Goal: Task Accomplishment & Management: Use online tool/utility

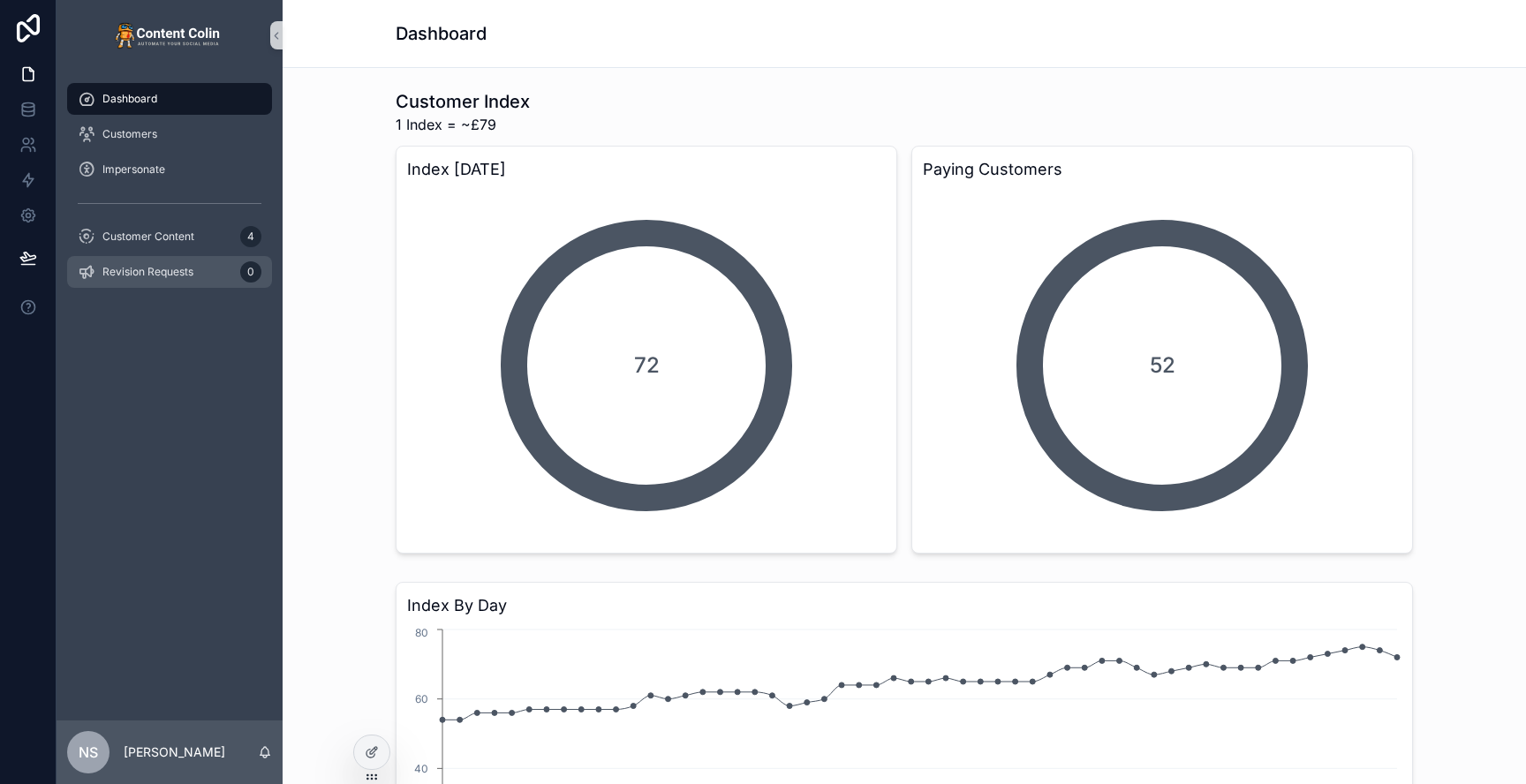
click at [197, 263] on div "Revision Requests 0" at bounding box center [170, 272] width 184 height 29
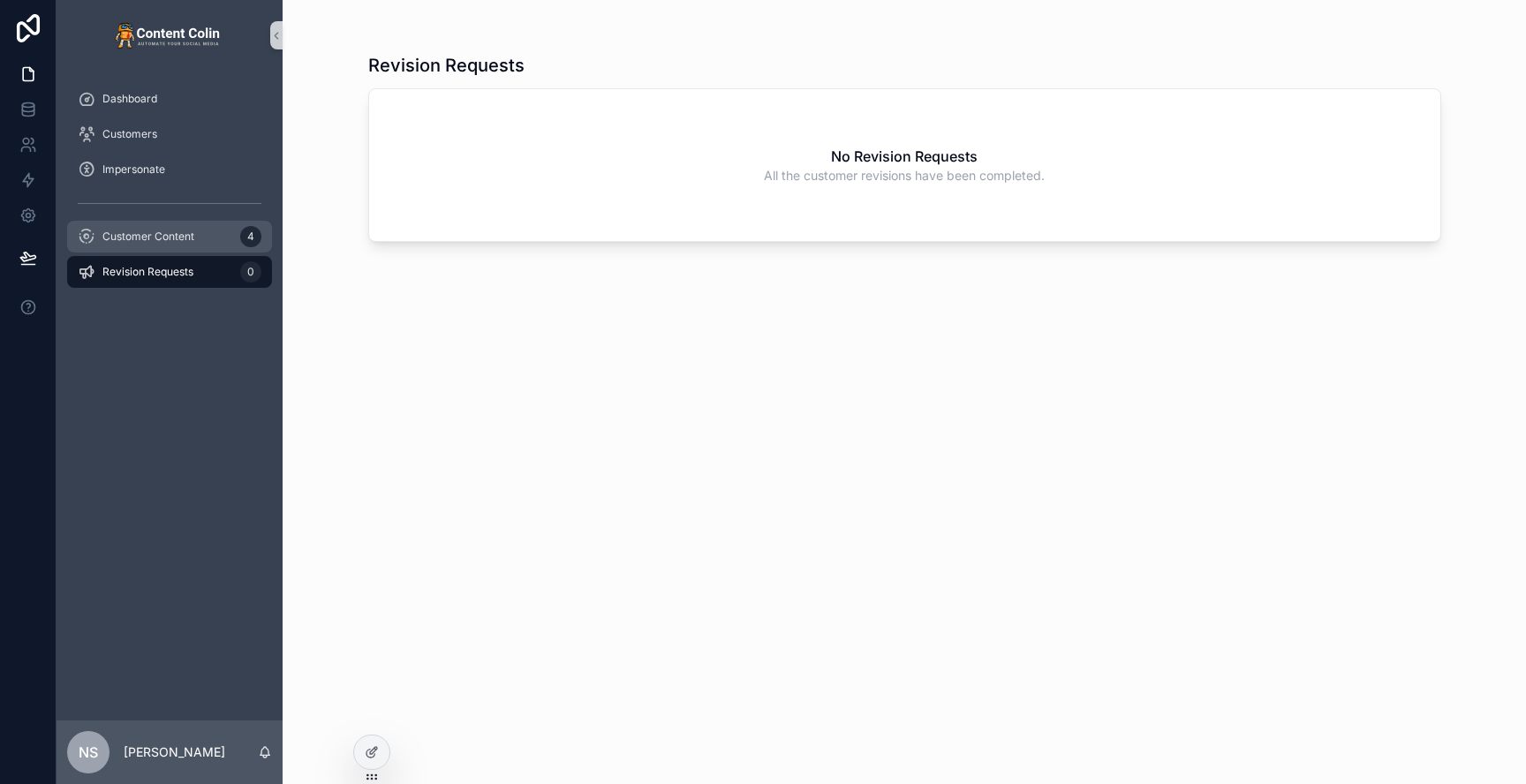
click at [216, 241] on div "Customer Content 4" at bounding box center [170, 236] width 184 height 29
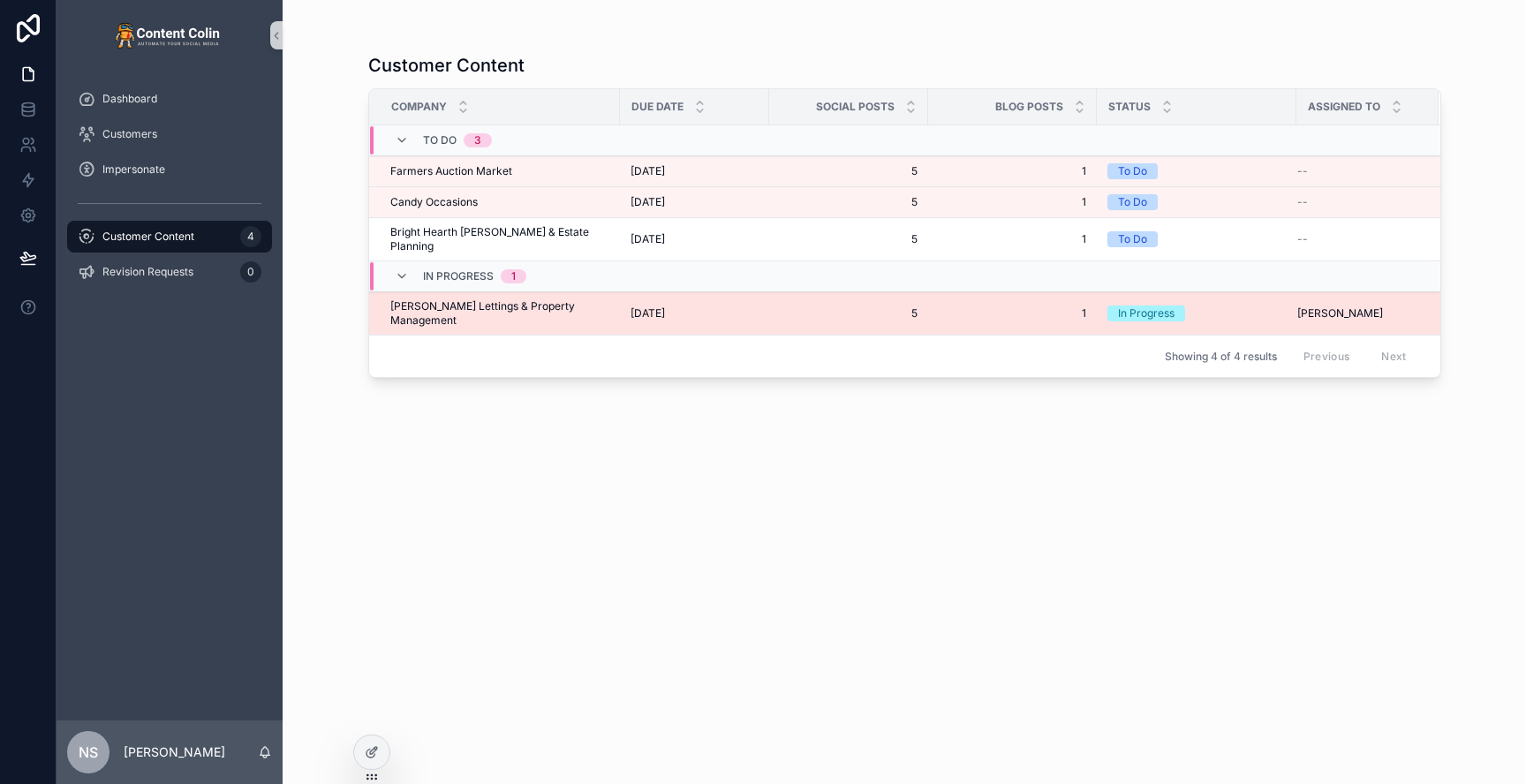
click at [780, 306] on span "5" at bounding box center [848, 313] width 137 height 14
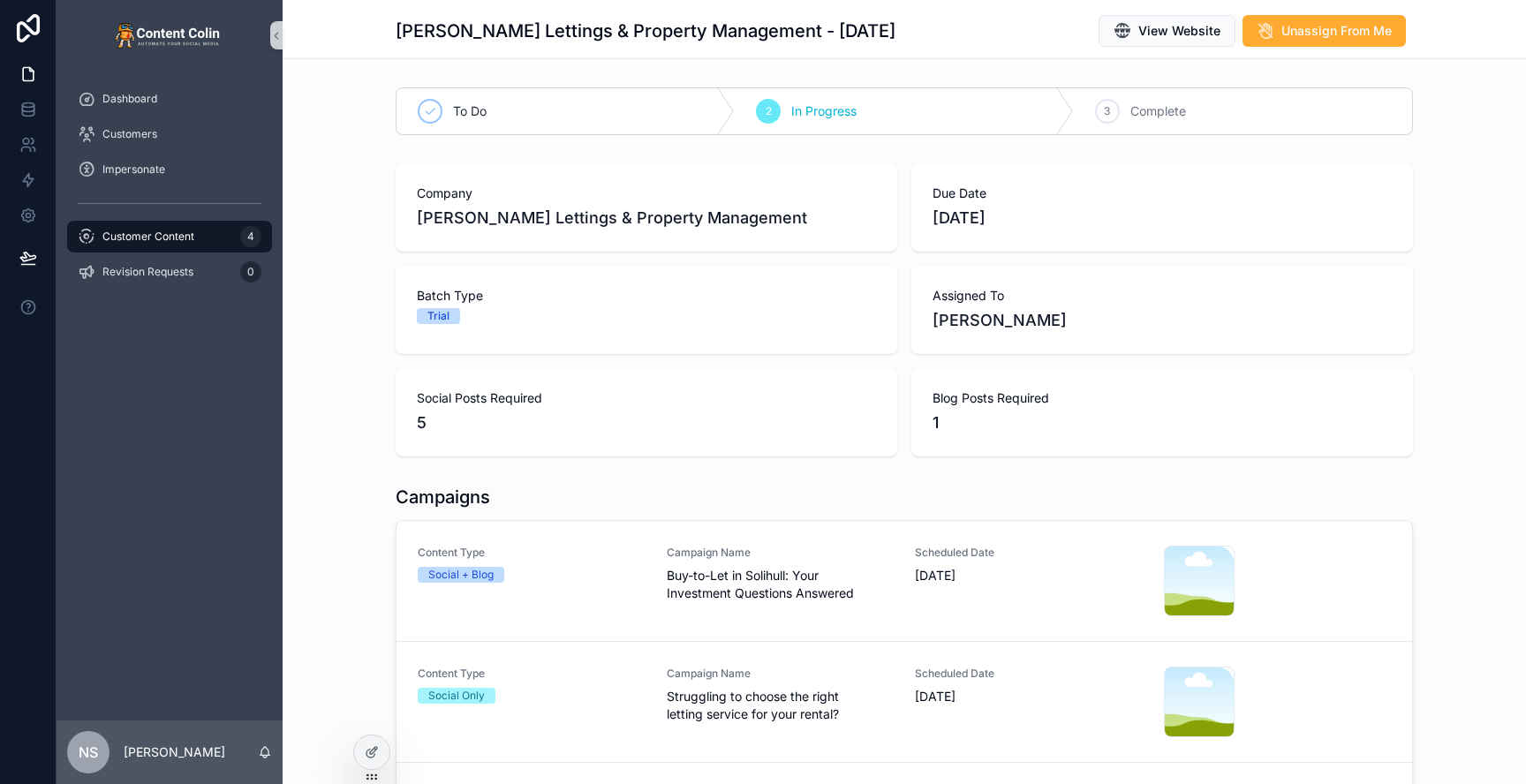
click at [1327, 58] on div "Dalton Lettings & Property Management - 4th September 2025 View Website Unassig…" at bounding box center [904, 30] width 1244 height 59
click at [1369, 45] on button "Unassign From Me" at bounding box center [1324, 31] width 163 height 32
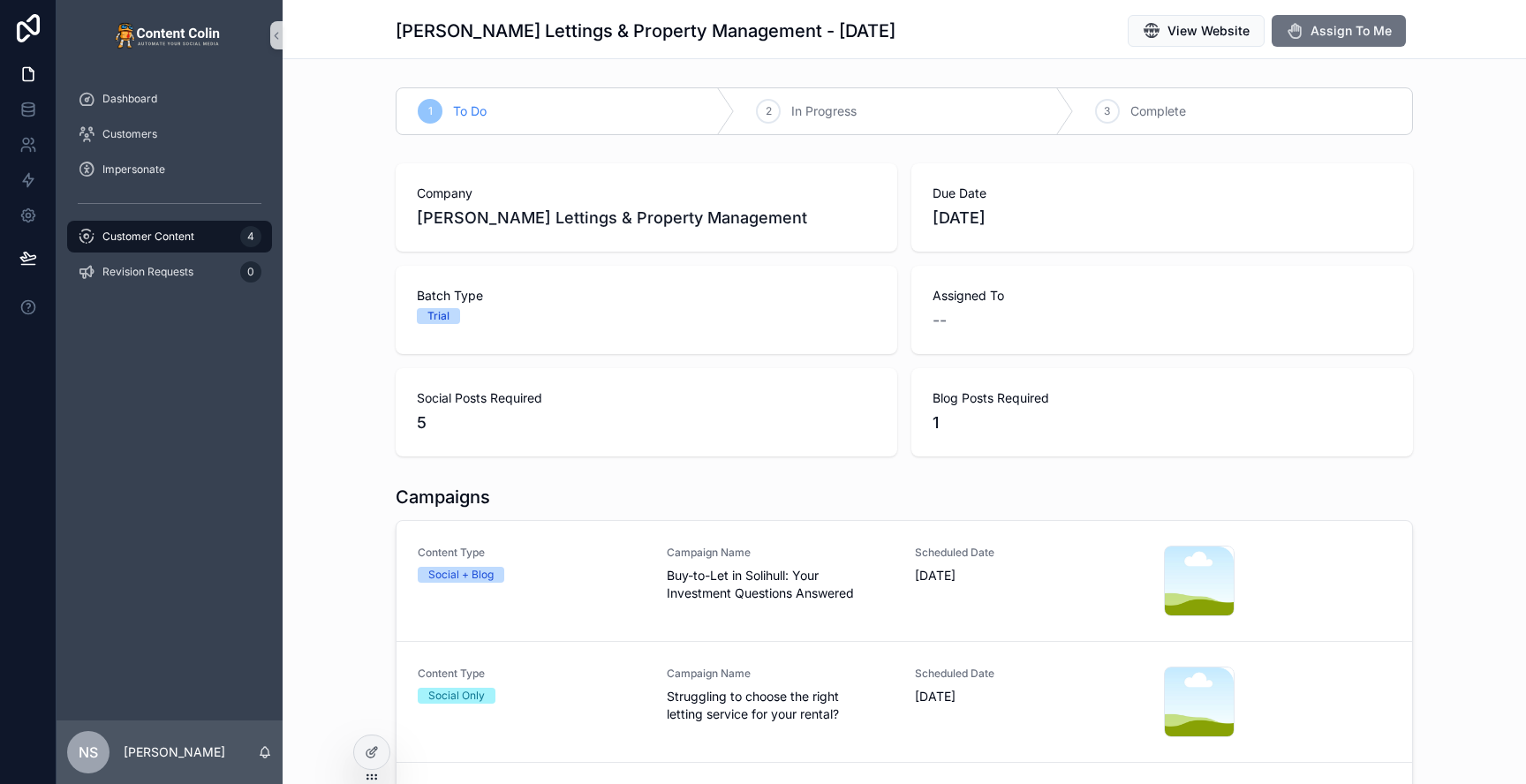
click at [179, 236] on span "Customer Content" at bounding box center [148, 236] width 92 height 14
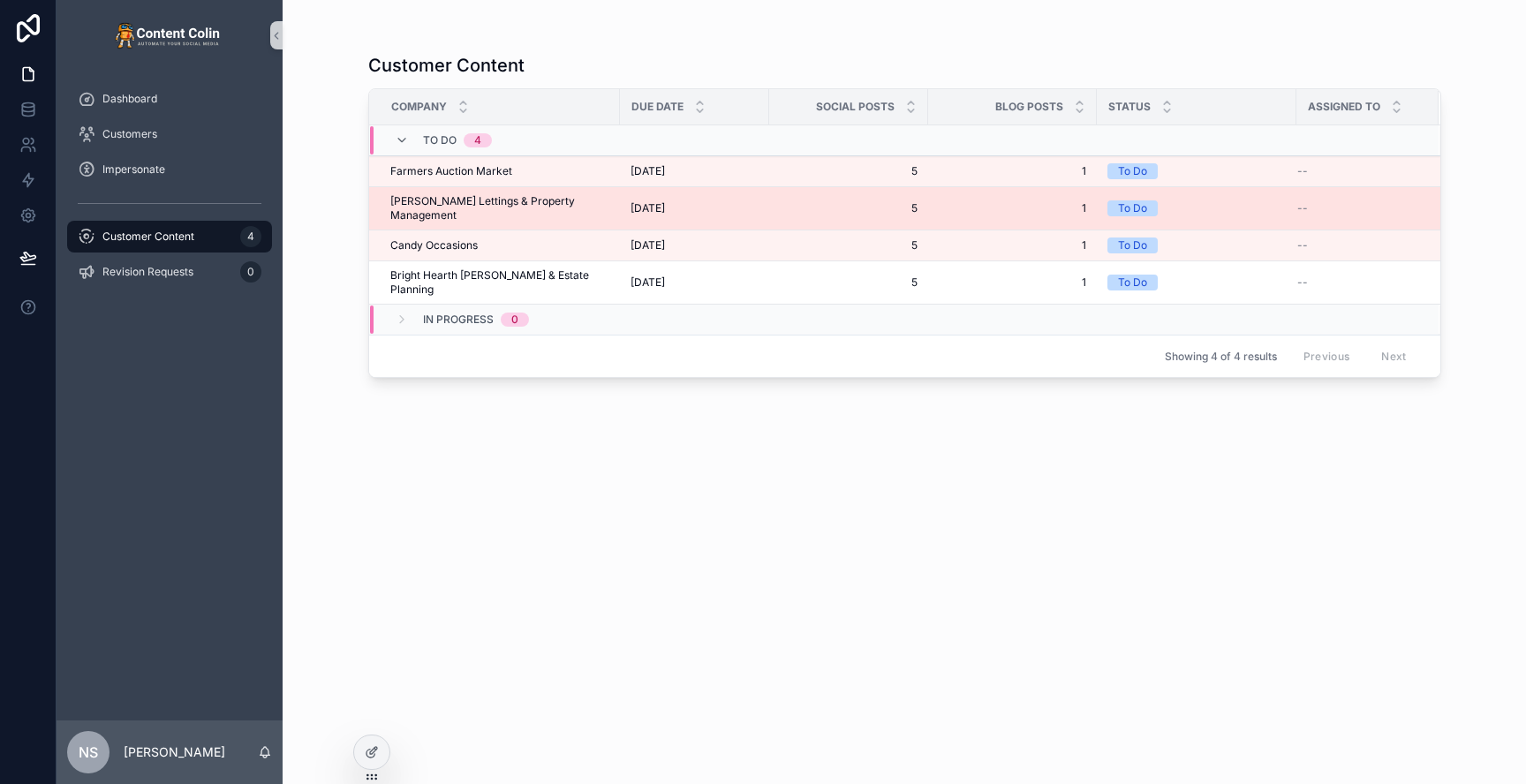
click at [781, 201] on span "5" at bounding box center [848, 208] width 137 height 14
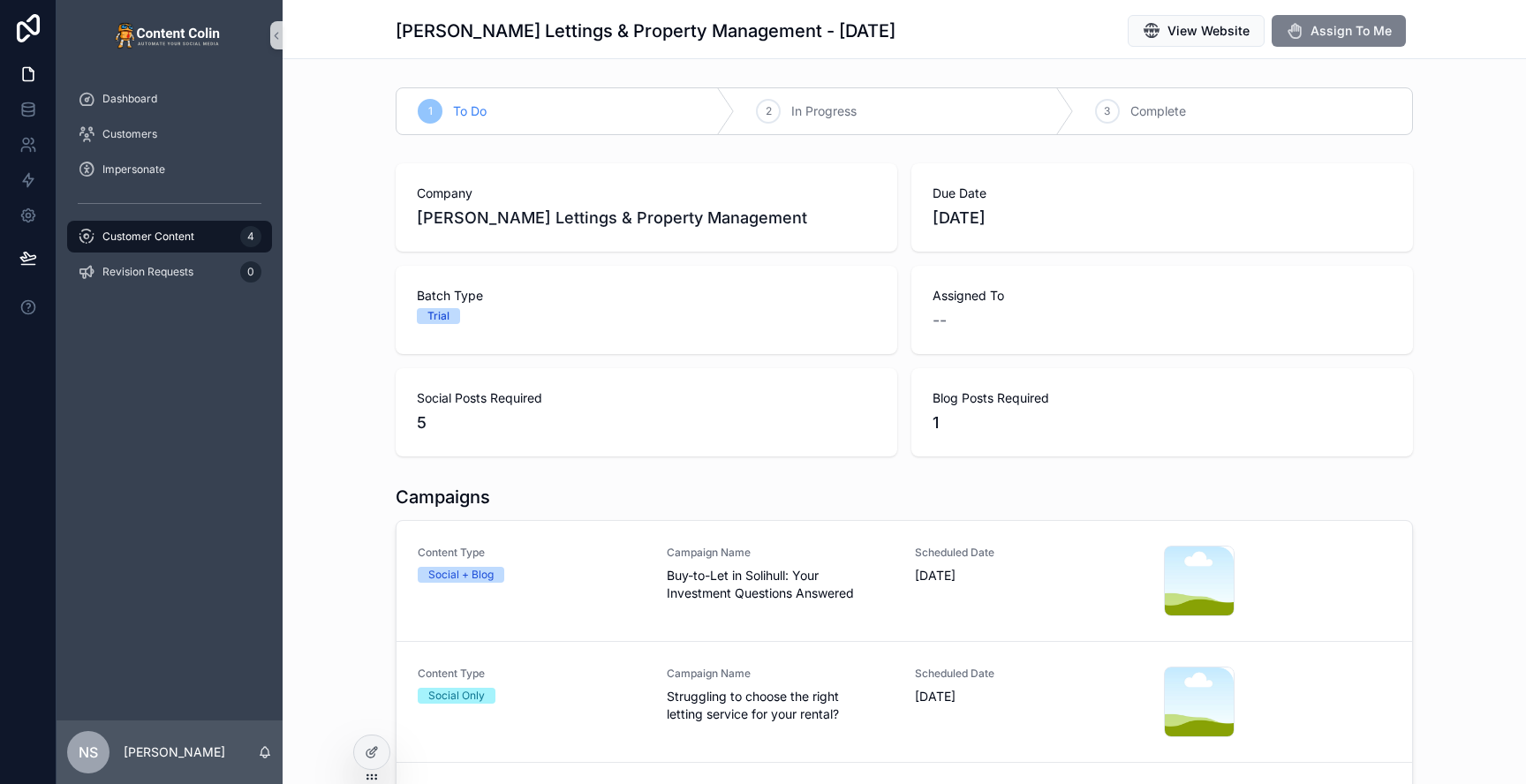
click at [1338, 39] on button "Assign To Me" at bounding box center [1339, 31] width 134 height 32
click at [1338, 39] on span "Assign To Me" at bounding box center [1340, 33] width 130 height 18
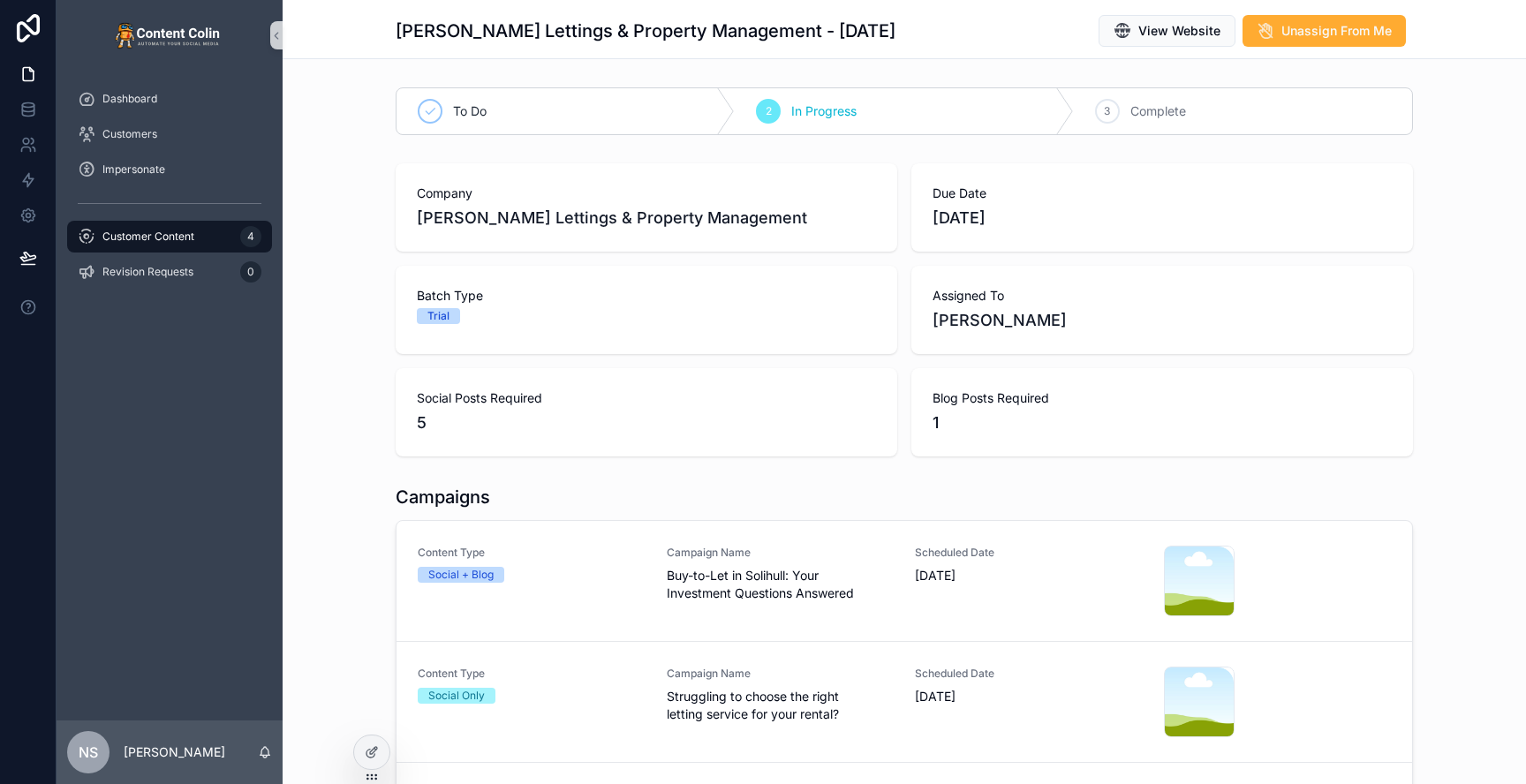
click at [224, 227] on div "Customer Content 4" at bounding box center [170, 236] width 184 height 29
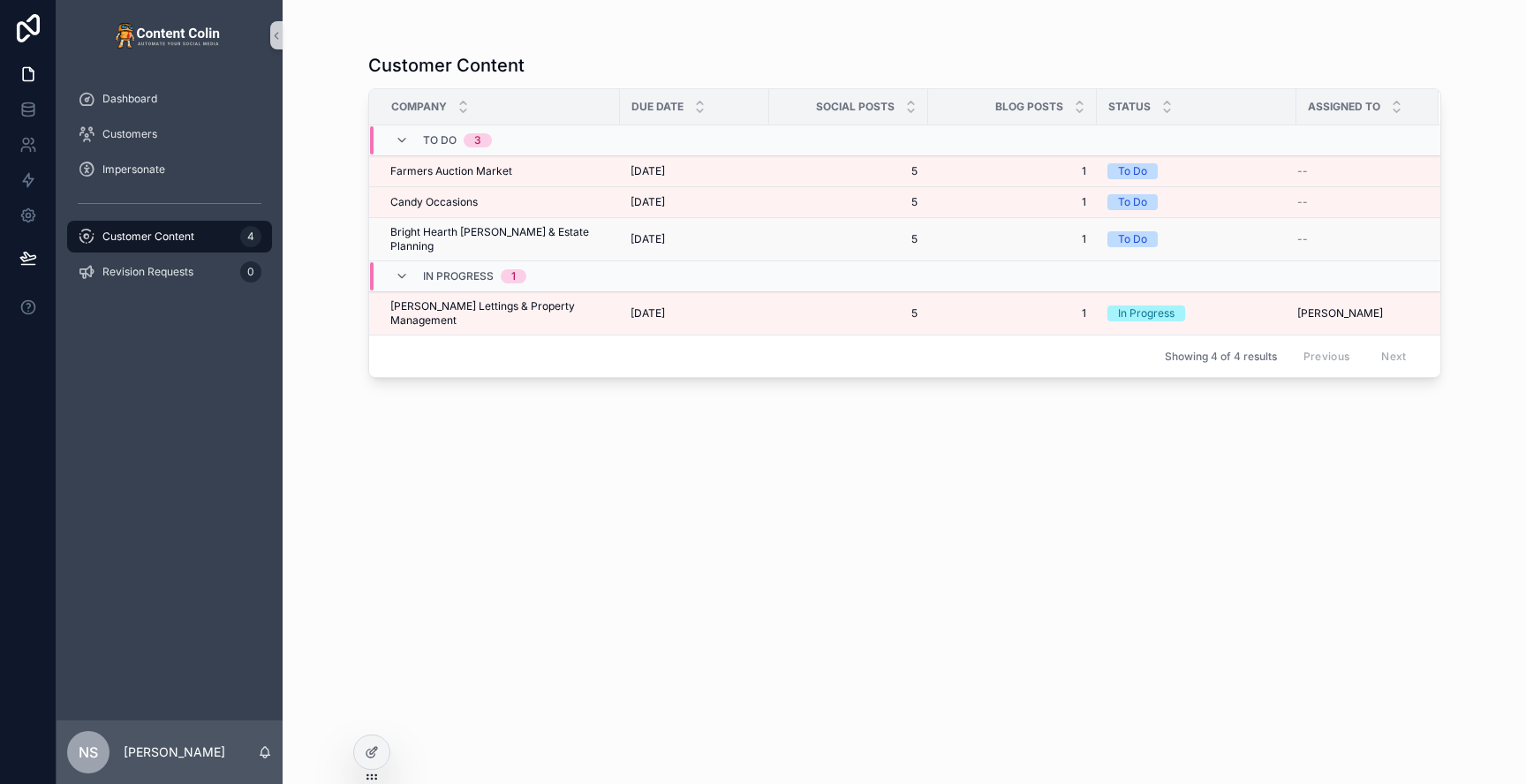
click at [665, 232] on span "4th September 2025" at bounding box center [647, 239] width 35 height 14
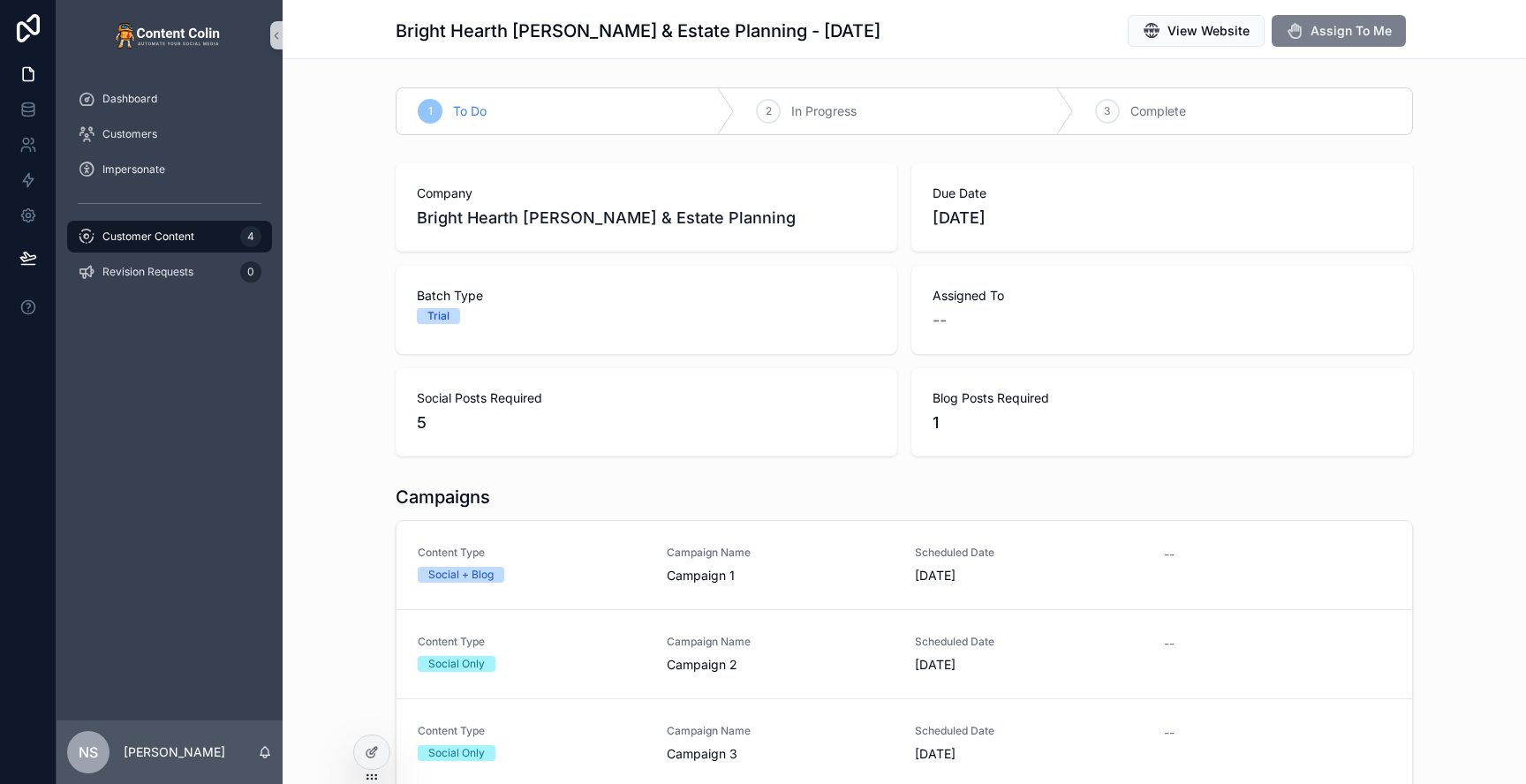
click at [1368, 37] on span "Assign To Me" at bounding box center [1351, 31] width 81 height 18
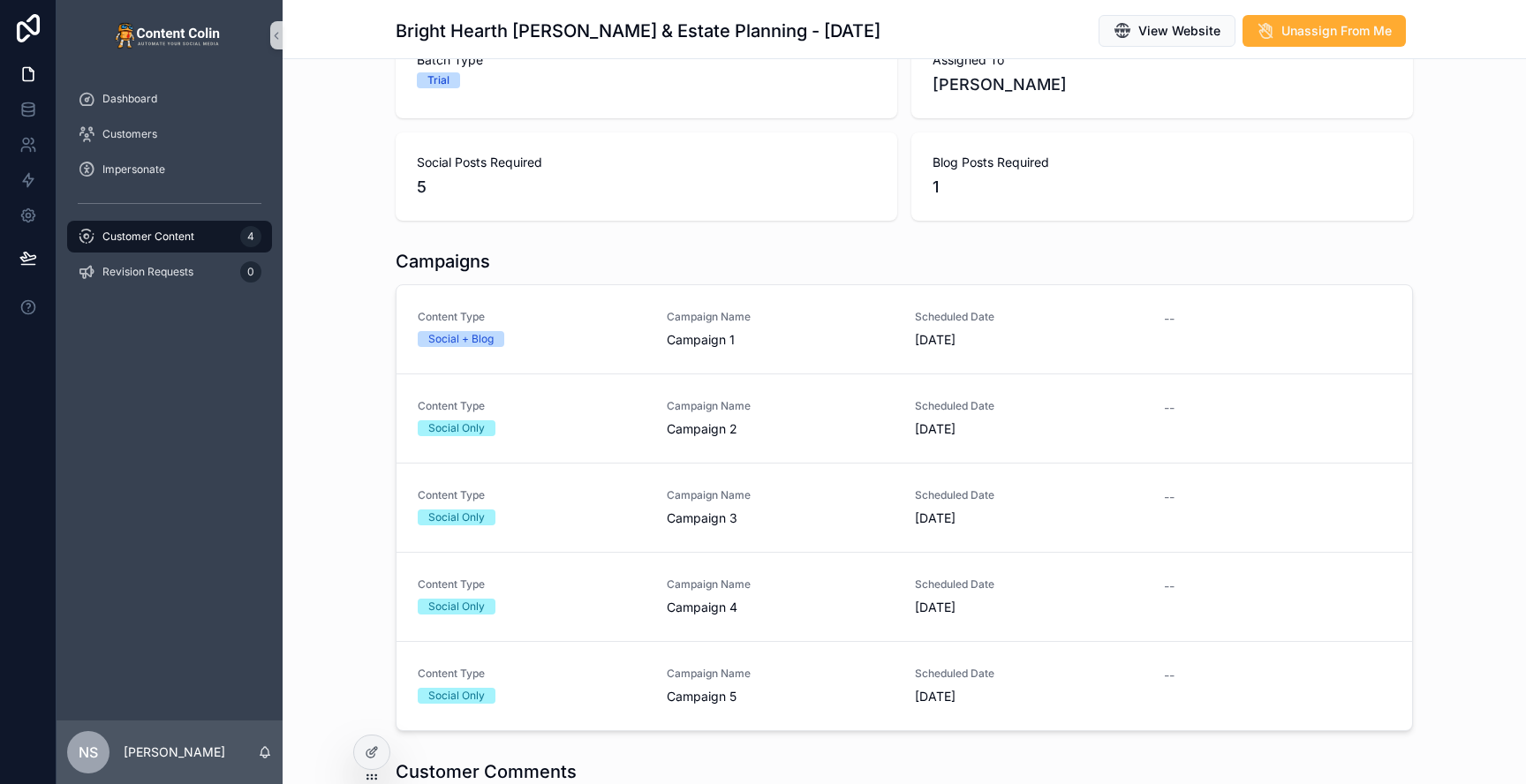
scroll to position [246, 0]
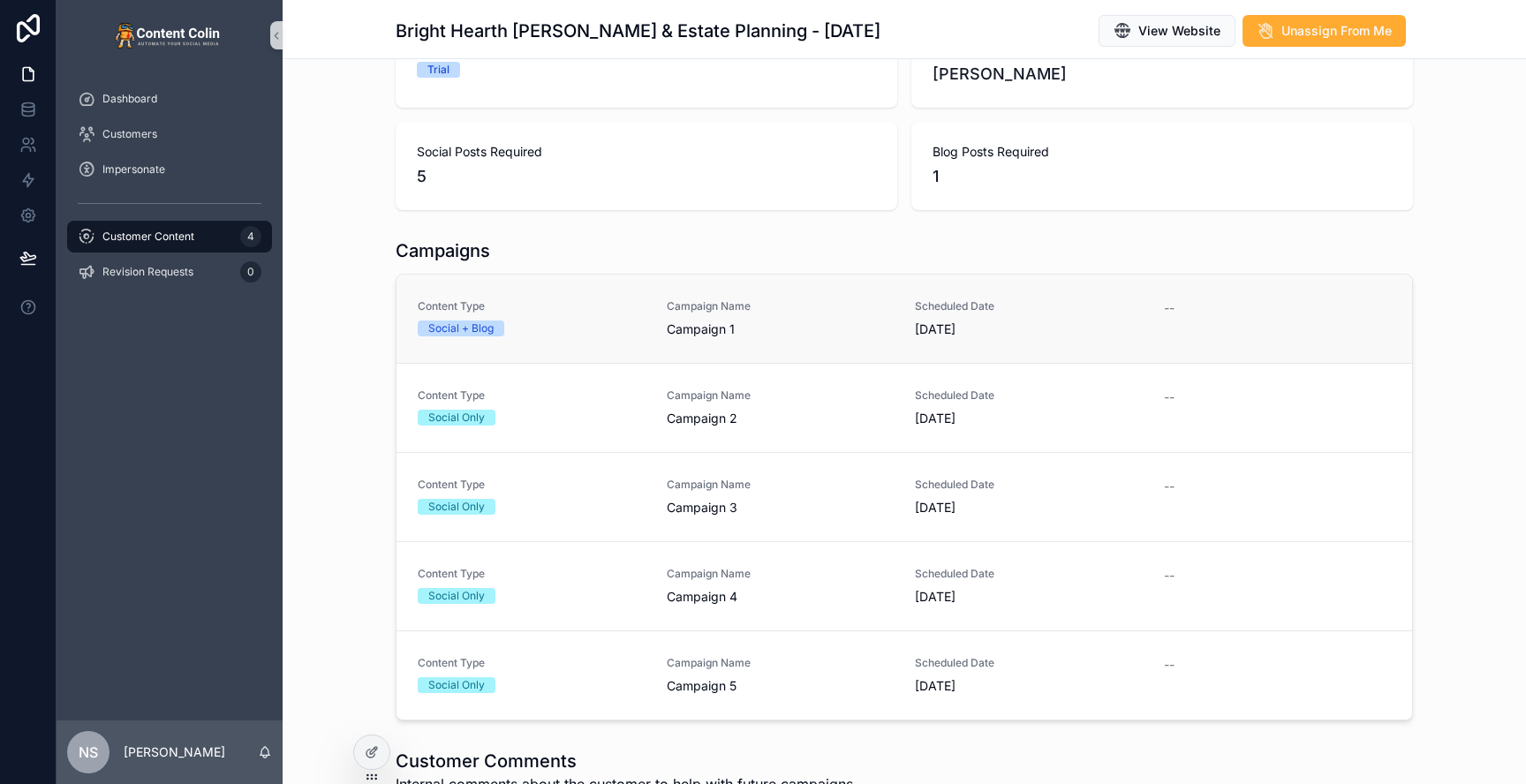
click at [651, 327] on div "Content Type Social + Blog Campaign Name Campaign 1 Scheduled Date 8th Septembe…" at bounding box center [904, 318] width 973 height 39
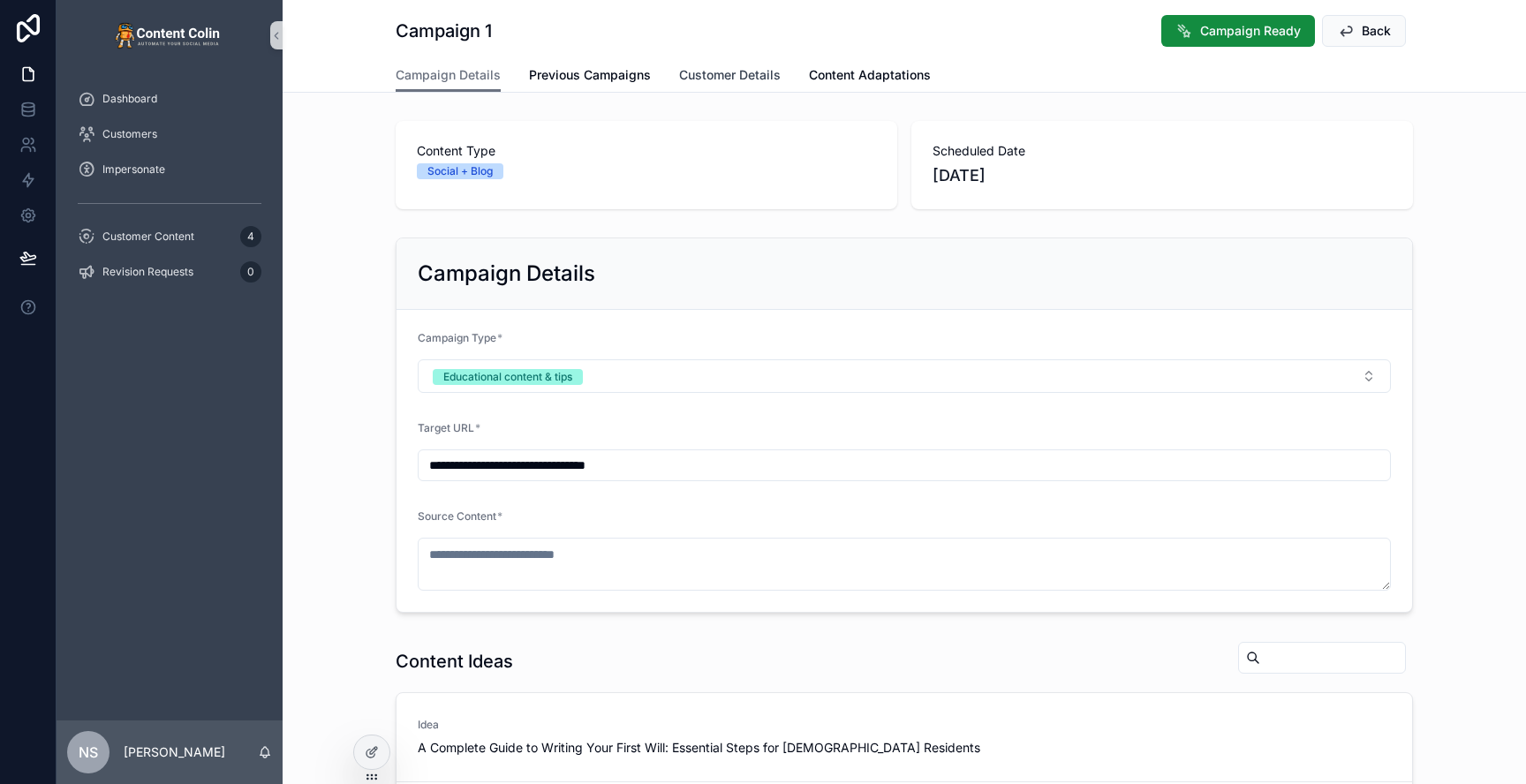
click at [742, 78] on span "Customer Details" at bounding box center [730, 75] width 102 height 18
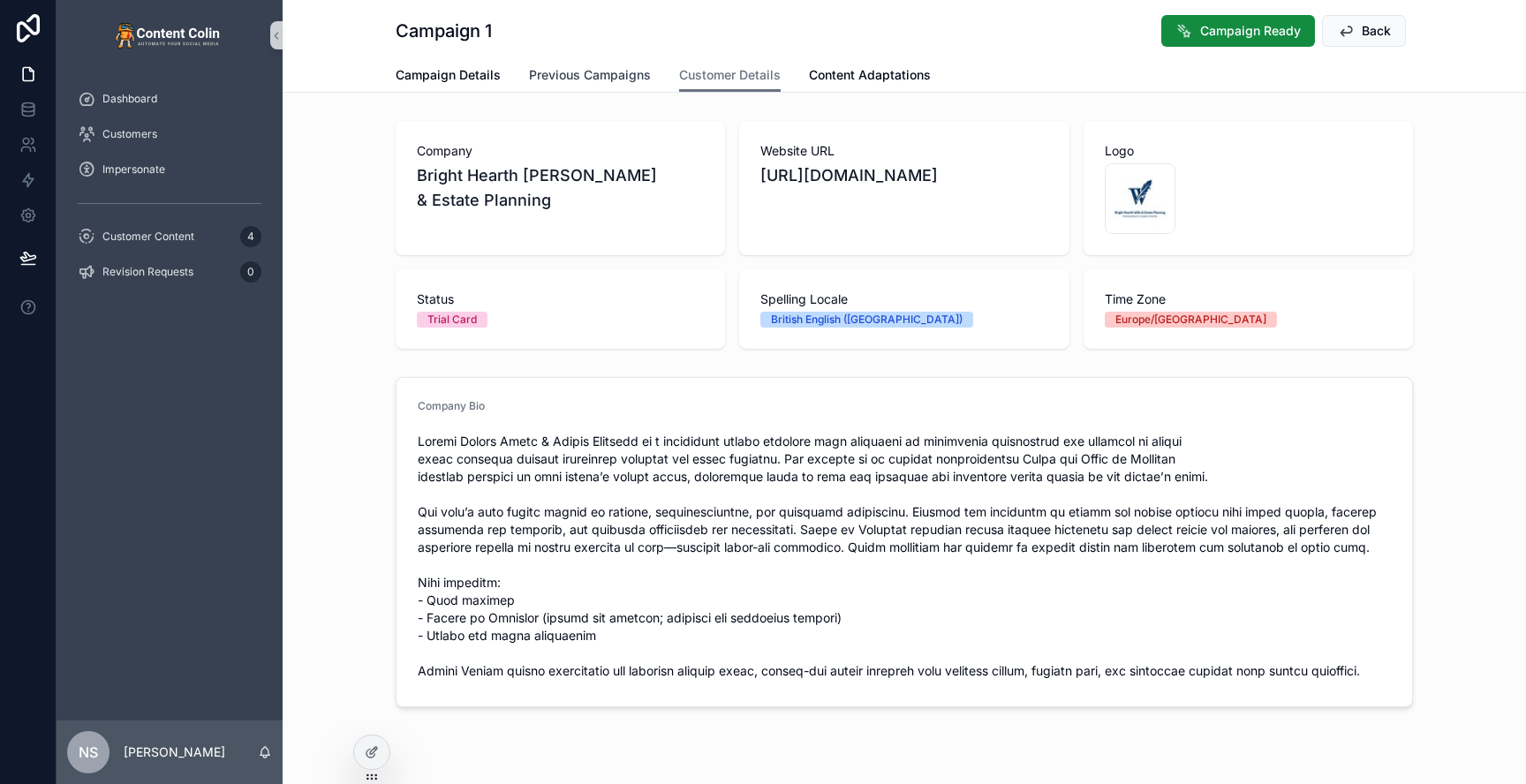
click at [619, 65] on link "Previous Campaigns" at bounding box center [590, 77] width 121 height 36
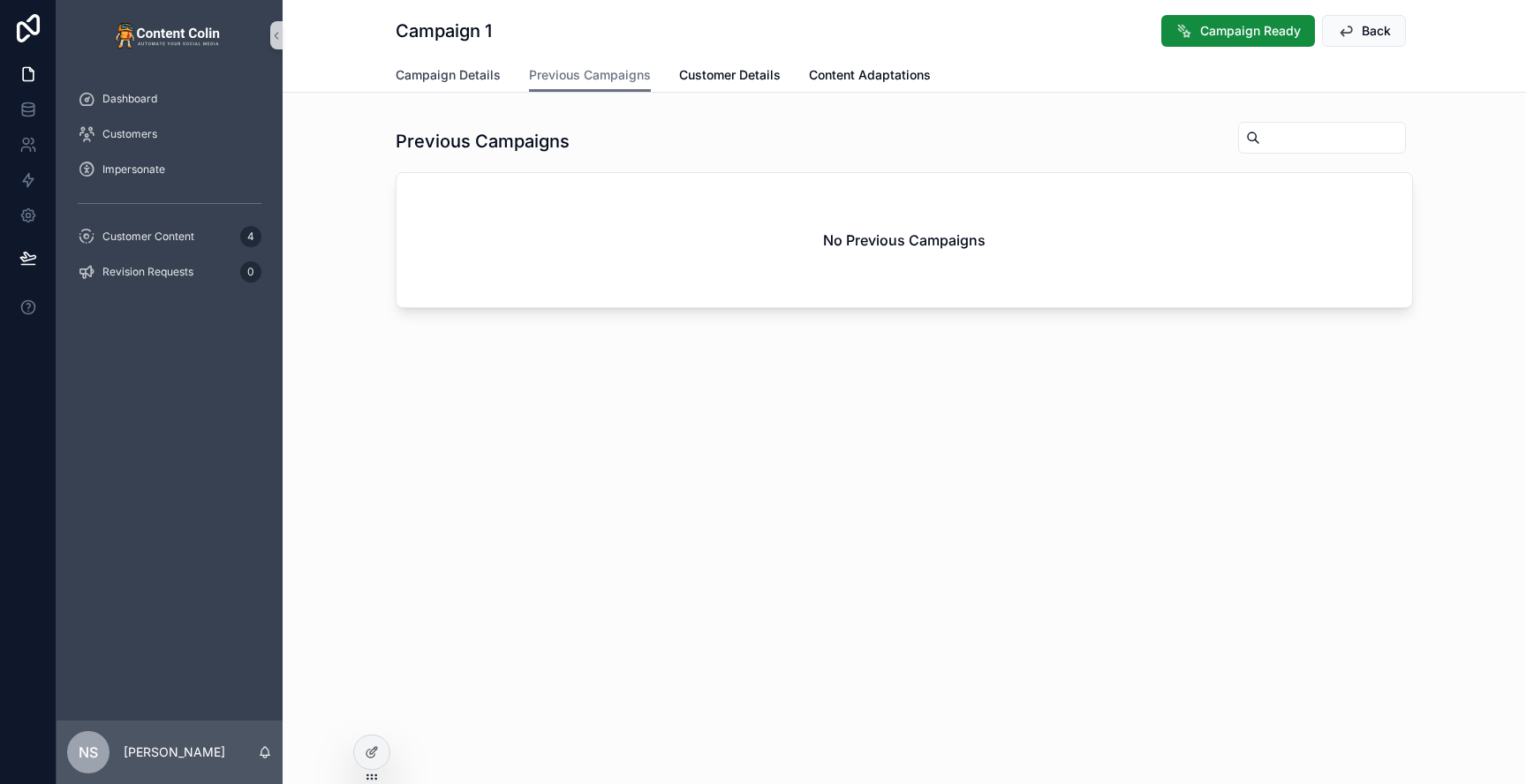
click at [442, 86] on link "Campaign Details" at bounding box center [448, 77] width 105 height 36
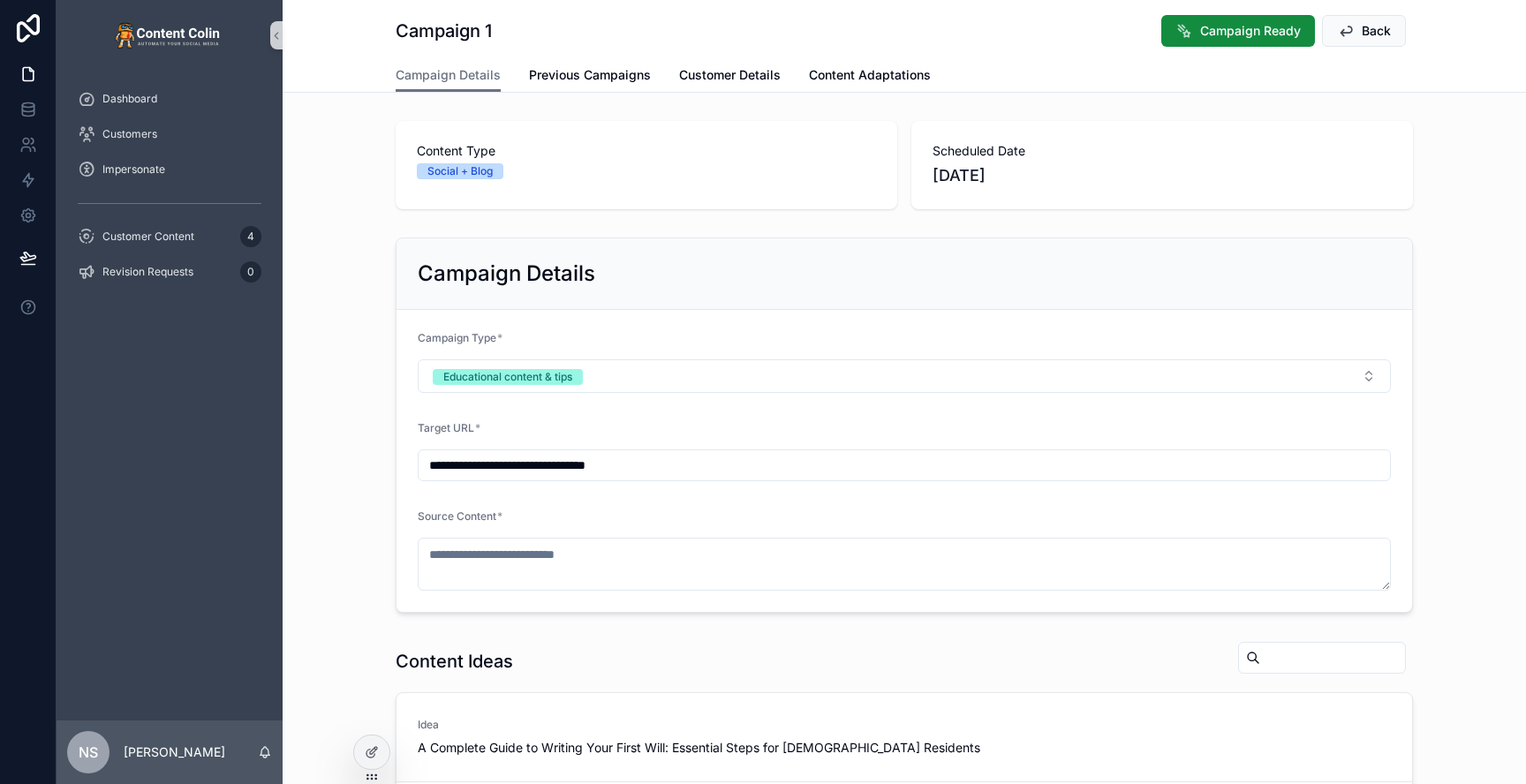
click at [1429, 407] on div "**********" at bounding box center [904, 425] width 1244 height 389
click at [1287, 374] on button "Educational content & tips" at bounding box center [904, 376] width 973 height 34
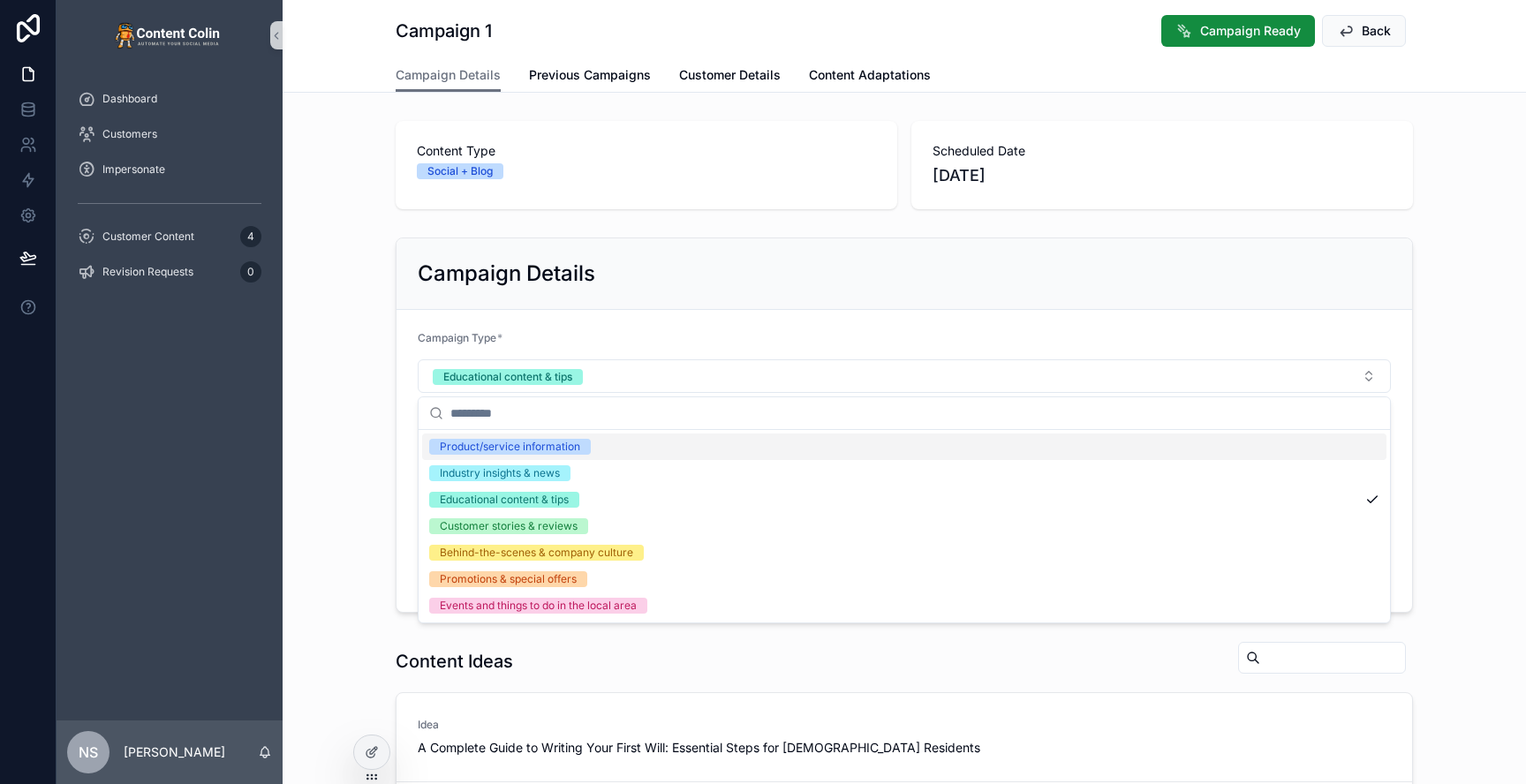
click at [1181, 283] on div "Campaign Details" at bounding box center [904, 274] width 973 height 29
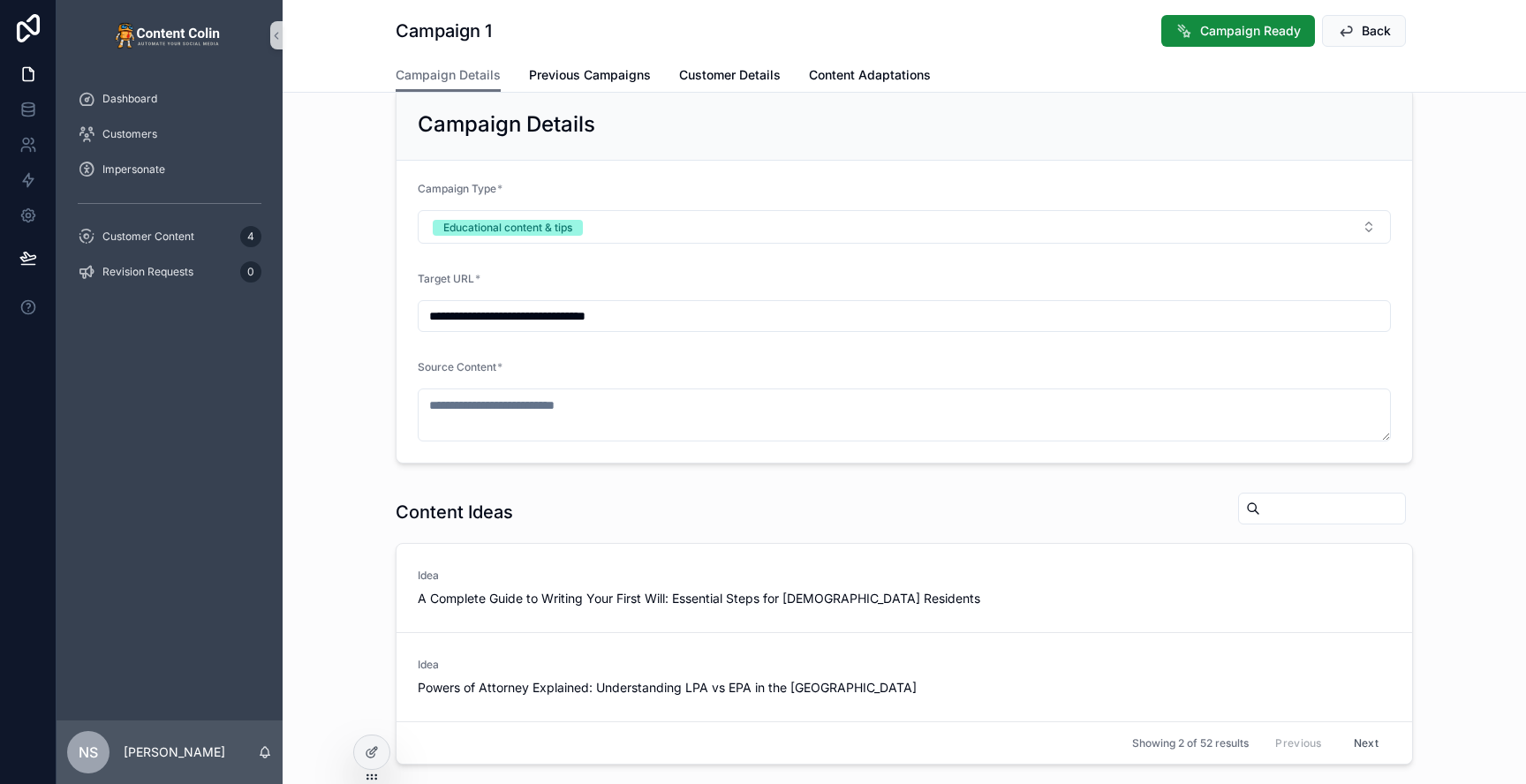
scroll to position [161, 0]
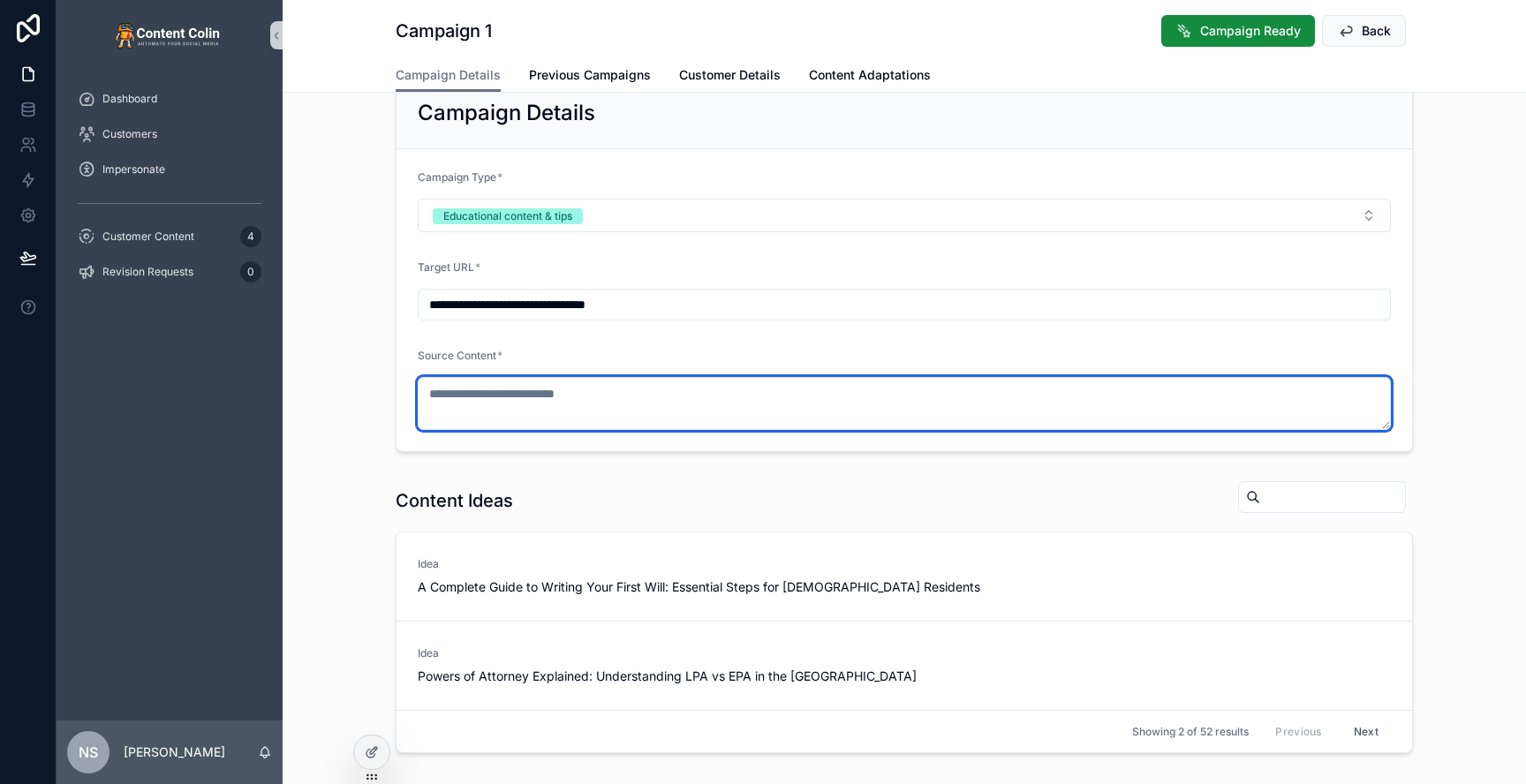
click at [609, 407] on textarea "scrollable content" at bounding box center [904, 404] width 973 height 53
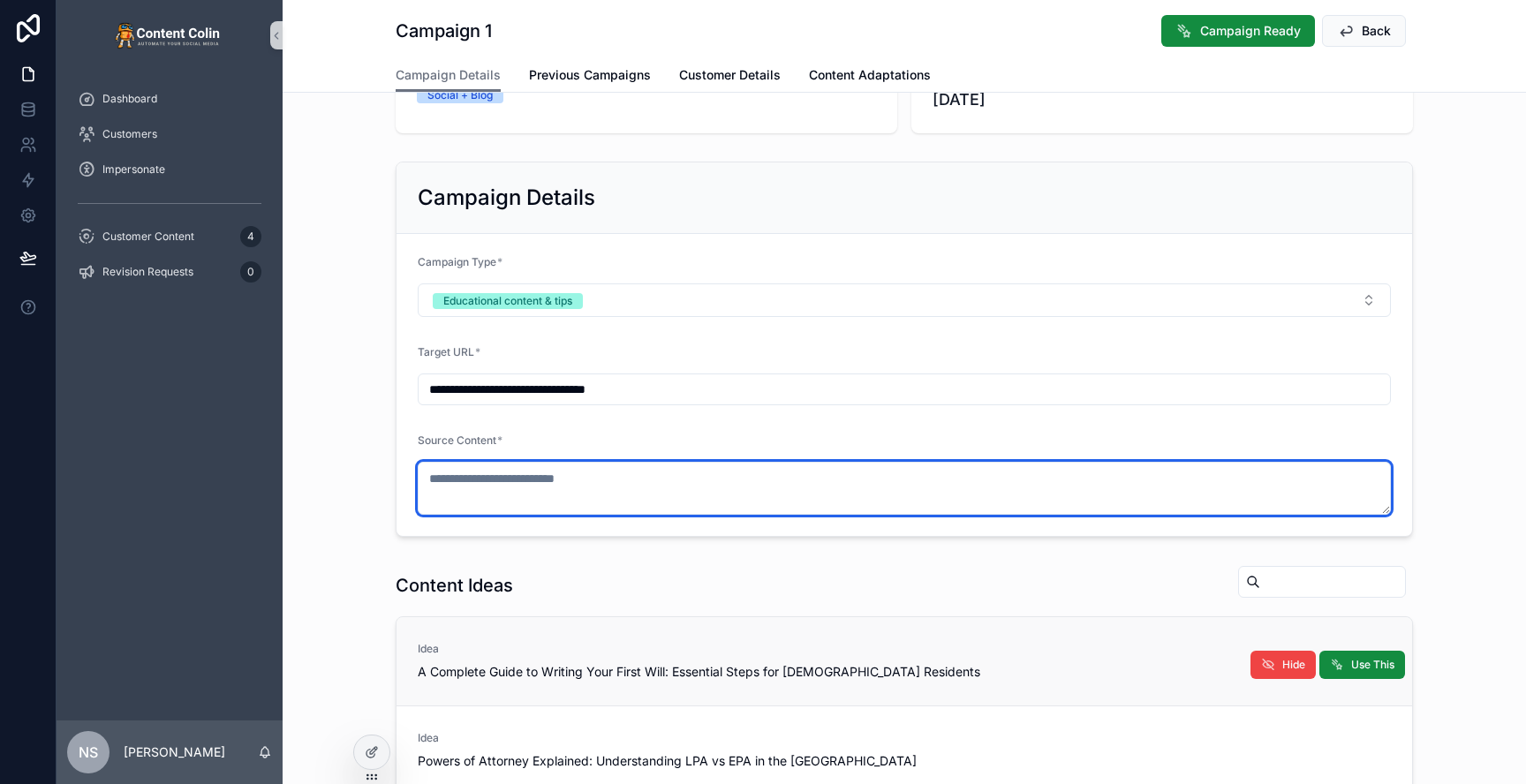
scroll to position [120, 0]
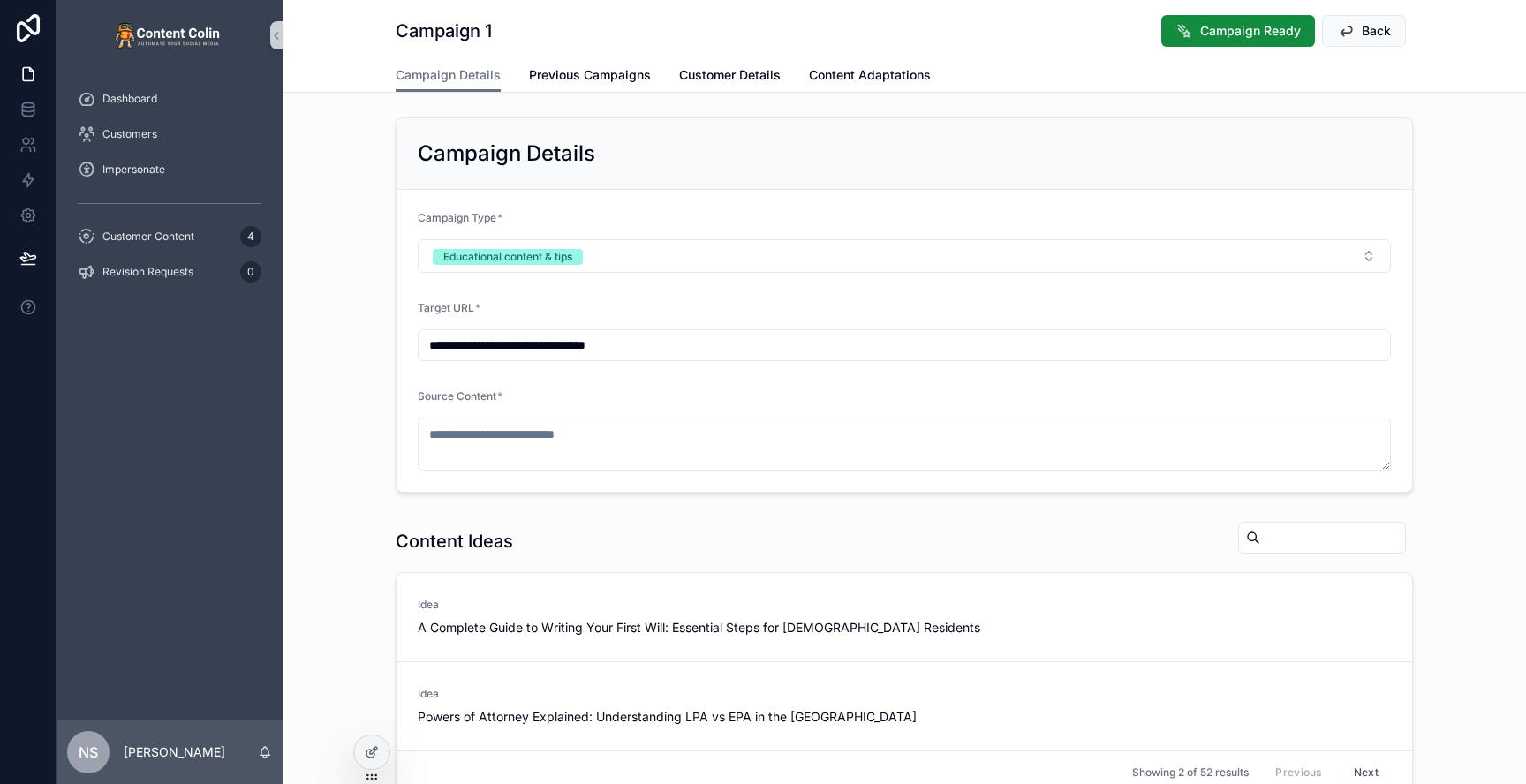
click at [1471, 321] on div "**********" at bounding box center [904, 305] width 1244 height 389
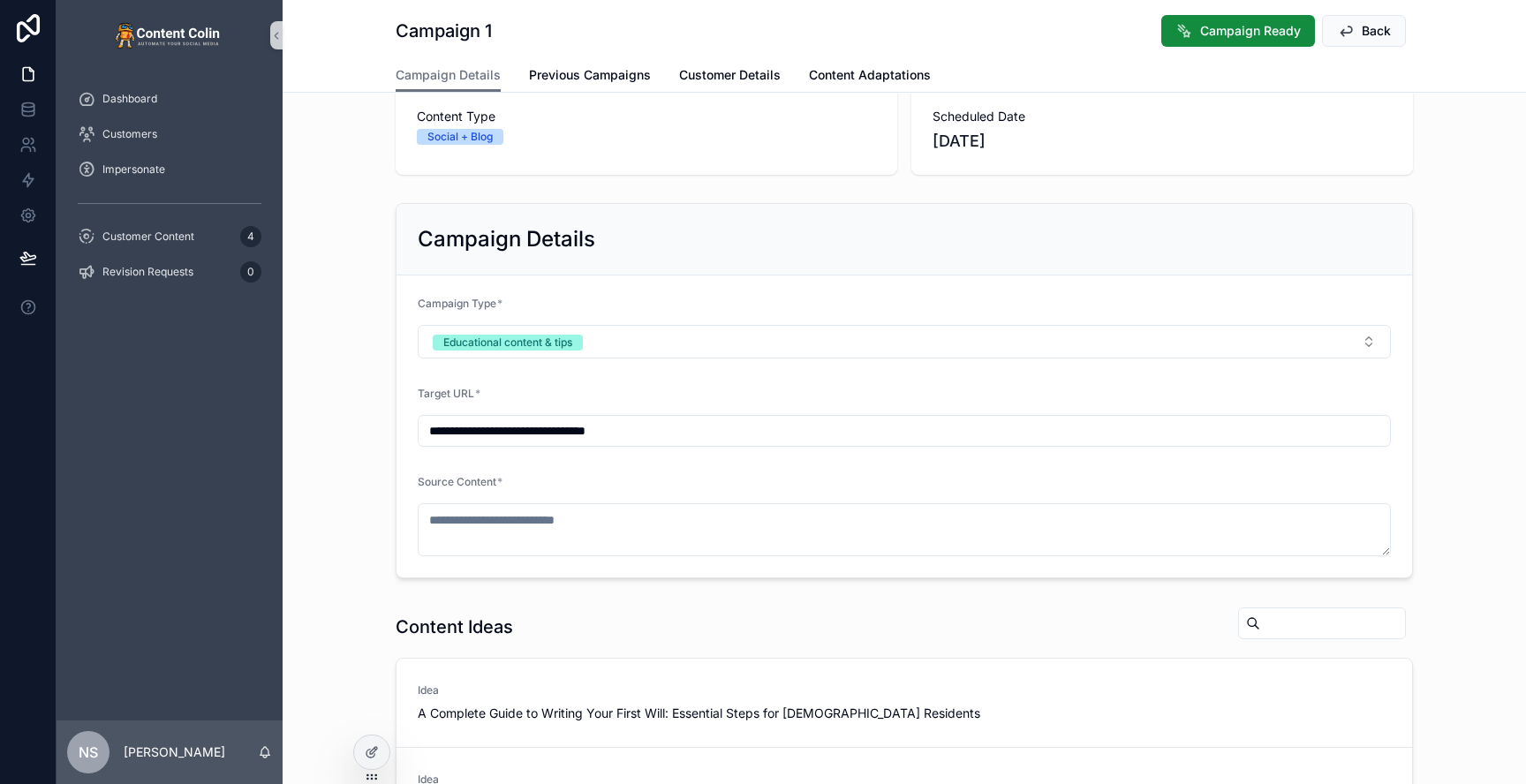
scroll to position [30, 0]
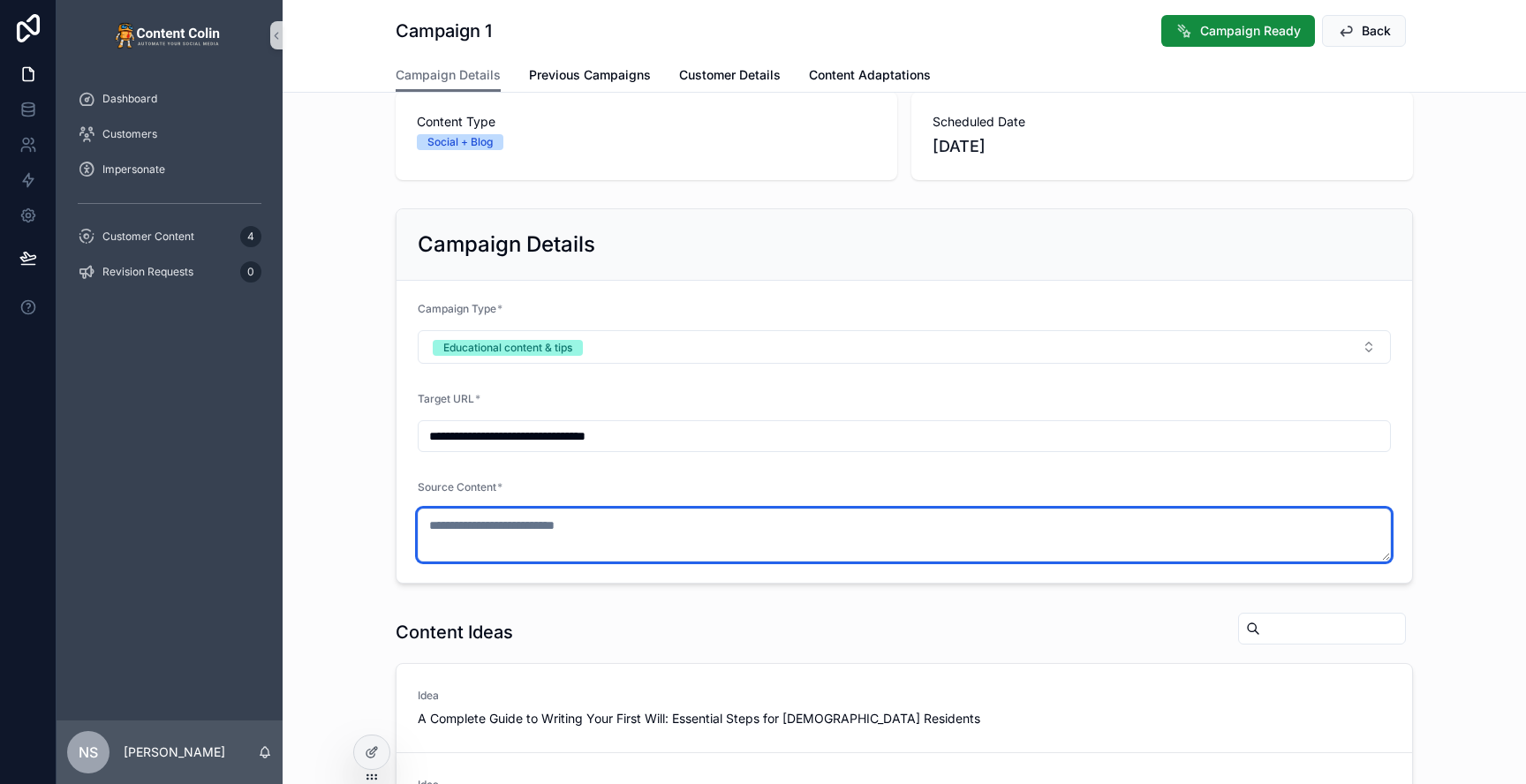
click at [746, 540] on textarea "scrollable content" at bounding box center [904, 535] width 973 height 53
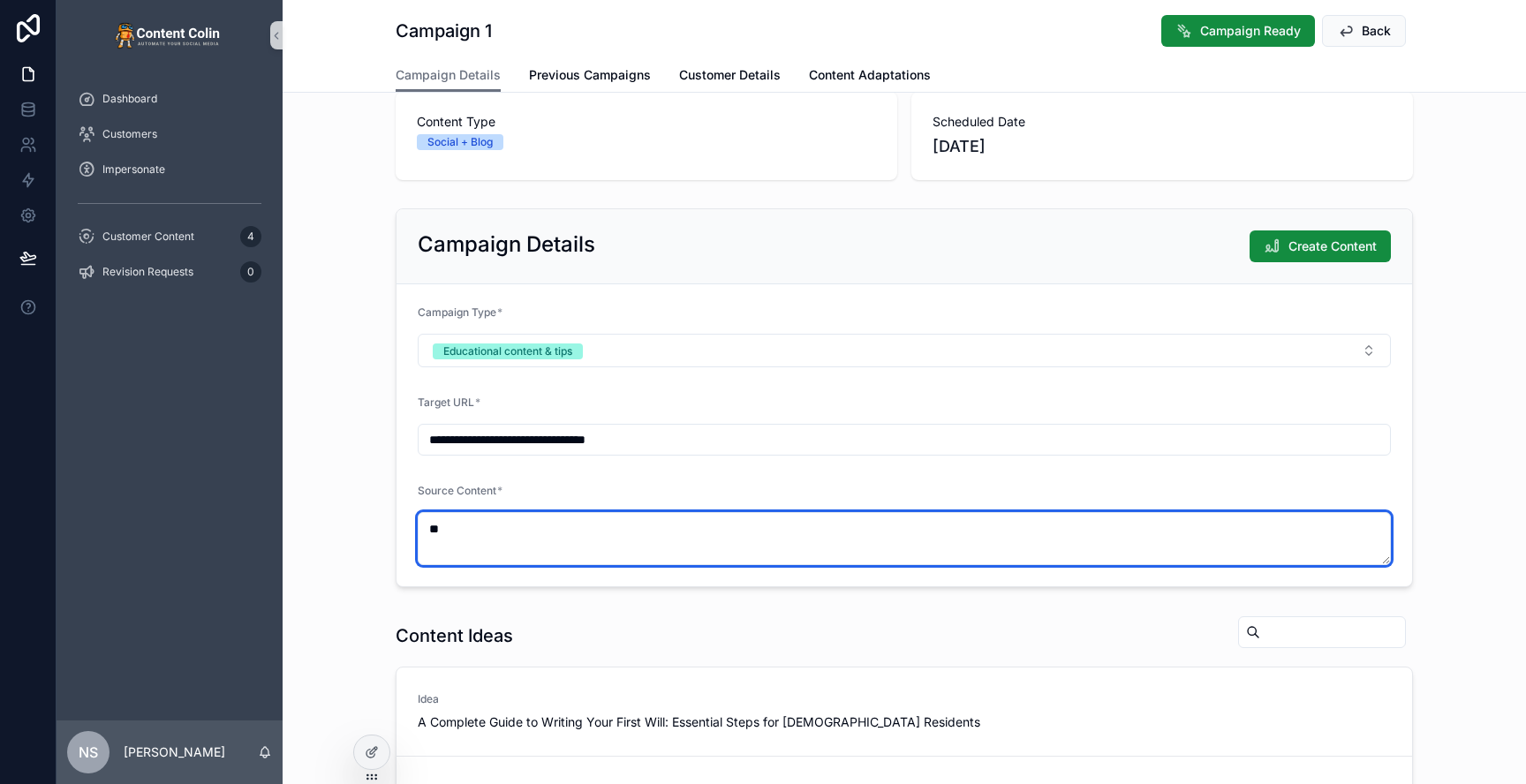
type textarea "*"
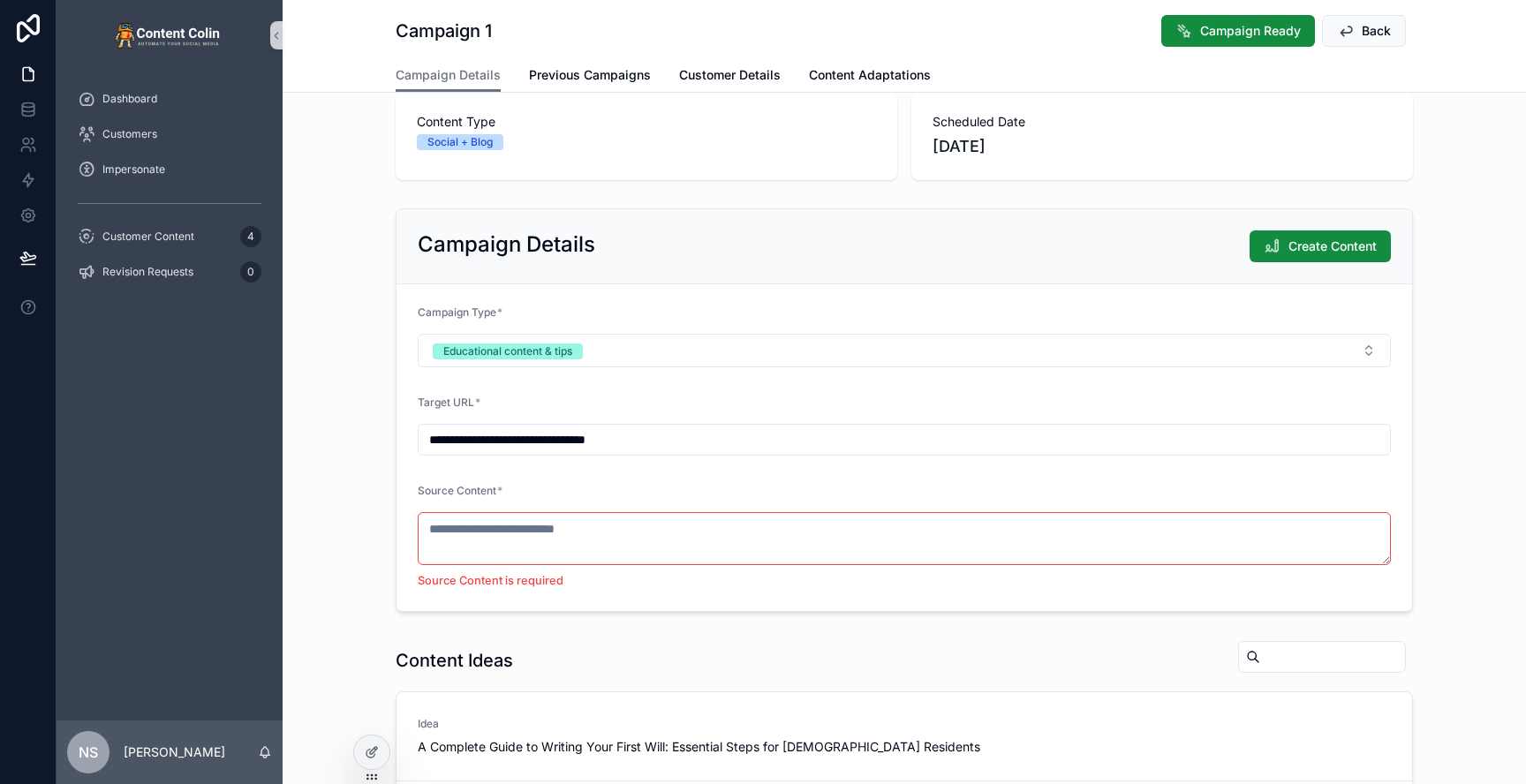
click at [1473, 536] on div "**********" at bounding box center [904, 410] width 1244 height 418
drag, startPoint x: 1473, startPoint y: 536, endPoint x: 1488, endPoint y: 399, distance: 137.8
click at [1488, 399] on div "**********" at bounding box center [904, 410] width 1244 height 418
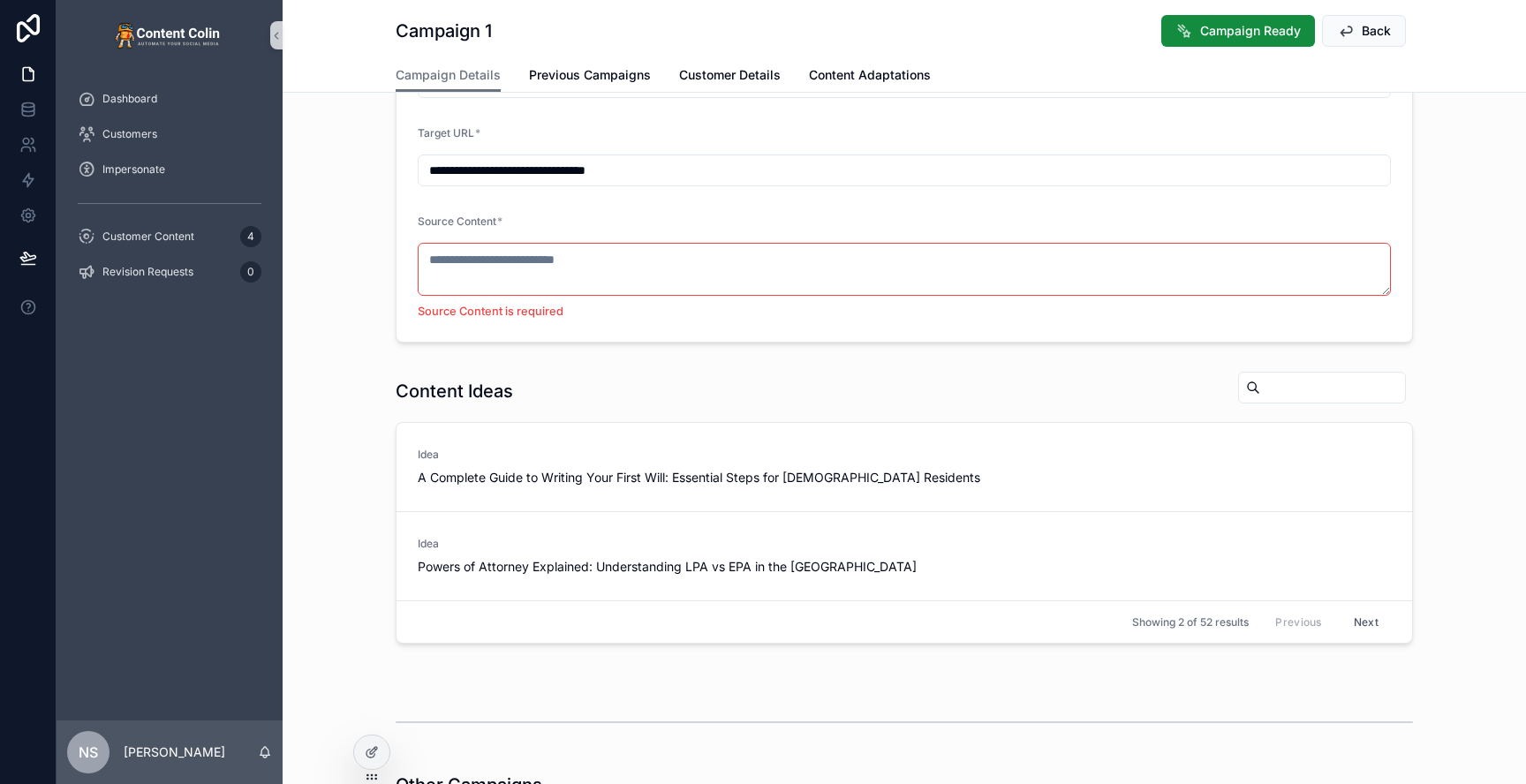
scroll to position [313, 0]
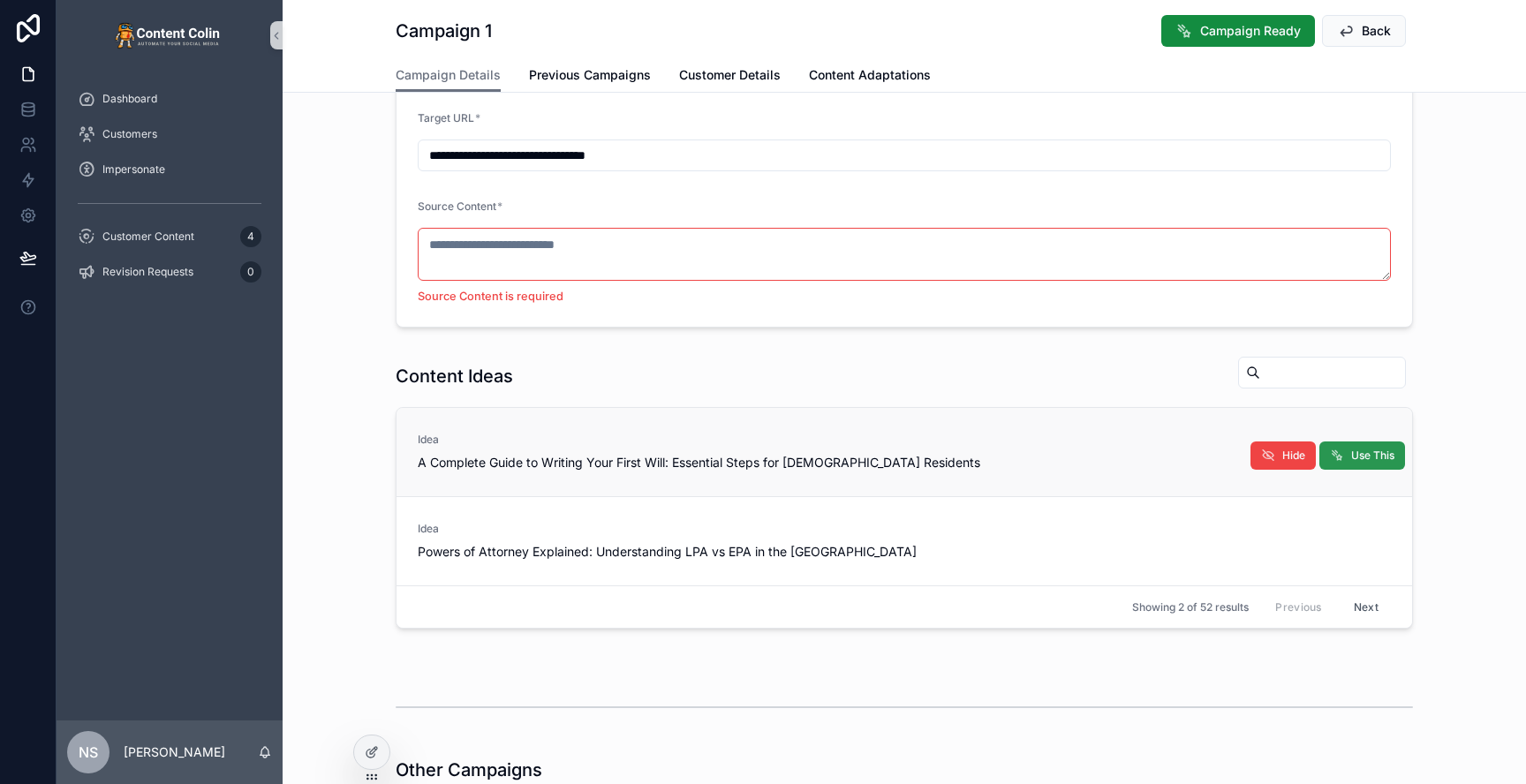
click at [1373, 456] on span "Use This" at bounding box center [1373, 455] width 43 height 14
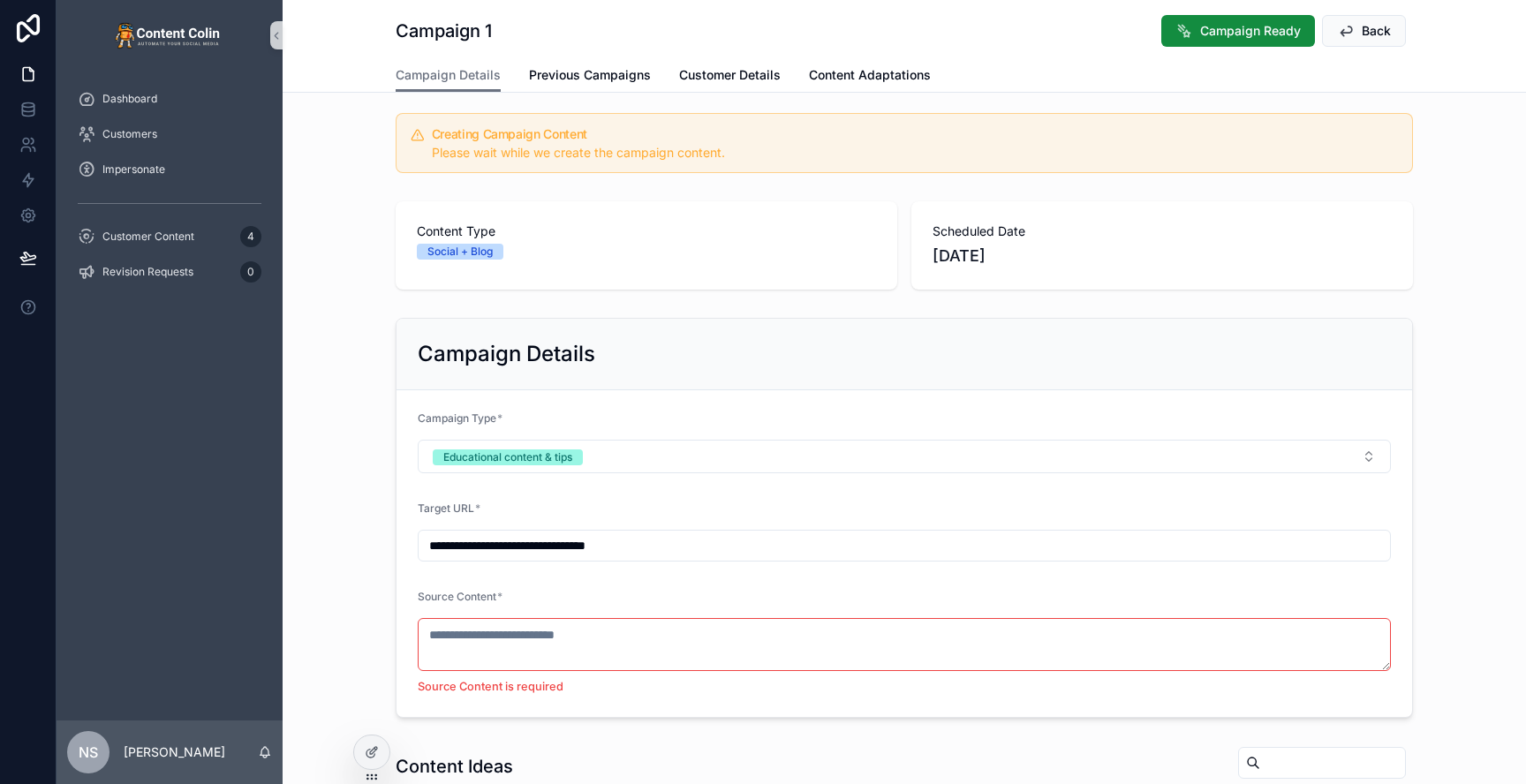
scroll to position [0, 0]
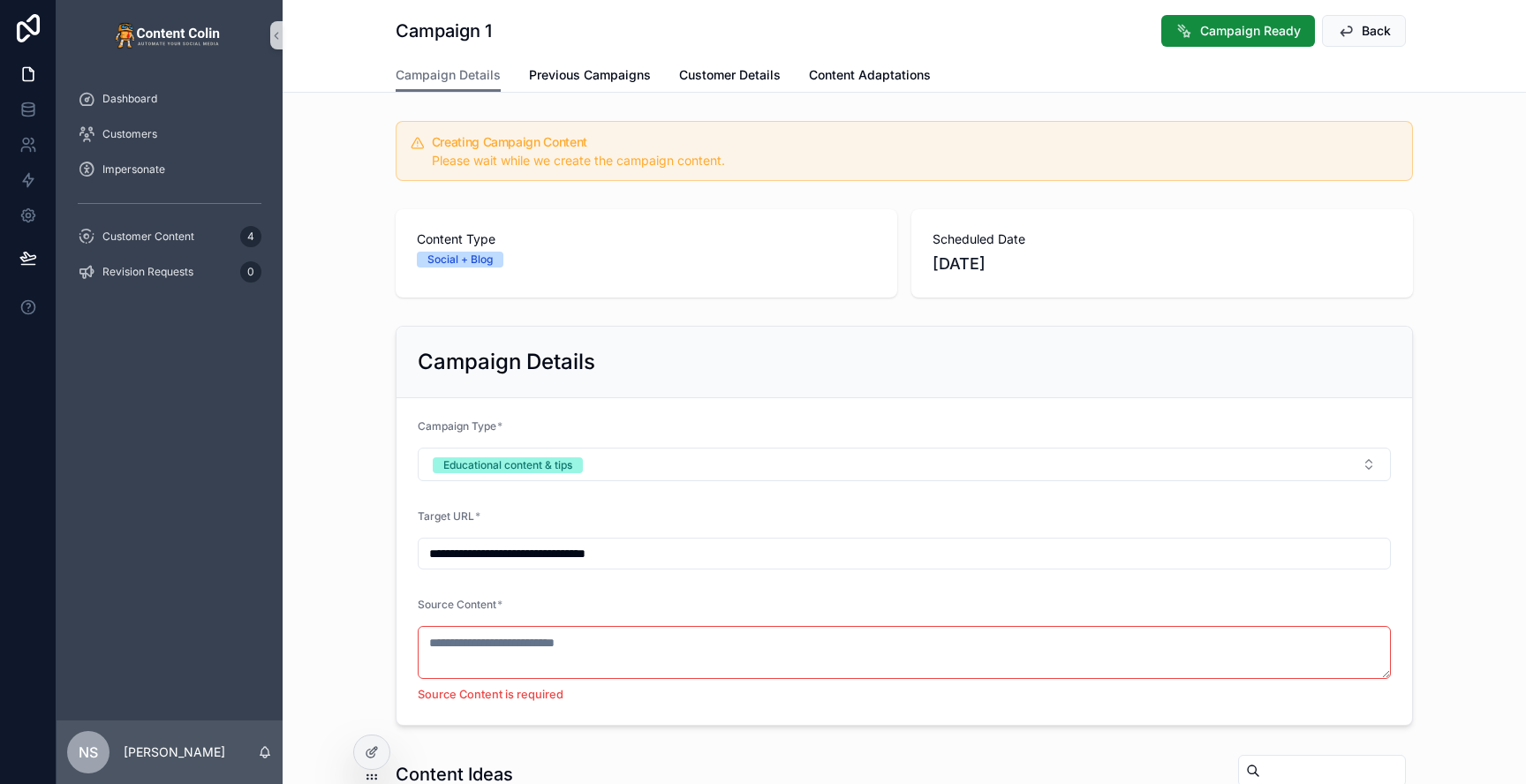
click at [1488, 372] on div "**********" at bounding box center [904, 525] width 1244 height 414
click at [767, 173] on div "Creating Campaign Content Please wait while we create the campaign content." at bounding box center [905, 150] width 1017 height 60
click at [1115, 170] on div "Creating Campaign Content Please wait while we create the campaign content." at bounding box center [905, 150] width 1017 height 60
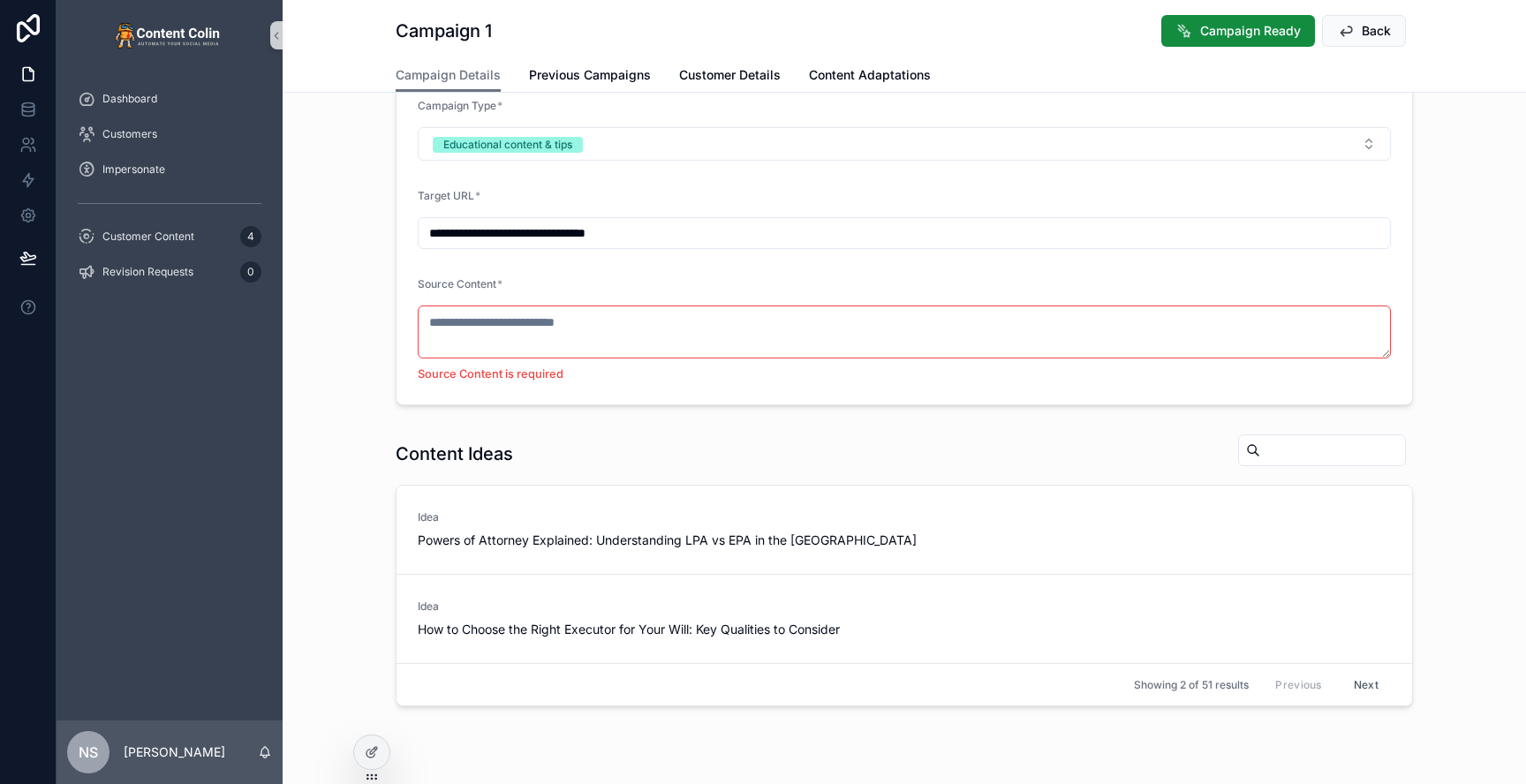
scroll to position [777, 0]
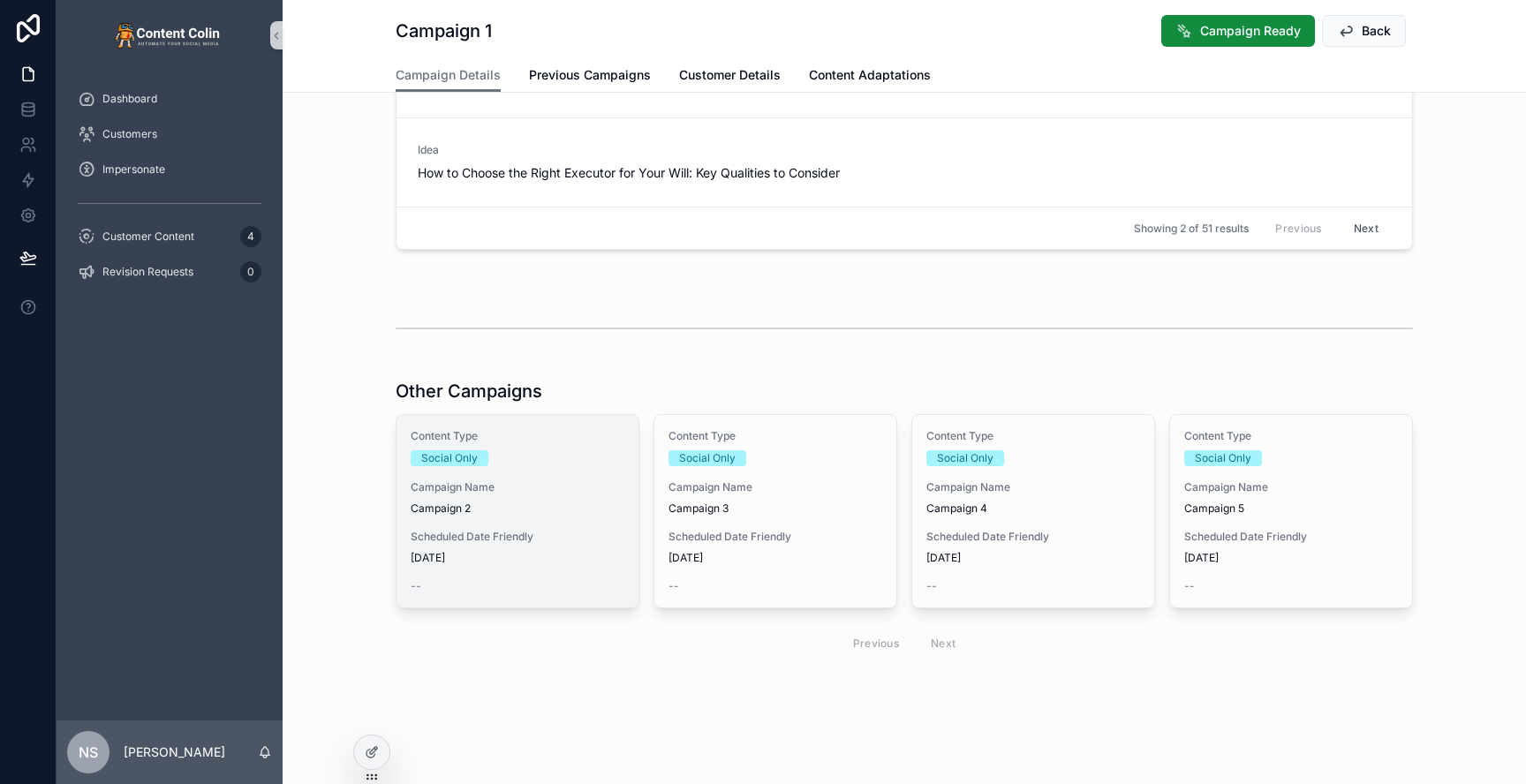
click at [543, 490] on span "Campaign Name" at bounding box center [518, 487] width 213 height 14
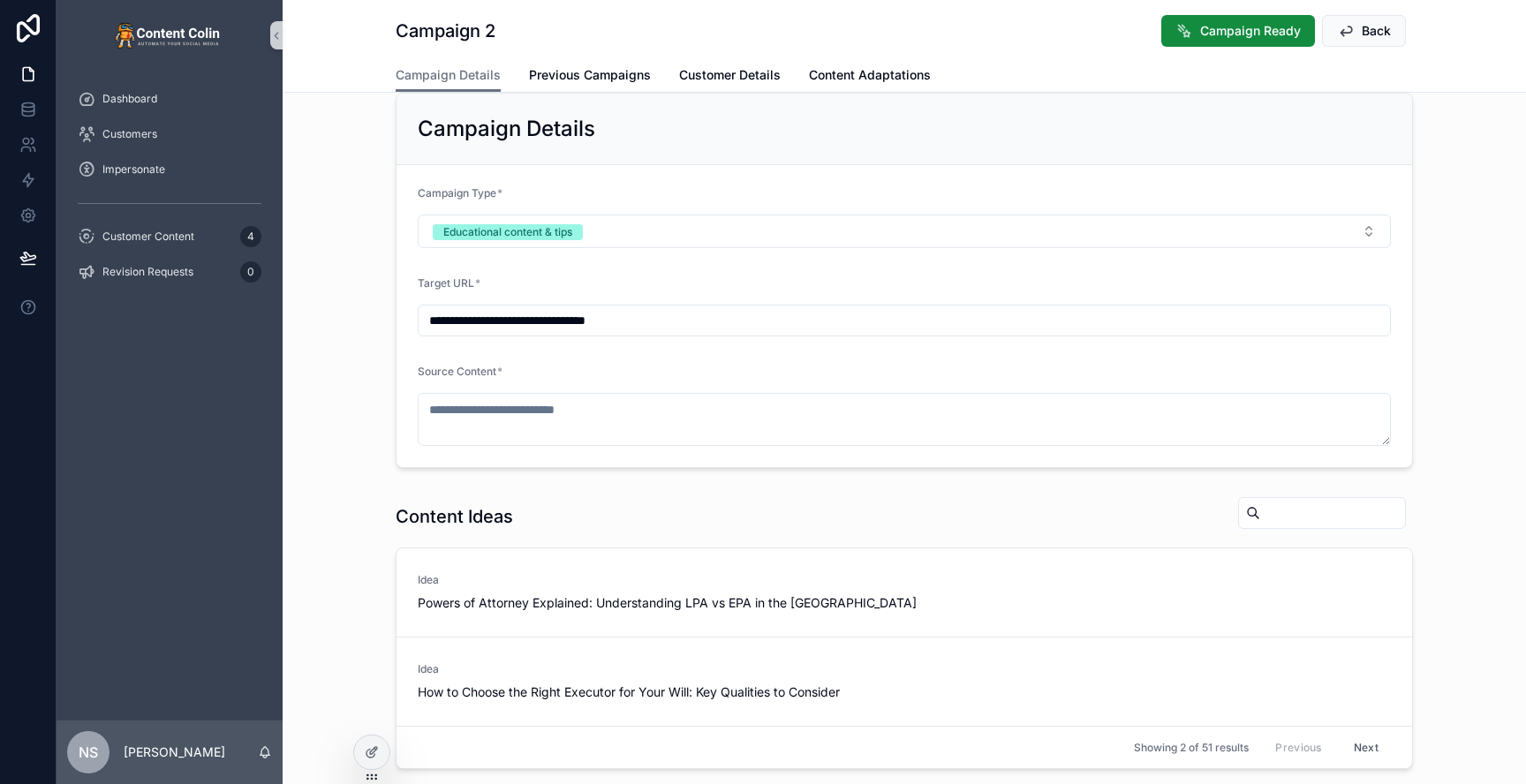
scroll to position [146, 0]
click at [1377, 588] on span "Use This" at bounding box center [1373, 594] width 43 height 14
type textarea "**********"
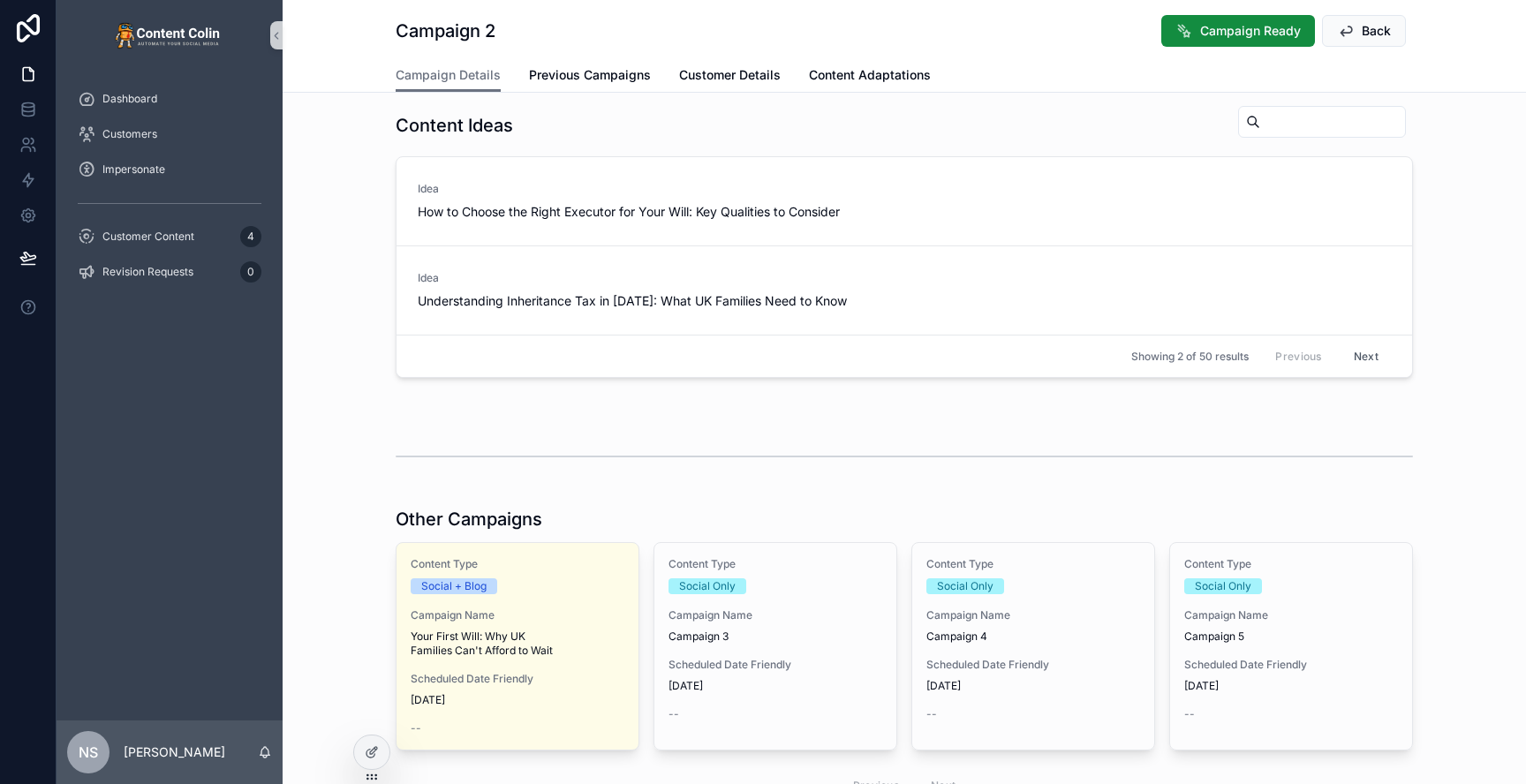
scroll to position [800, 0]
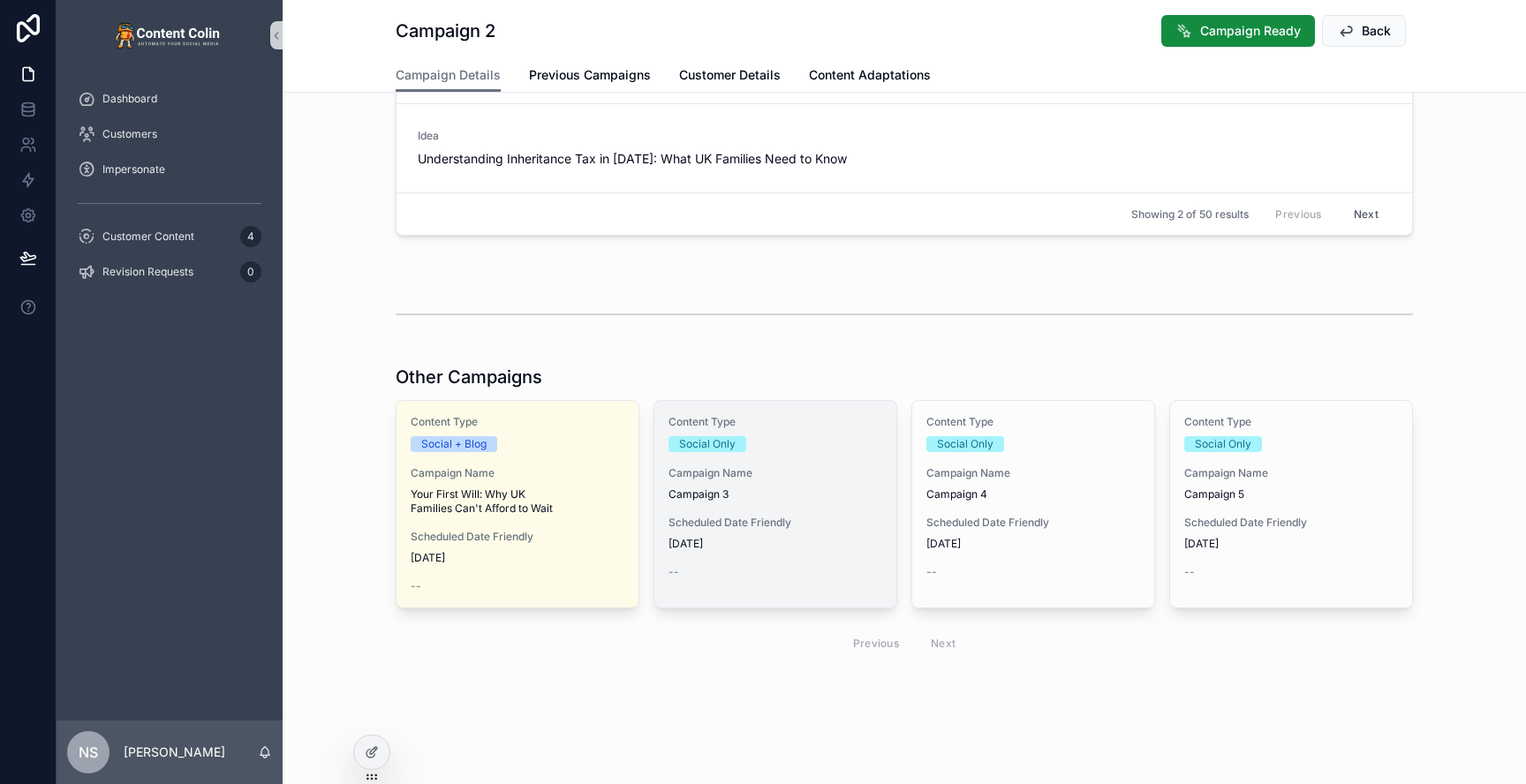
click at [801, 488] on span "Campaign 3" at bounding box center [775, 495] width 213 height 14
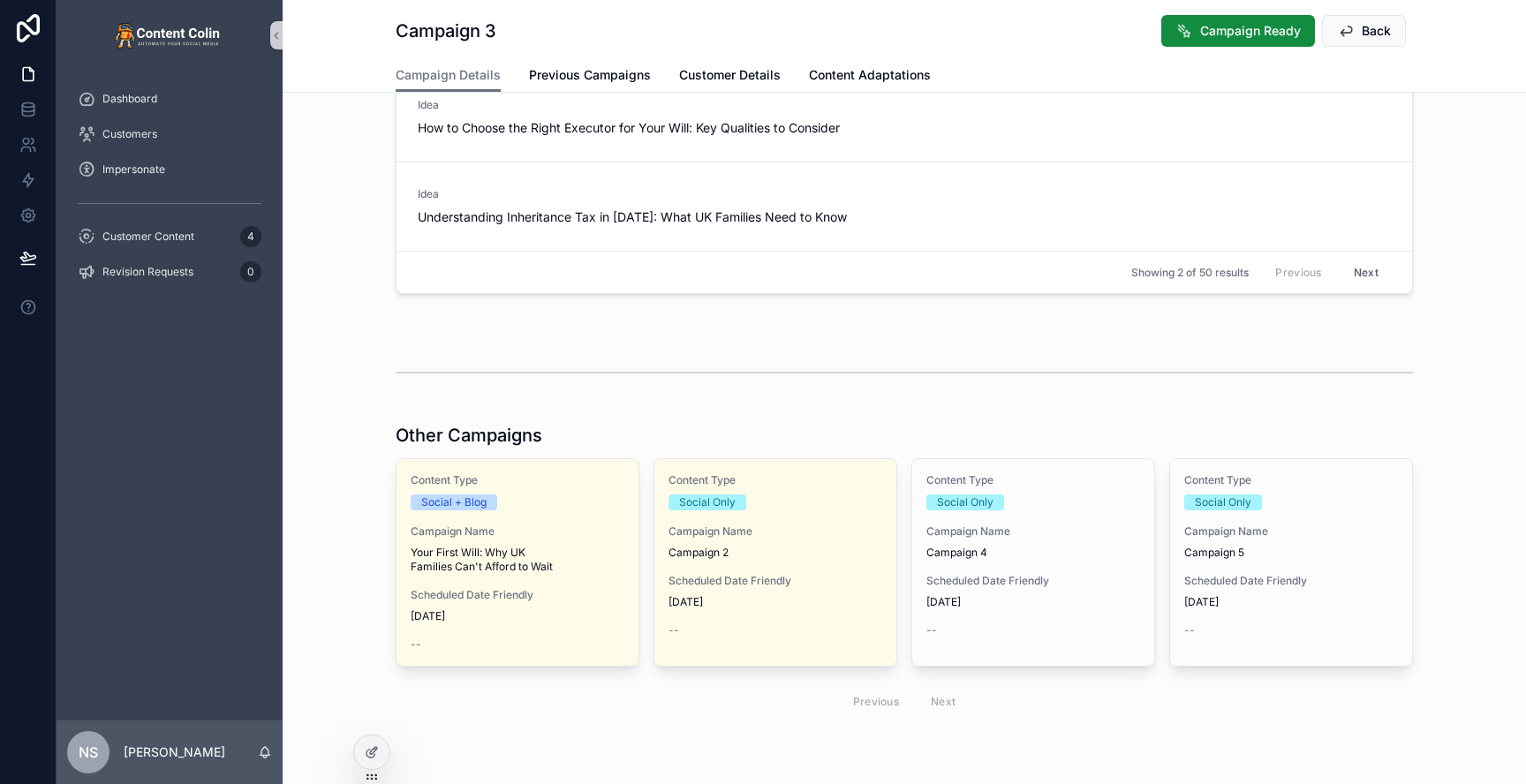
scroll to position [678, 0]
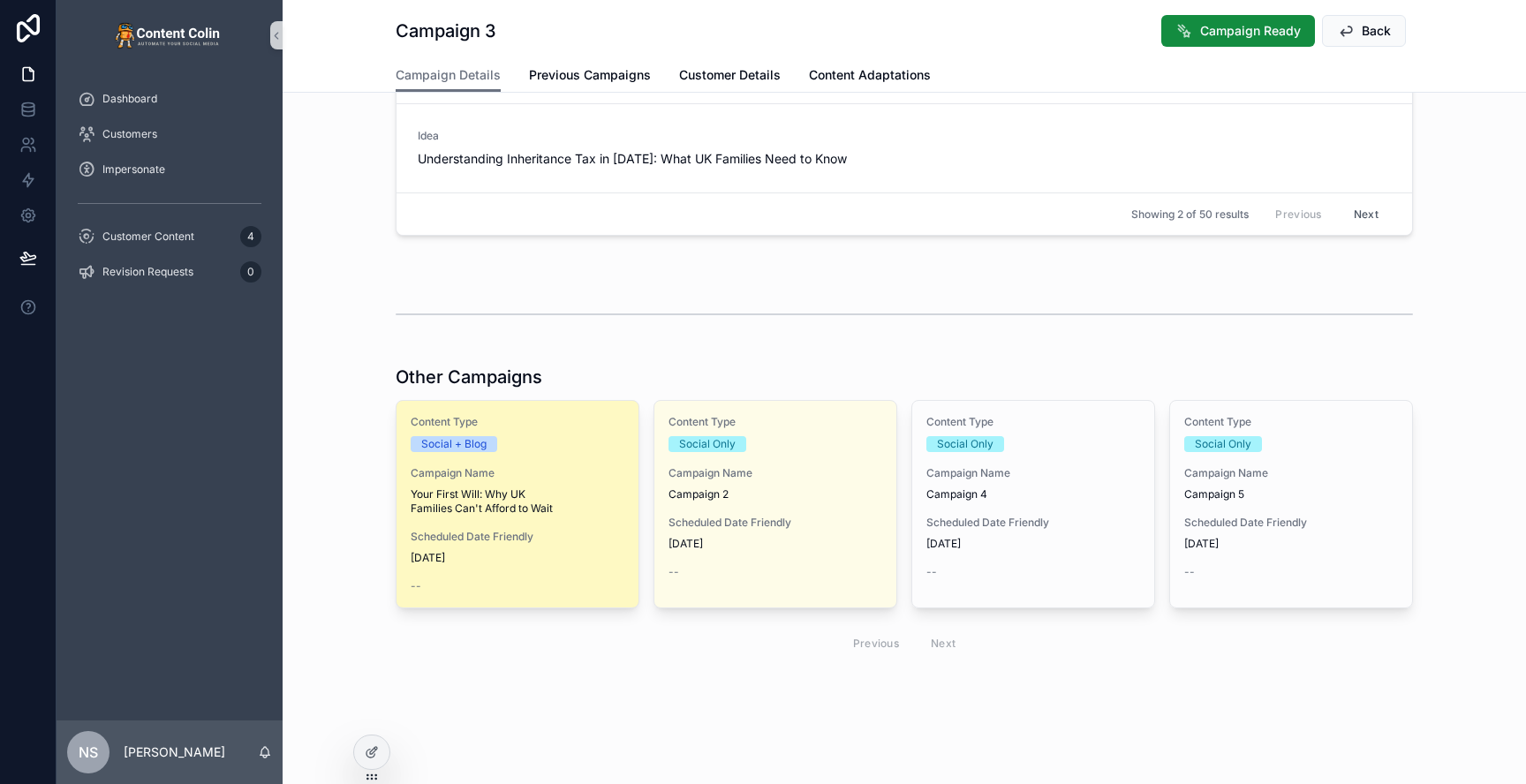
click at [465, 506] on span "Your First Will: Why UK Families Can't Afford to Wait" at bounding box center [518, 502] width 213 height 29
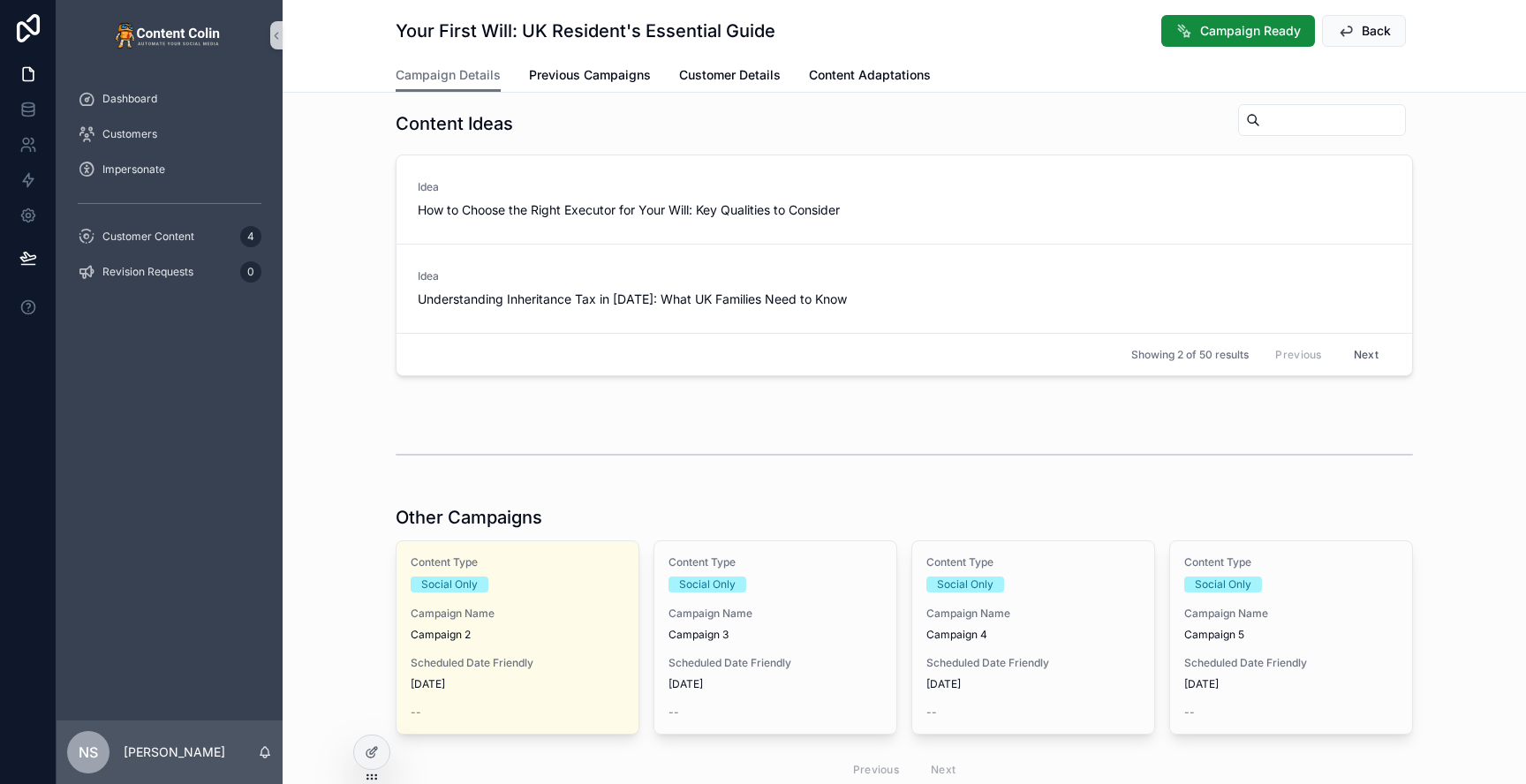
scroll to position [671, 0]
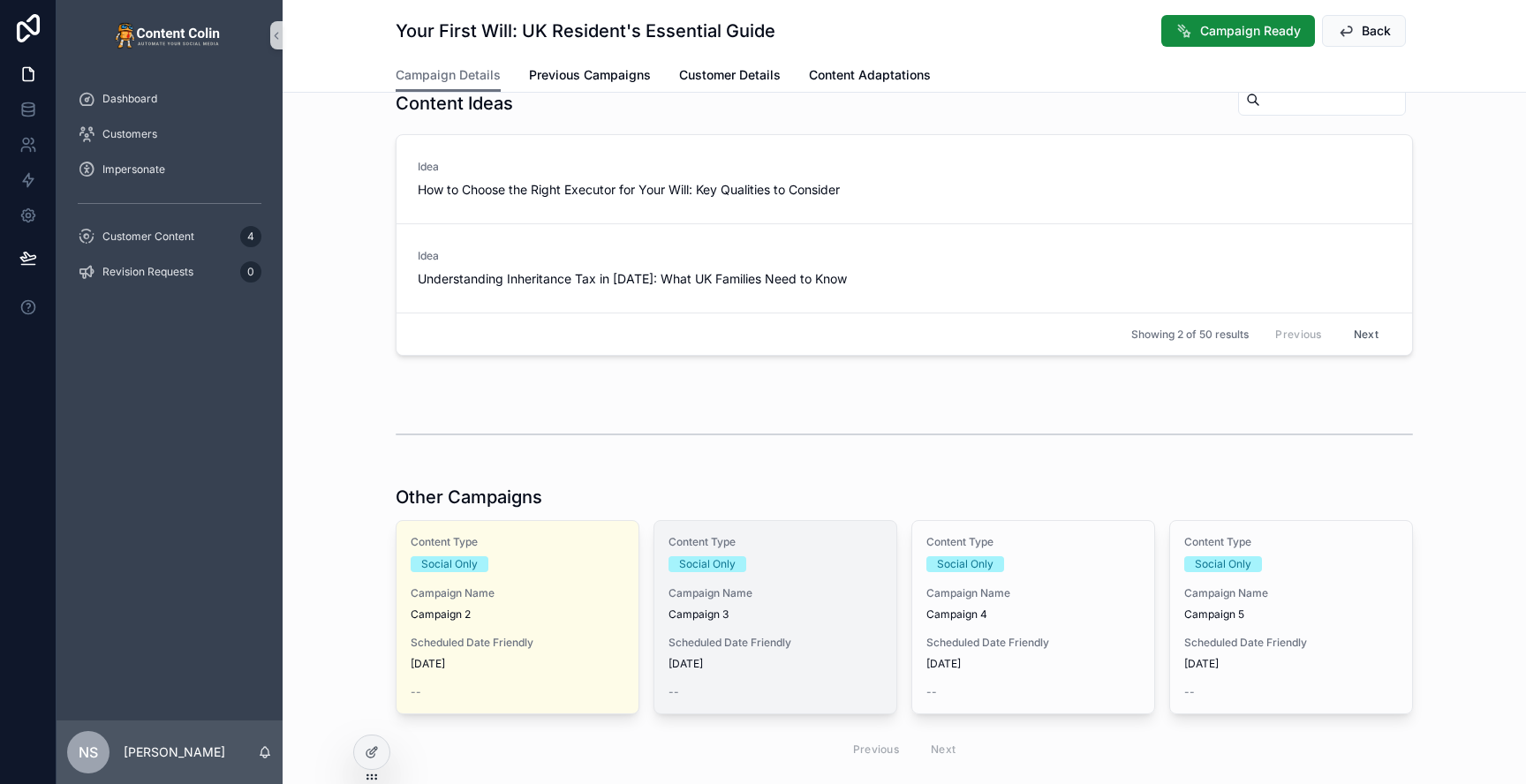
click at [686, 631] on div "Content Type Social Only Campaign Name Campaign 3 Scheduled Date Friendly 12th …" at bounding box center [775, 617] width 242 height 193
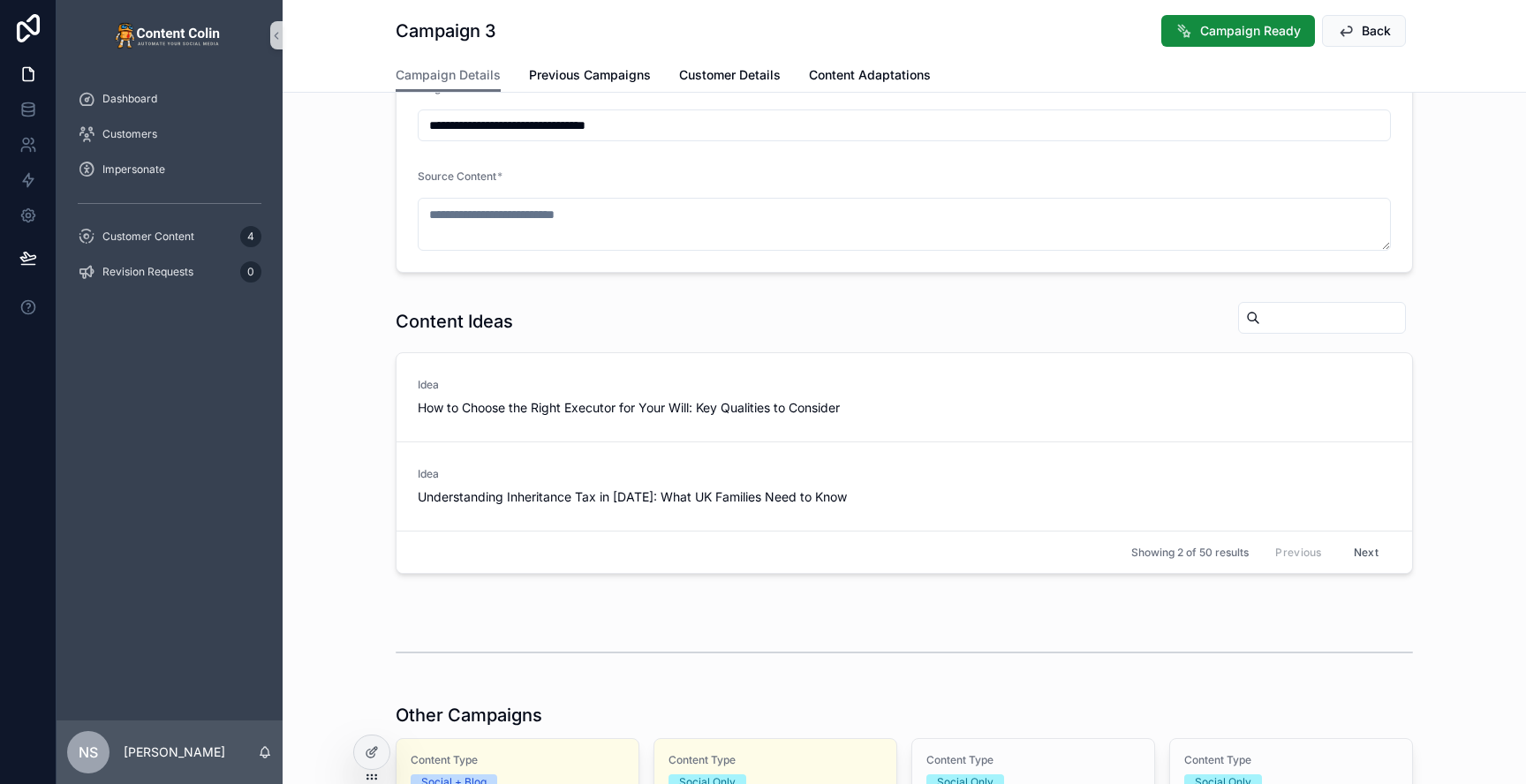
scroll to position [678, 0]
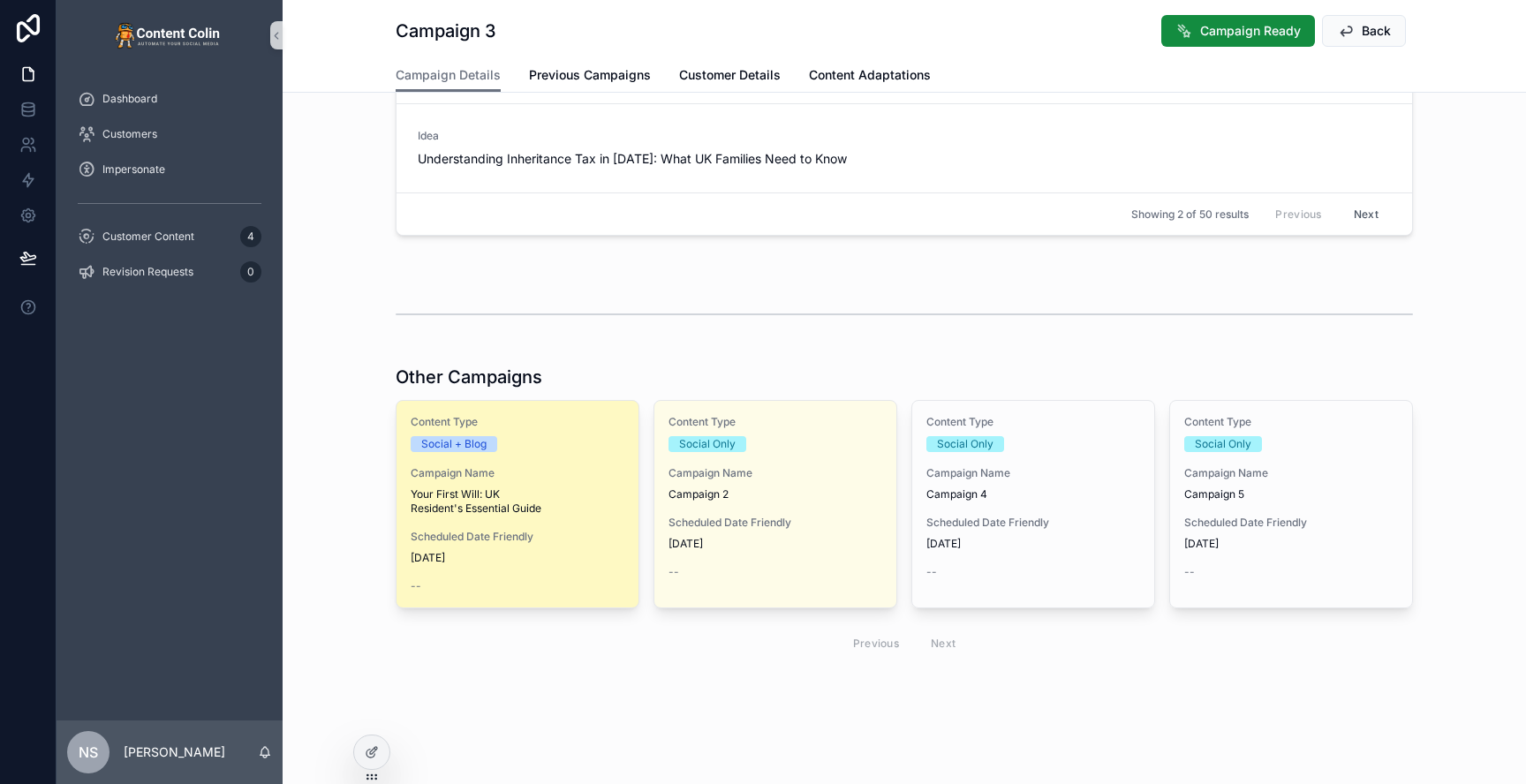
click at [526, 501] on span "Your First Will: UK Resident's Essential Guide" at bounding box center [518, 502] width 213 height 29
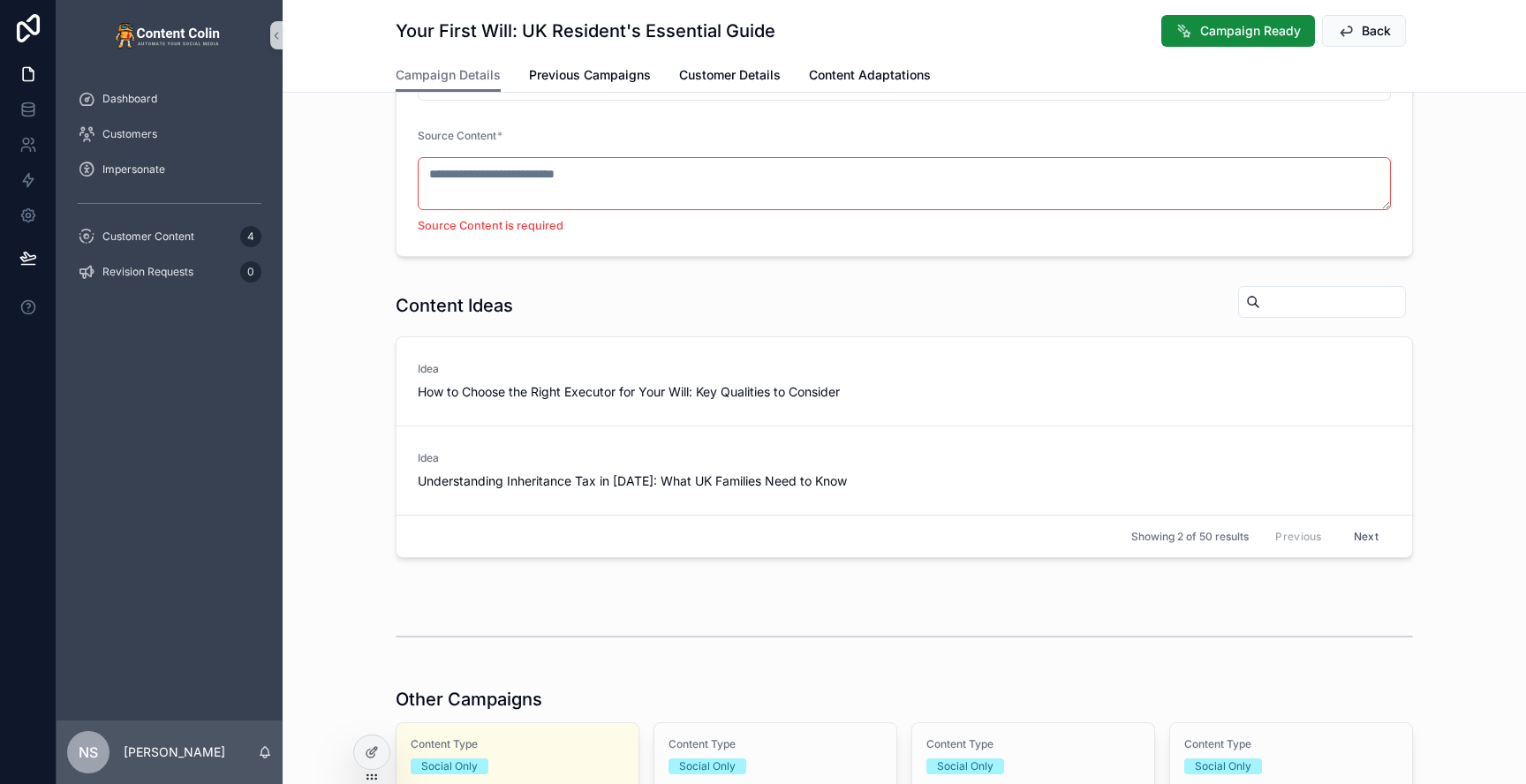
scroll to position [777, 0]
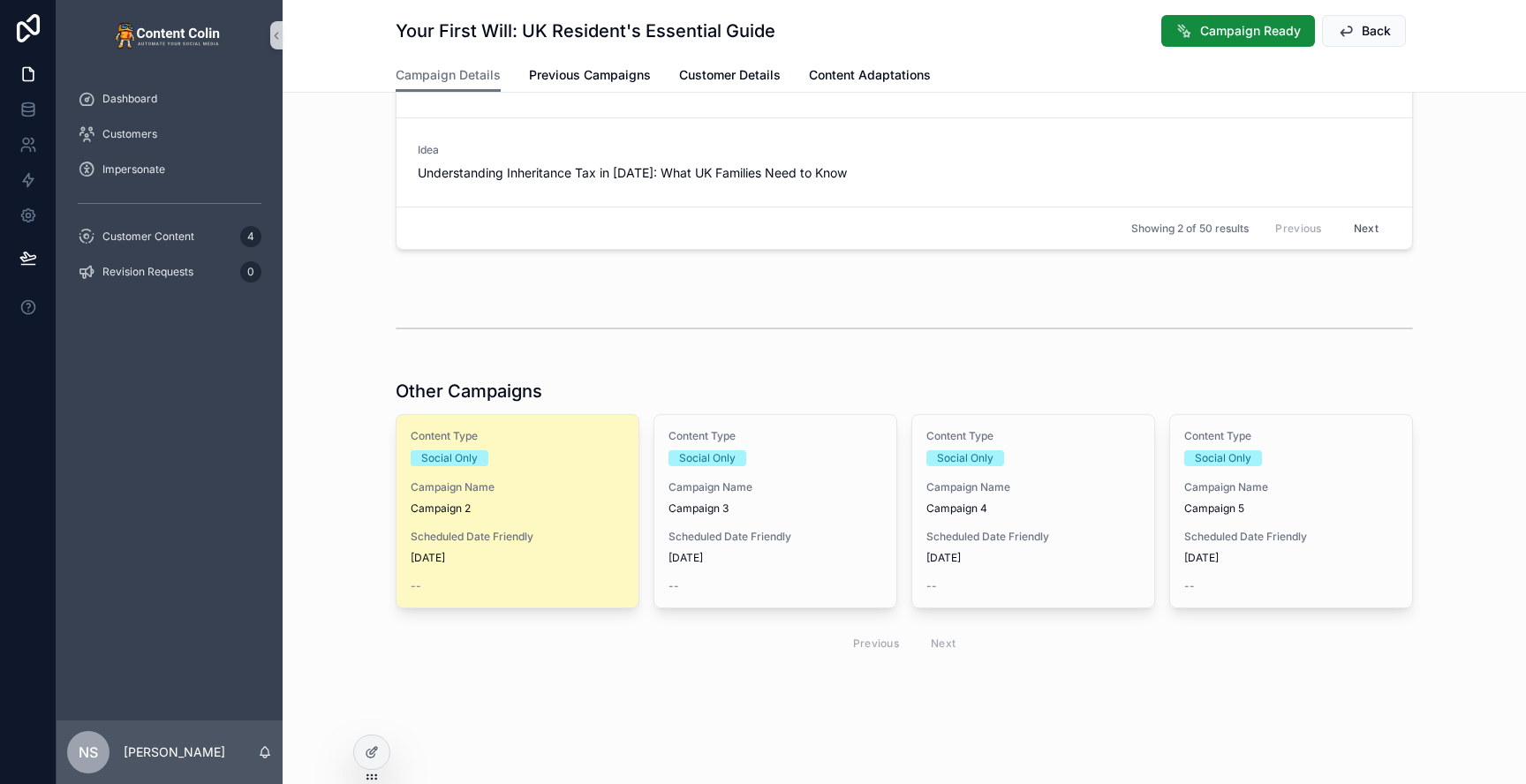
click at [418, 604] on div "Content Type Social Only Campaign Name Campaign 2 Scheduled Date Friendly 10th …" at bounding box center [517, 510] width 242 height 193
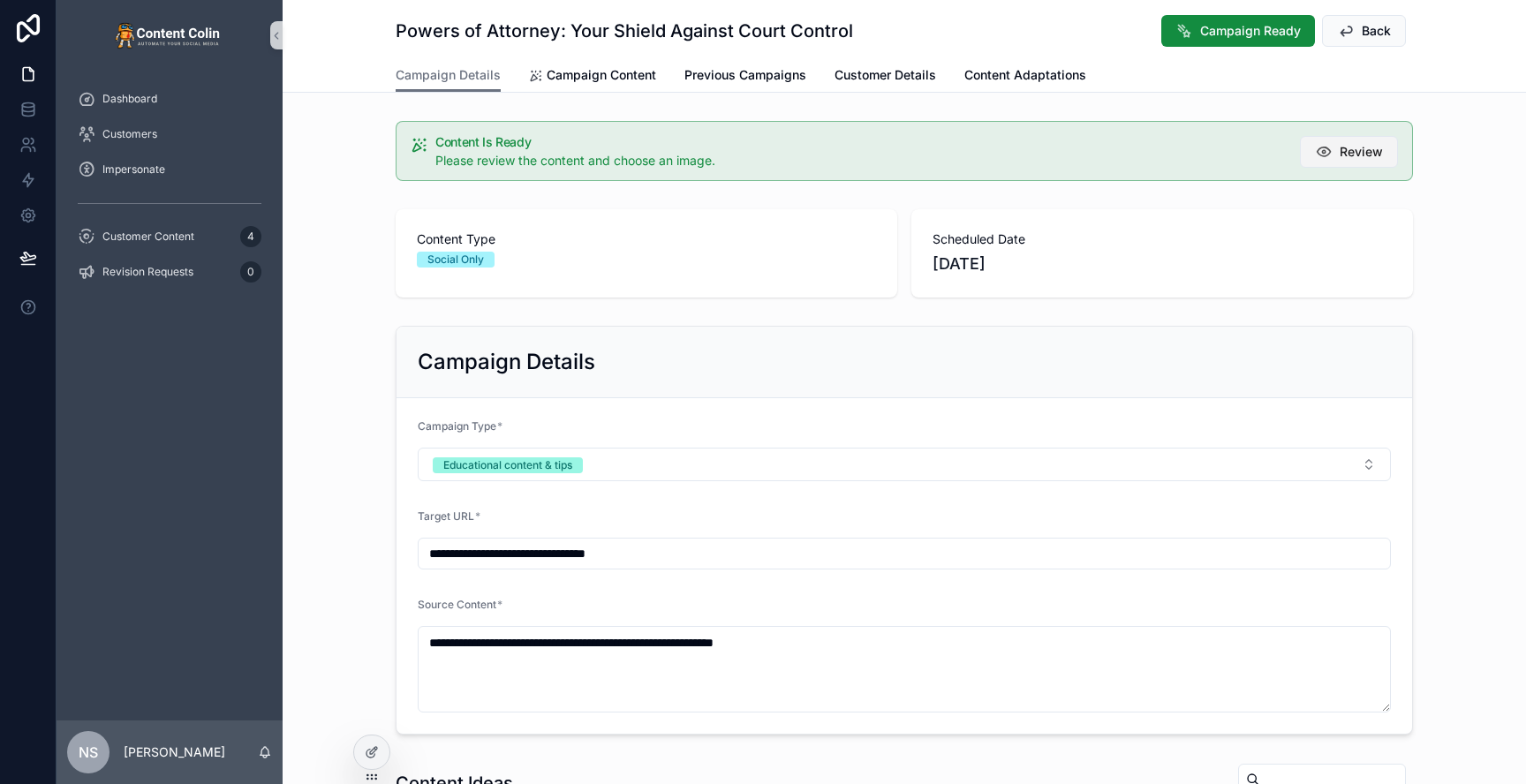
click at [1343, 156] on span "Review" at bounding box center [1361, 152] width 43 height 18
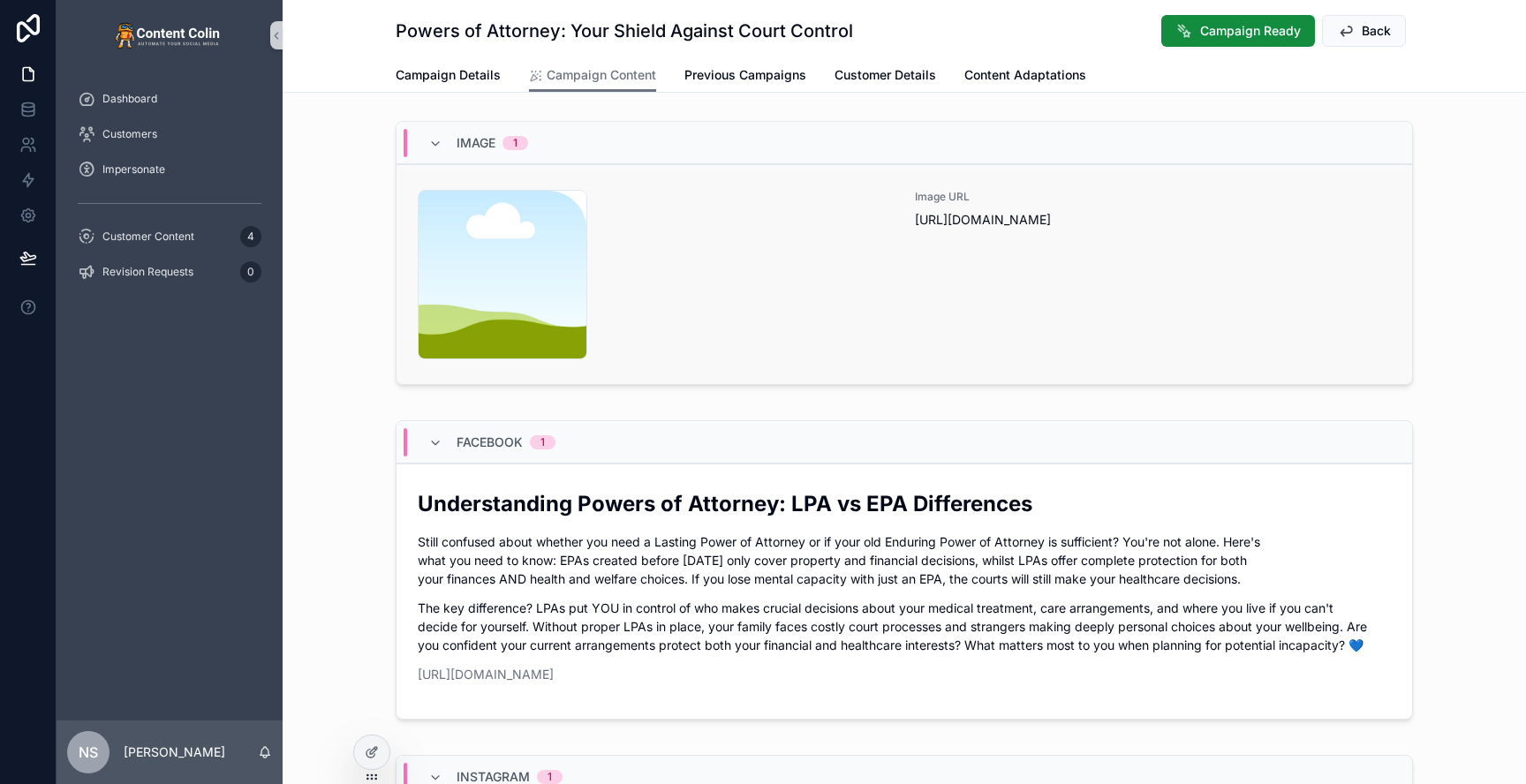
click at [1118, 303] on div "Image URL https://cdn.contentcolin.com/contentcolin/images/content-placeholder.…" at bounding box center [1153, 274] width 476 height 170
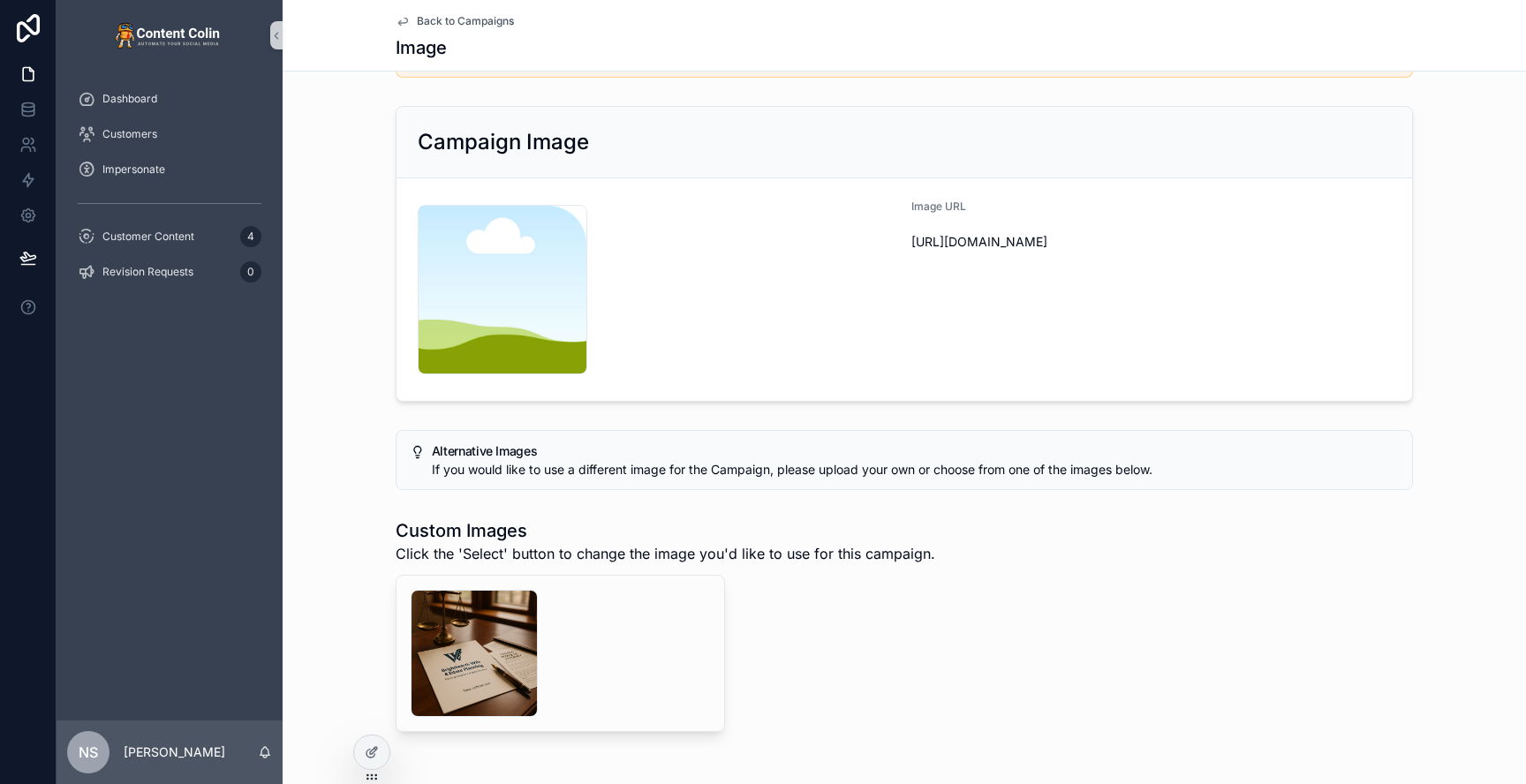
scroll to position [118, 0]
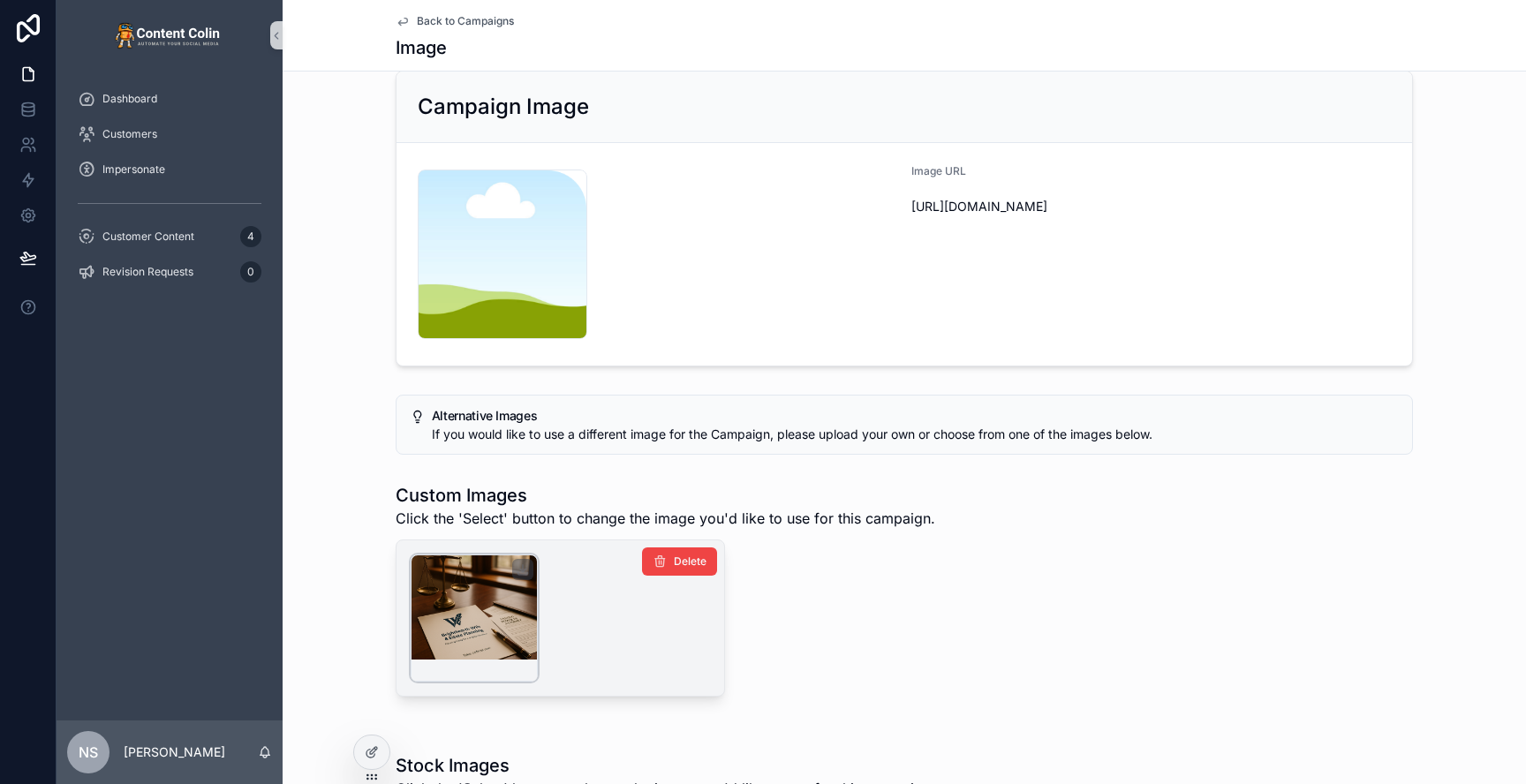
click at [473, 607] on div "scrollable content" at bounding box center [474, 618] width 127 height 127
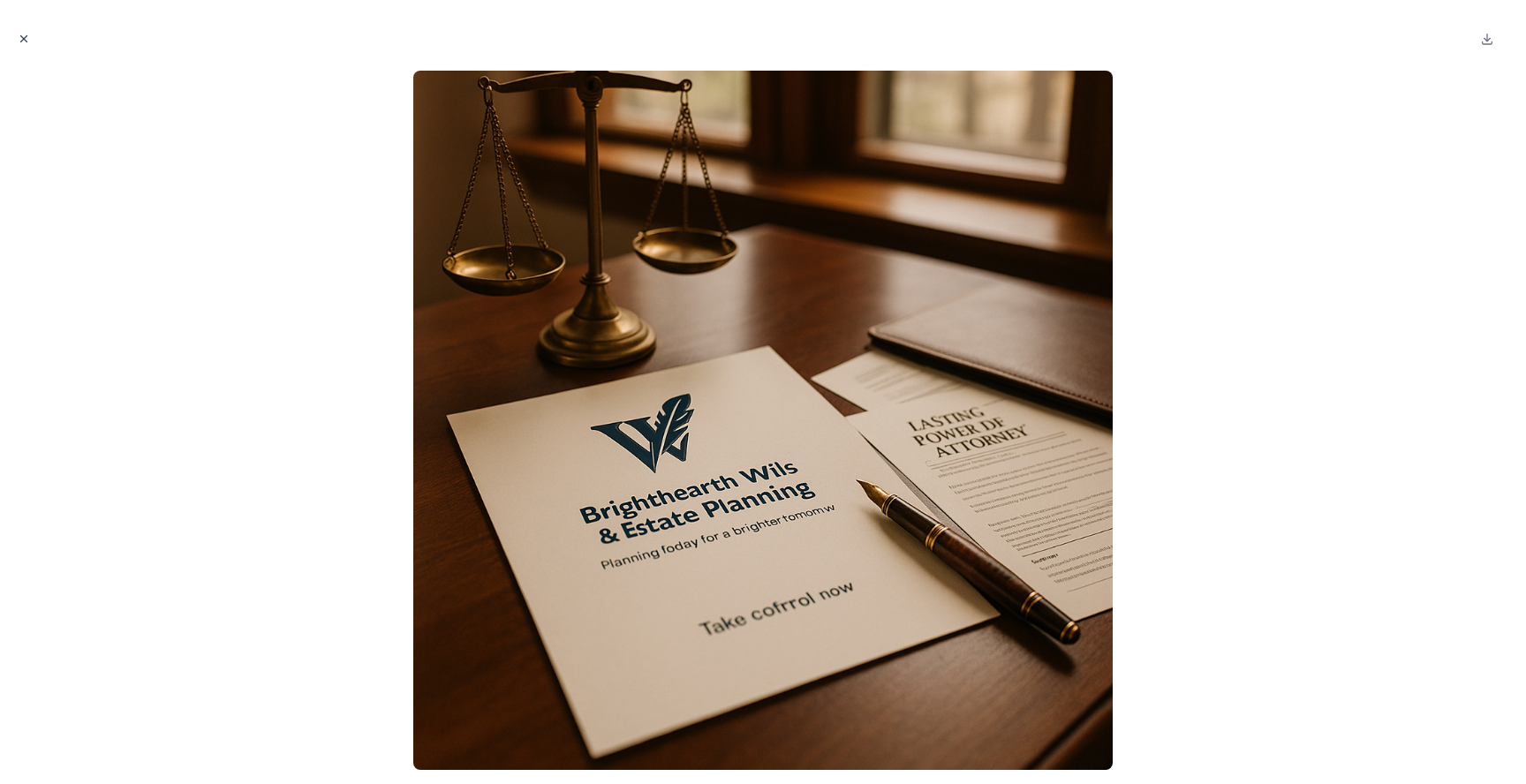
click at [21, 38] on icon "Close modal" at bounding box center [24, 39] width 13 height 13
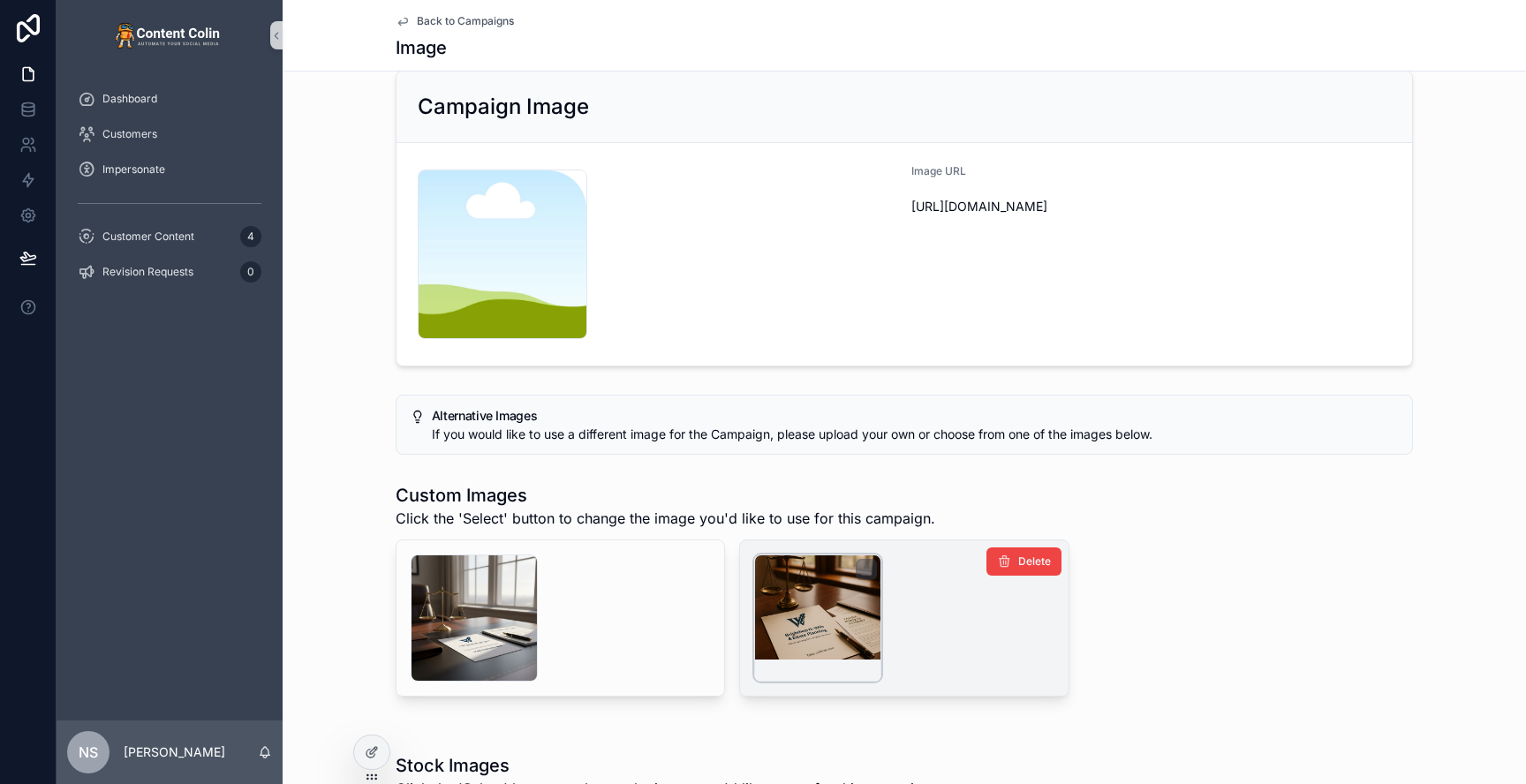
click at [805, 626] on div "scrollable content" at bounding box center [818, 618] width 127 height 127
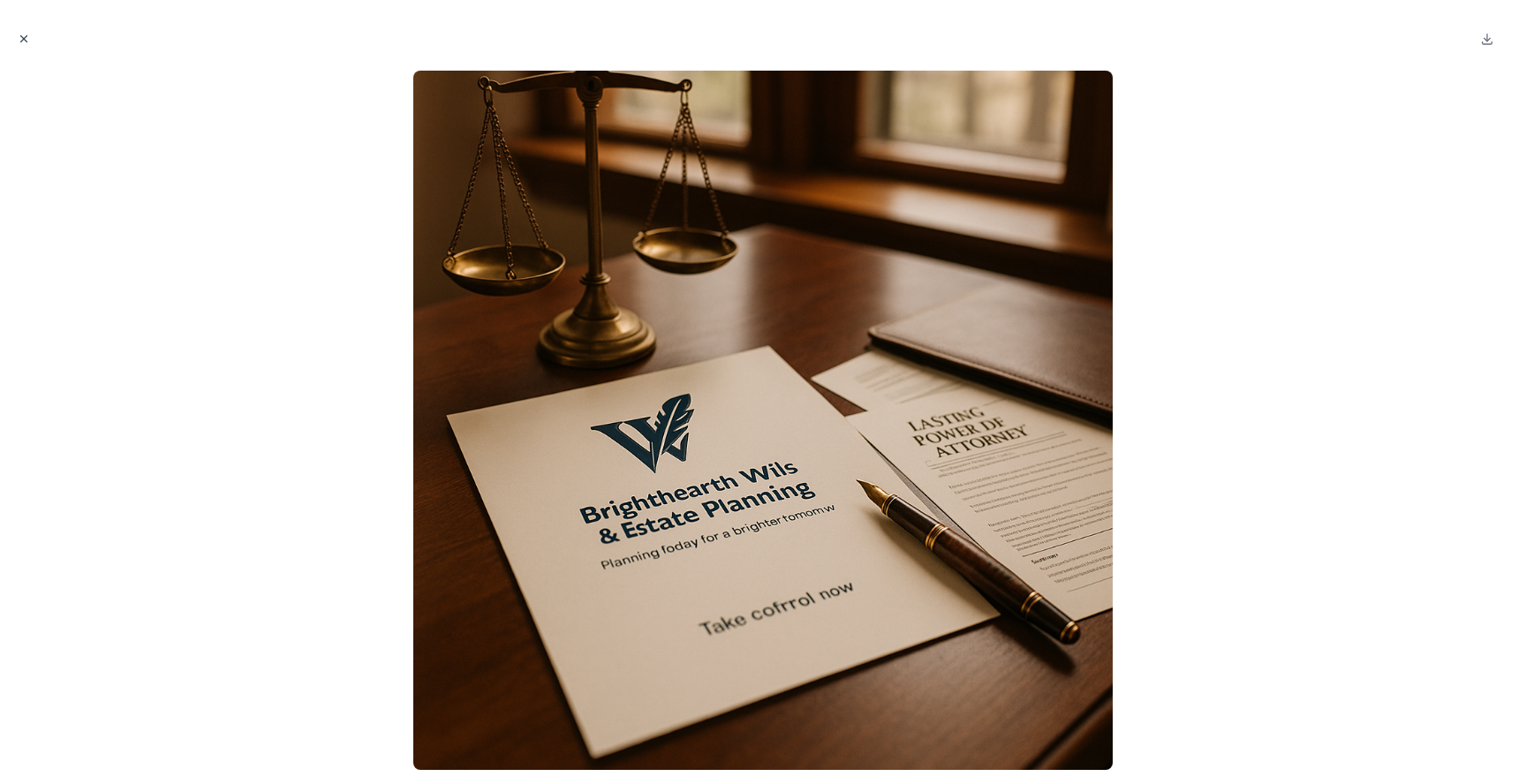
click at [24, 34] on icon "Close modal" at bounding box center [24, 39] width 13 height 13
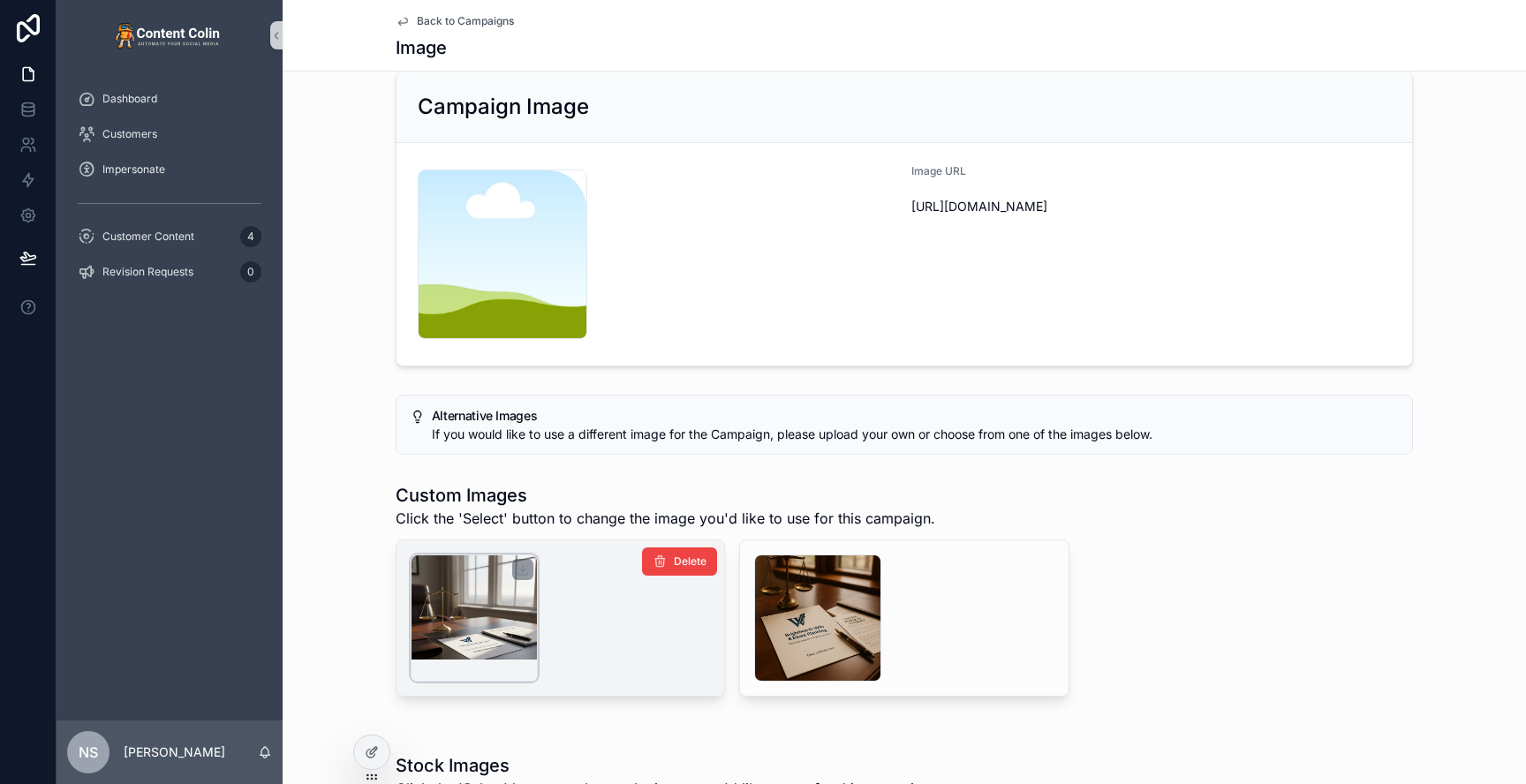
click at [492, 598] on div "scrollable content" at bounding box center [474, 618] width 127 height 127
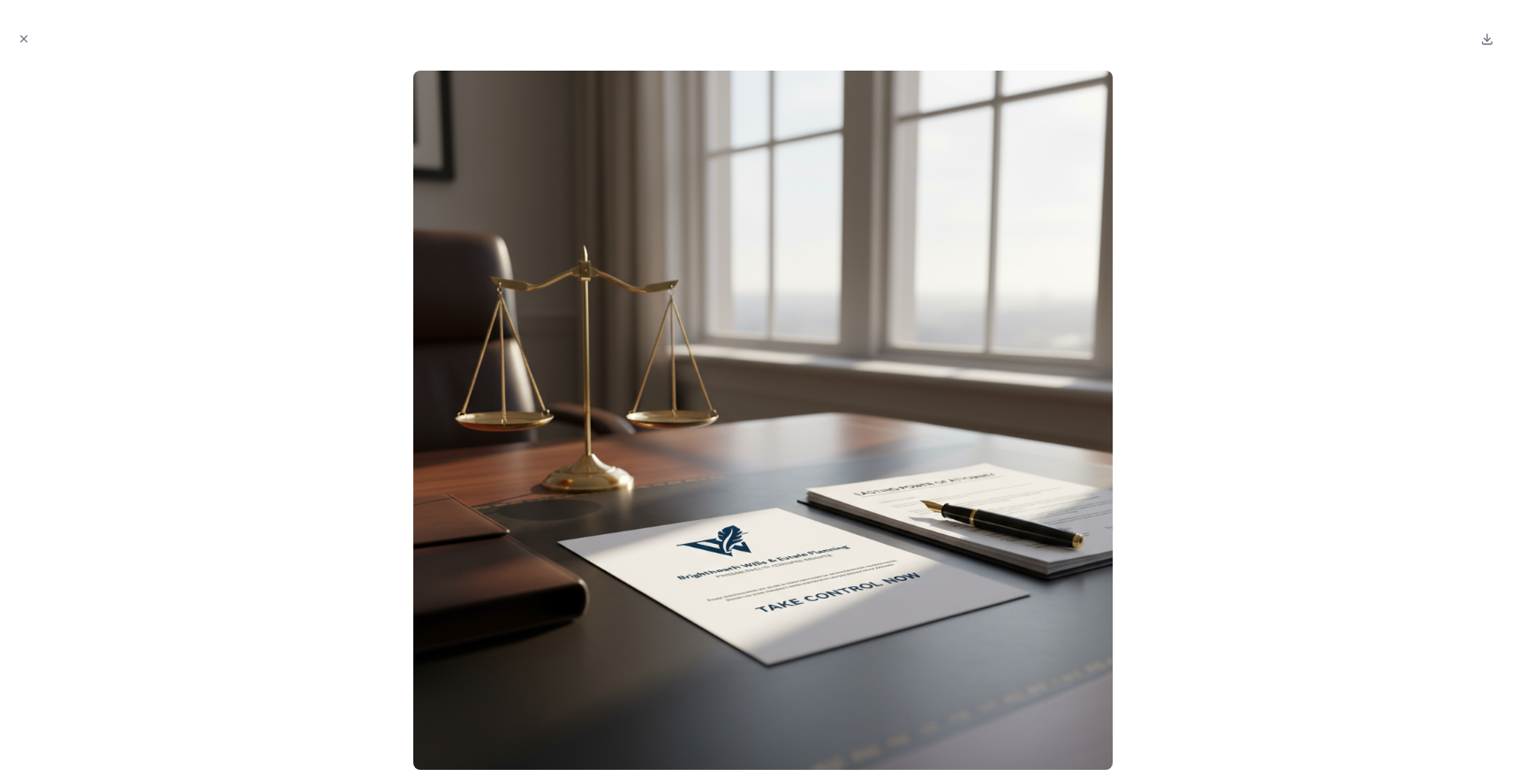
click at [27, 30] on button "Close modal" at bounding box center [24, 39] width 20 height 20
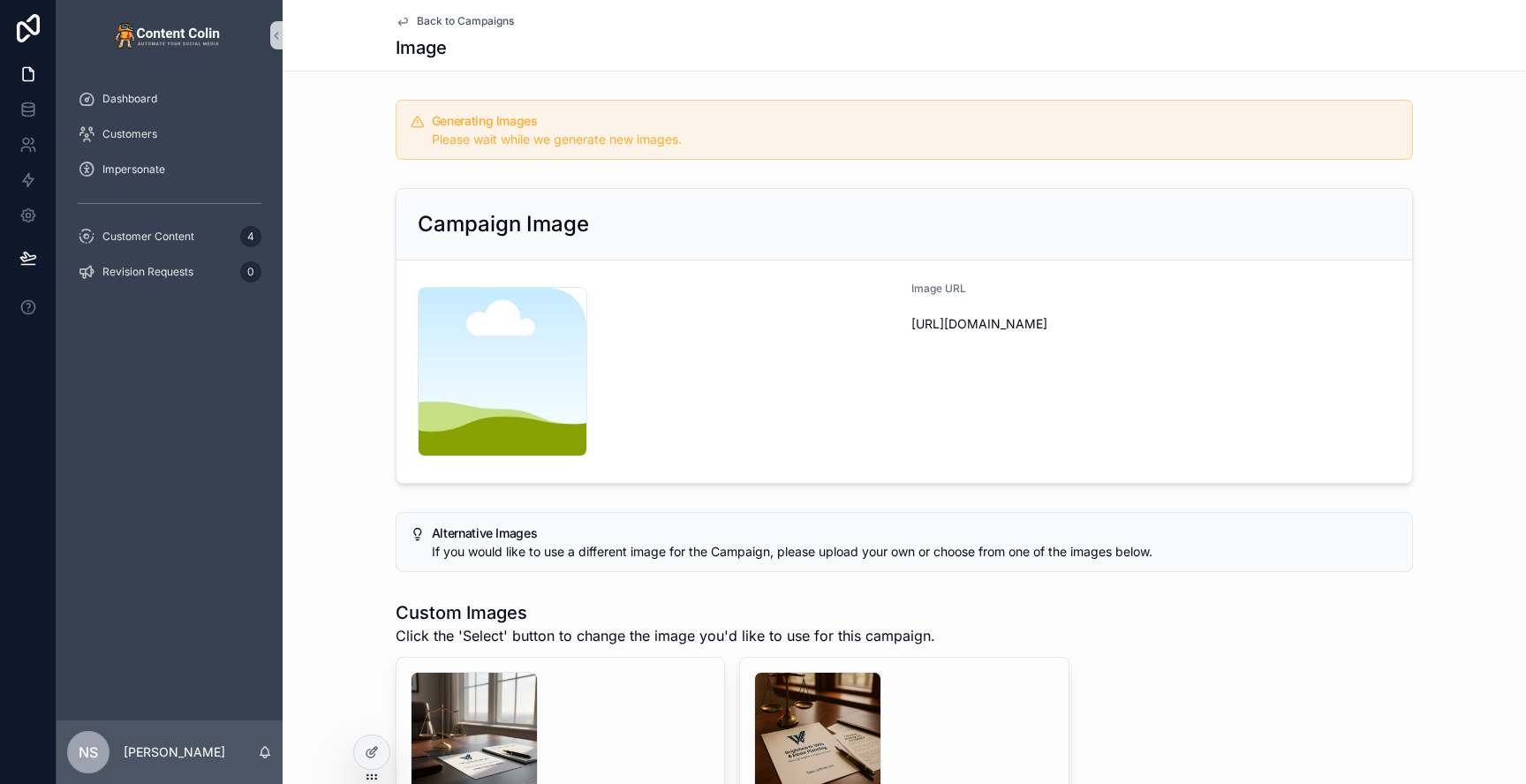
click at [355, 234] on div "Campaign Image content-placeholder .png Image URL https://cdn.contentcolin.com/…" at bounding box center [904, 336] width 1244 height 310
click at [471, 17] on span "Back to Campaigns" at bounding box center [465, 21] width 97 height 14
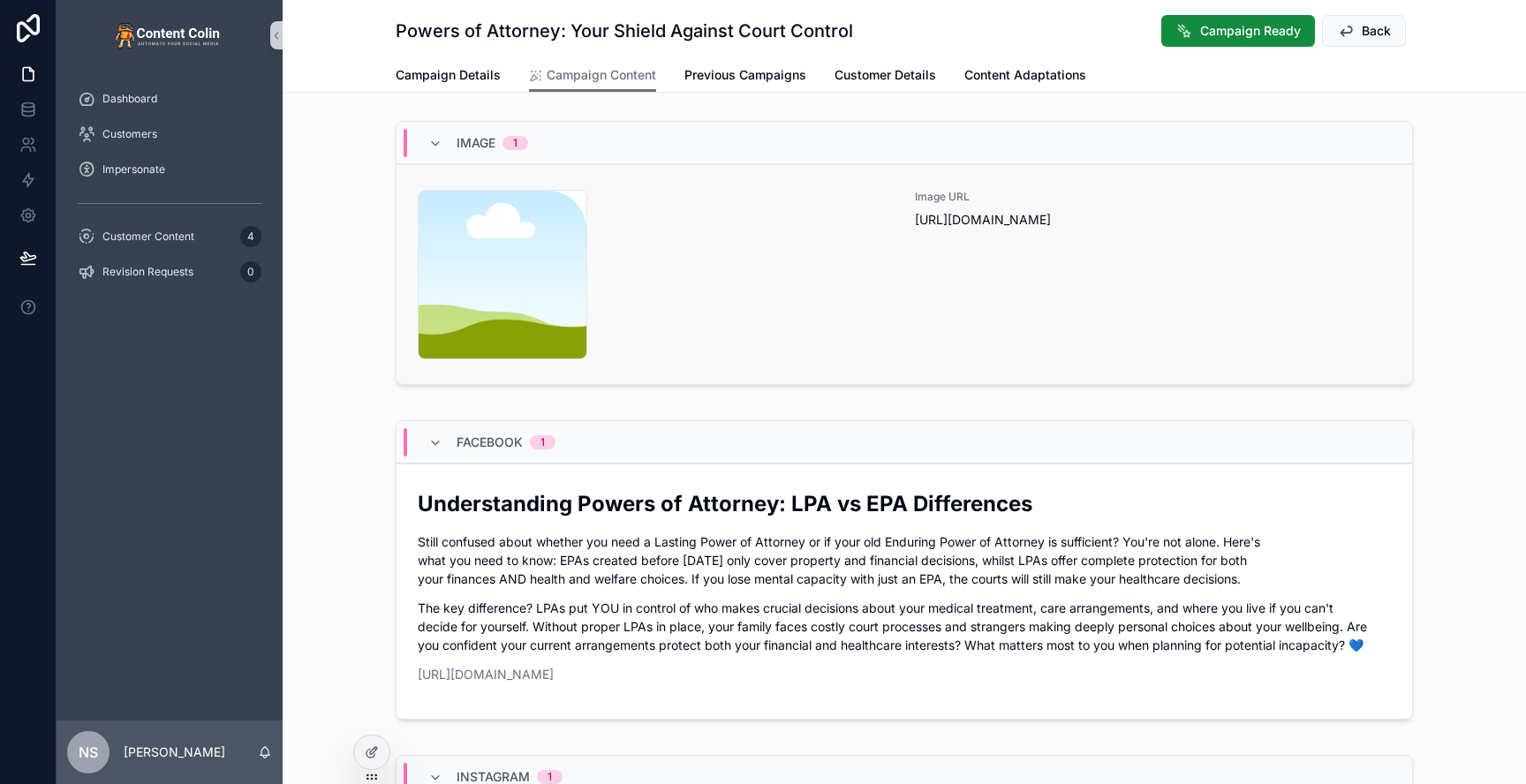
click at [911, 275] on div "content-placeholder .png Image URL [URL][DOMAIN_NAME]" at bounding box center [904, 274] width 973 height 170
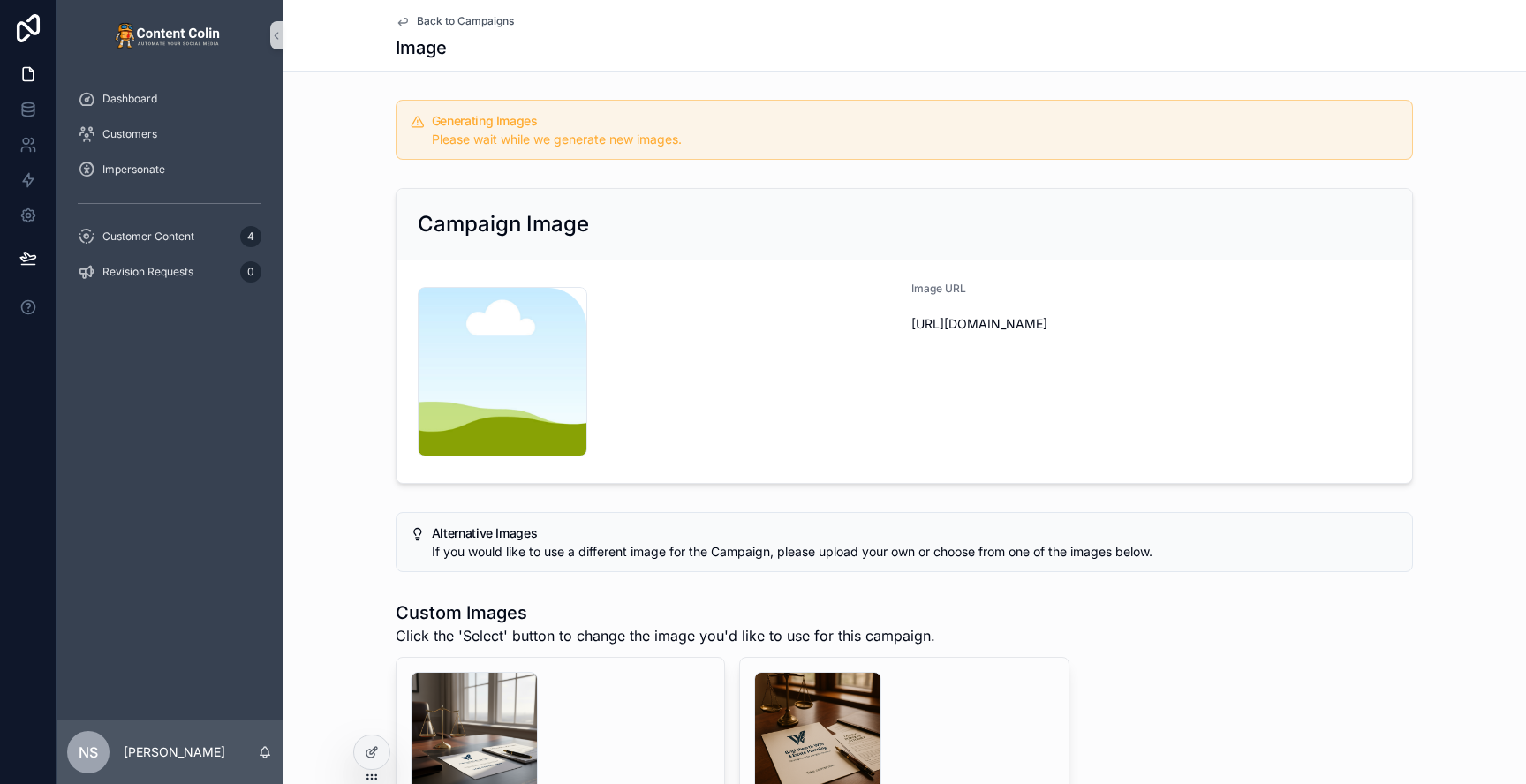
click at [349, 237] on div "Campaign Image content-placeholder .png Image URL https://cdn.contentcolin.com/…" at bounding box center [904, 336] width 1244 height 310
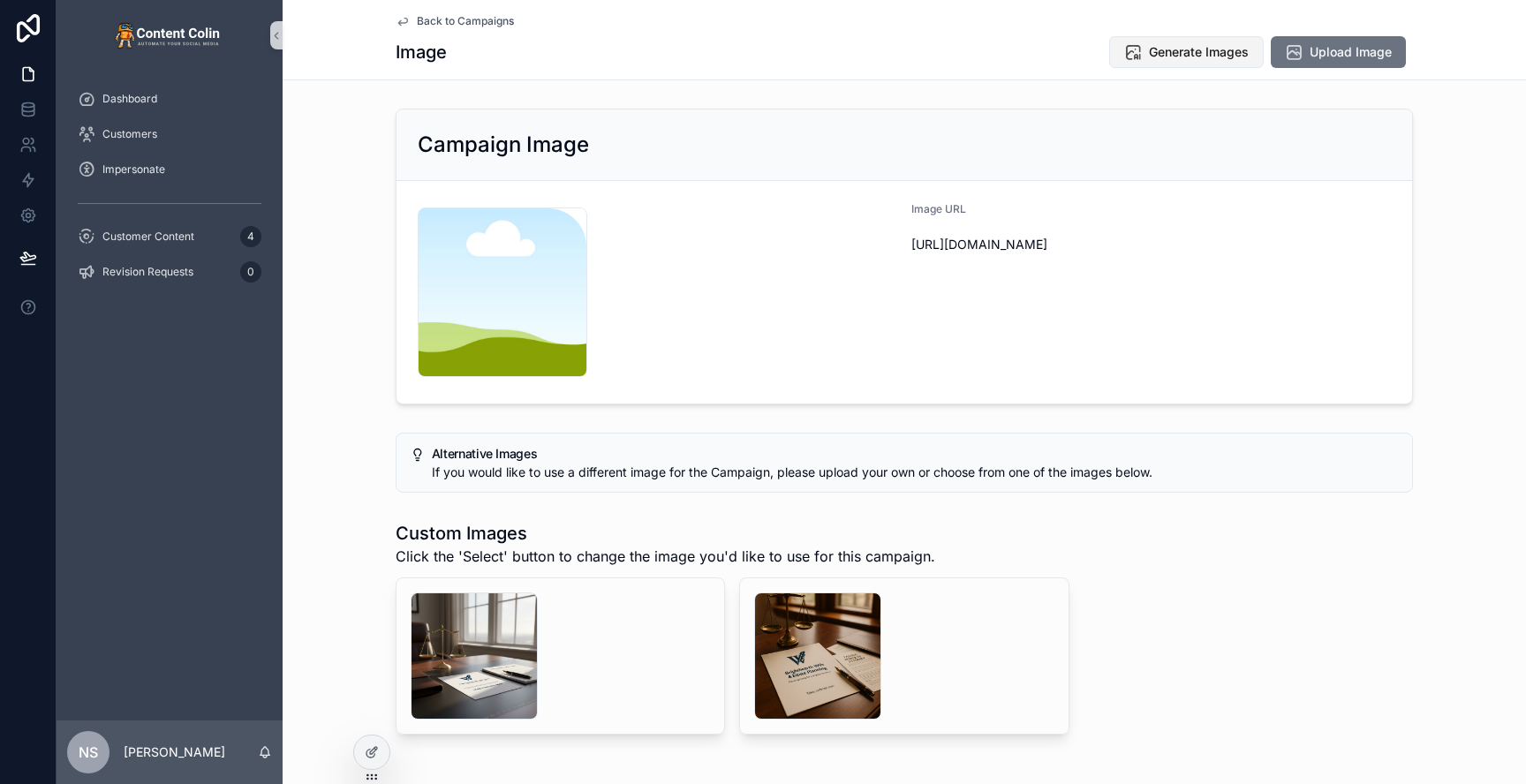
click at [1157, 59] on span "Generate Images" at bounding box center [1198, 52] width 100 height 18
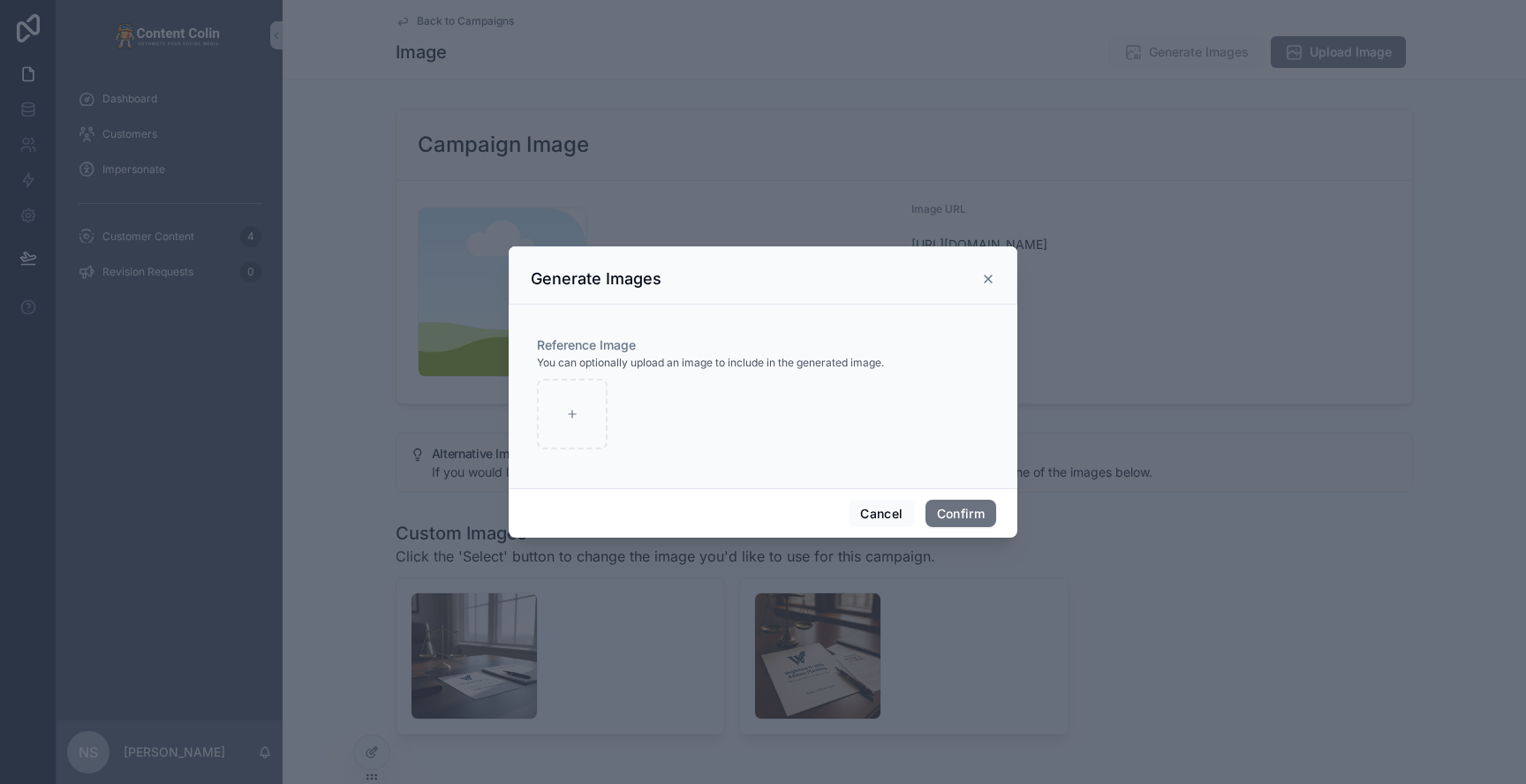
click at [989, 281] on icon at bounding box center [988, 278] width 14 height 14
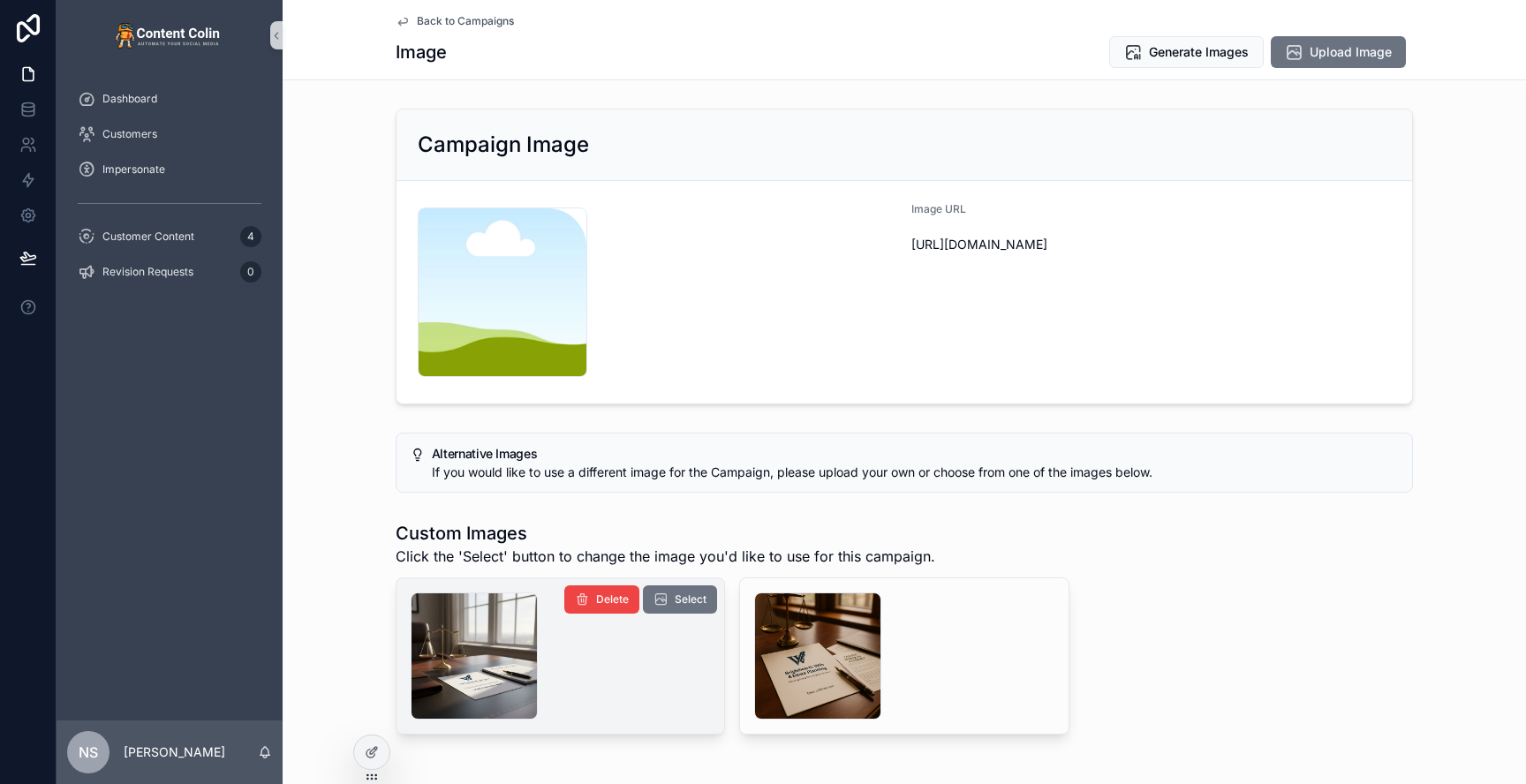
click at [659, 636] on div "scrollable content" at bounding box center [560, 656] width 299 height 127
click at [691, 601] on span "Select" at bounding box center [690, 599] width 32 height 14
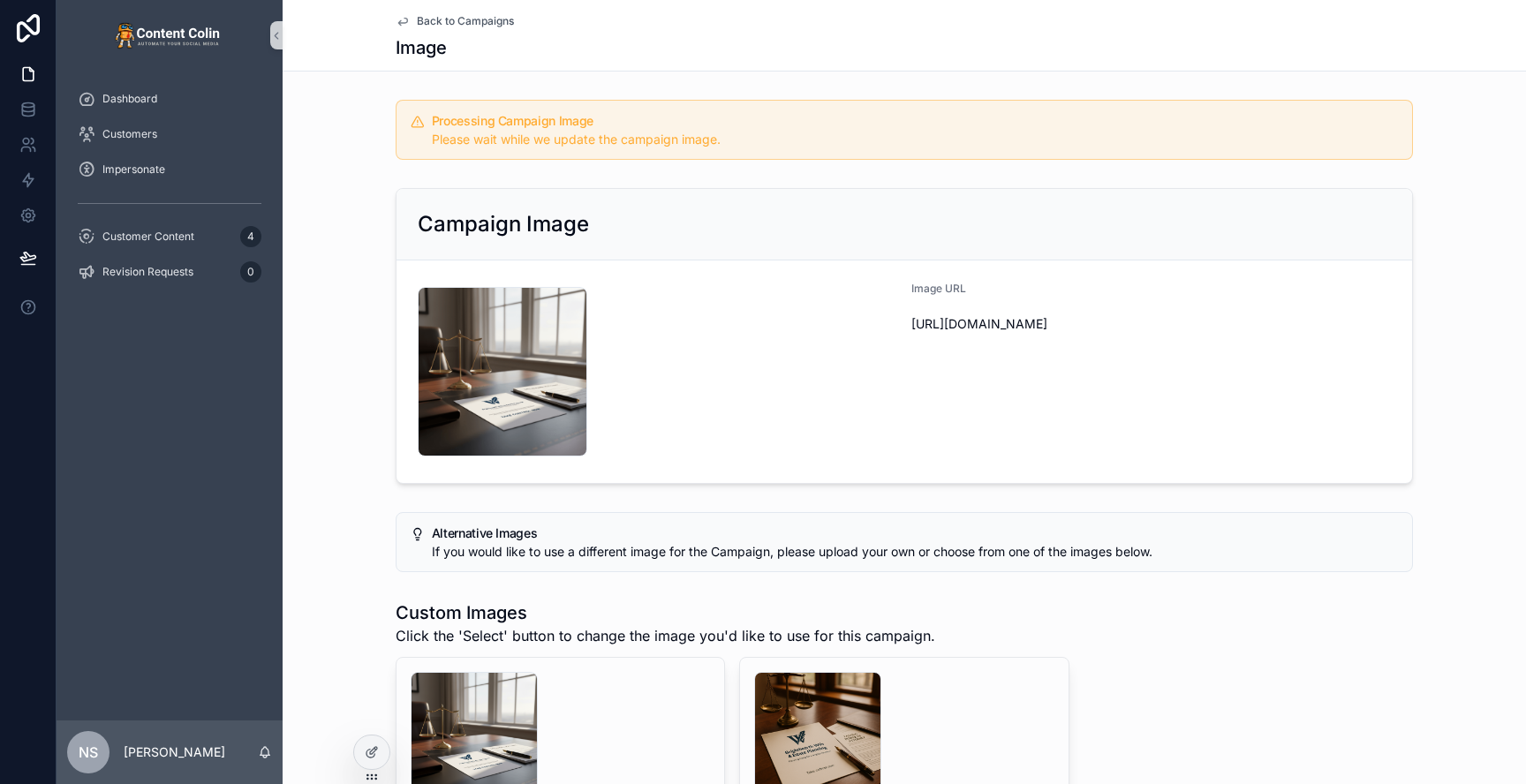
click at [474, 17] on span "Back to Campaigns" at bounding box center [465, 21] width 97 height 14
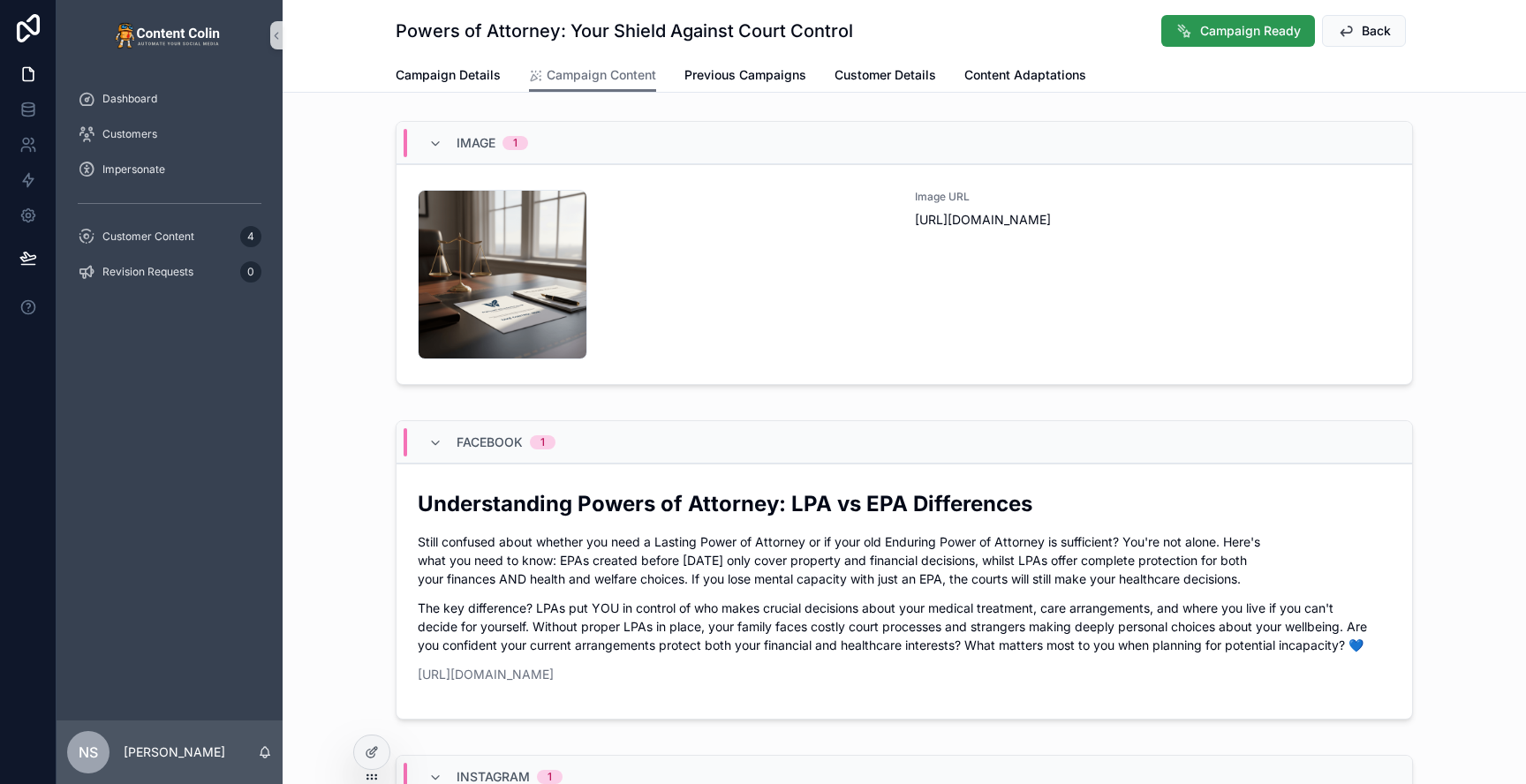
click at [1230, 17] on button "Campaign Ready" at bounding box center [1239, 31] width 154 height 32
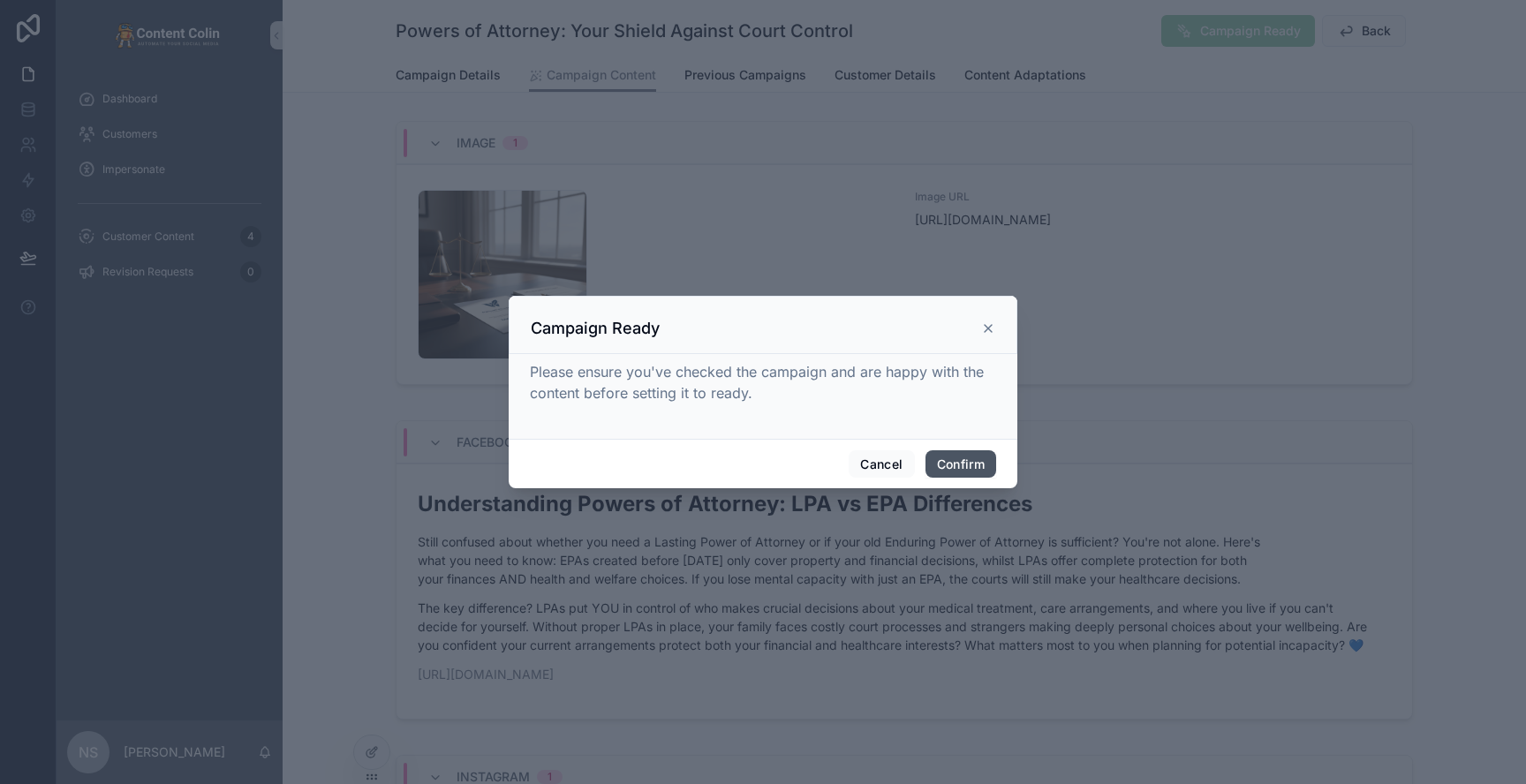
click at [949, 460] on button "Confirm" at bounding box center [961, 464] width 71 height 29
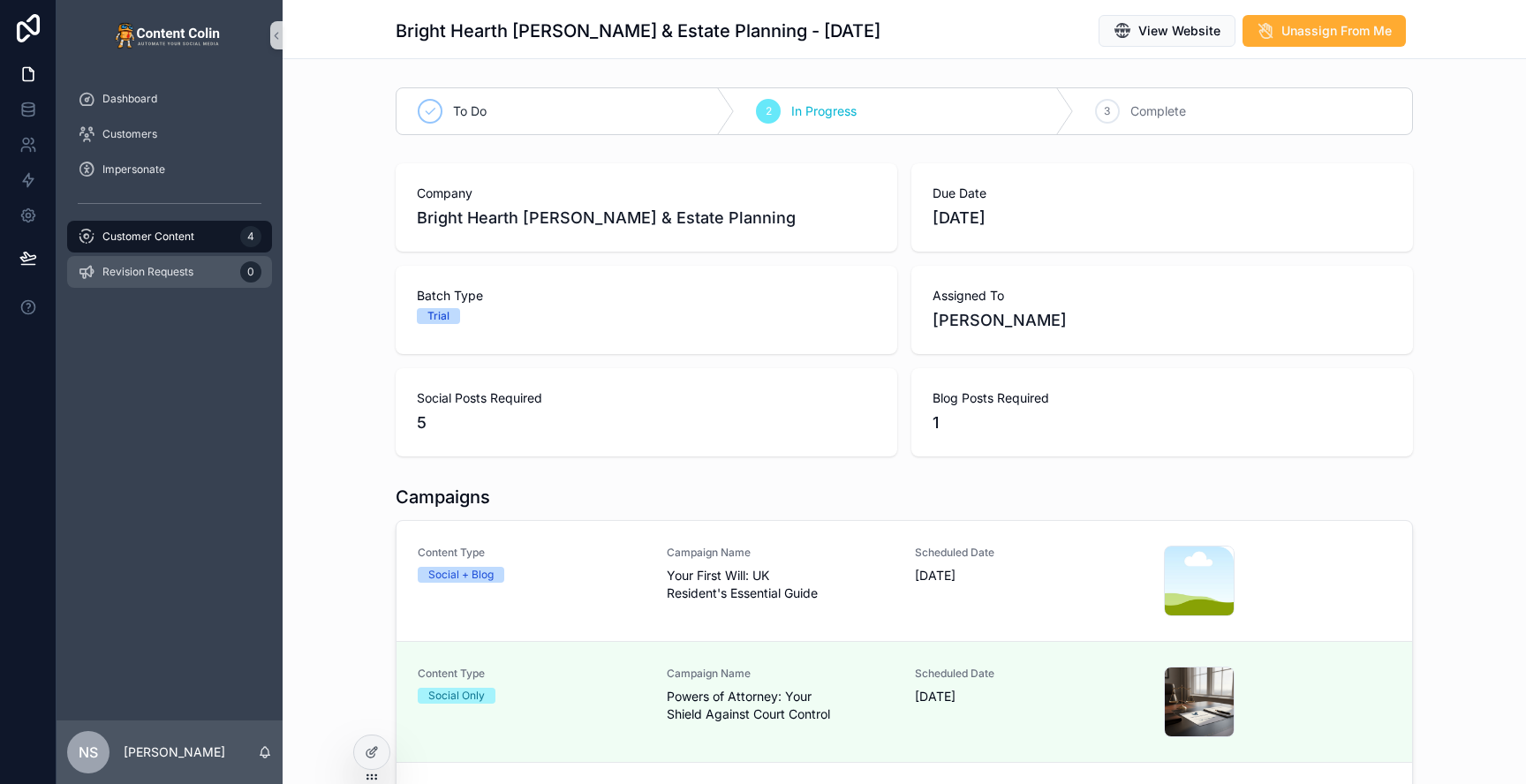
click at [152, 268] on span "Revision Requests" at bounding box center [148, 272] width 91 height 14
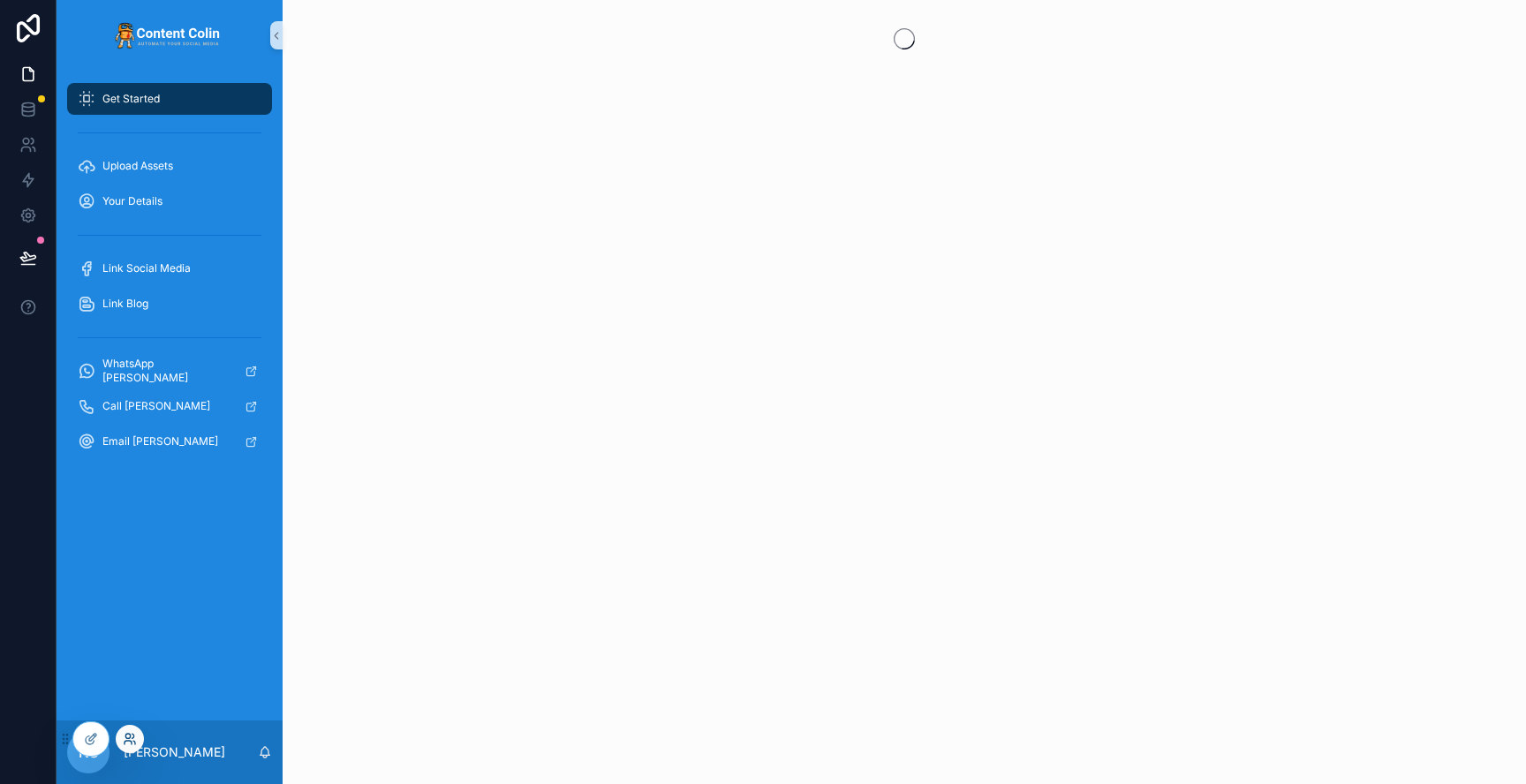
click at [132, 738] on icon at bounding box center [133, 736] width 2 height 4
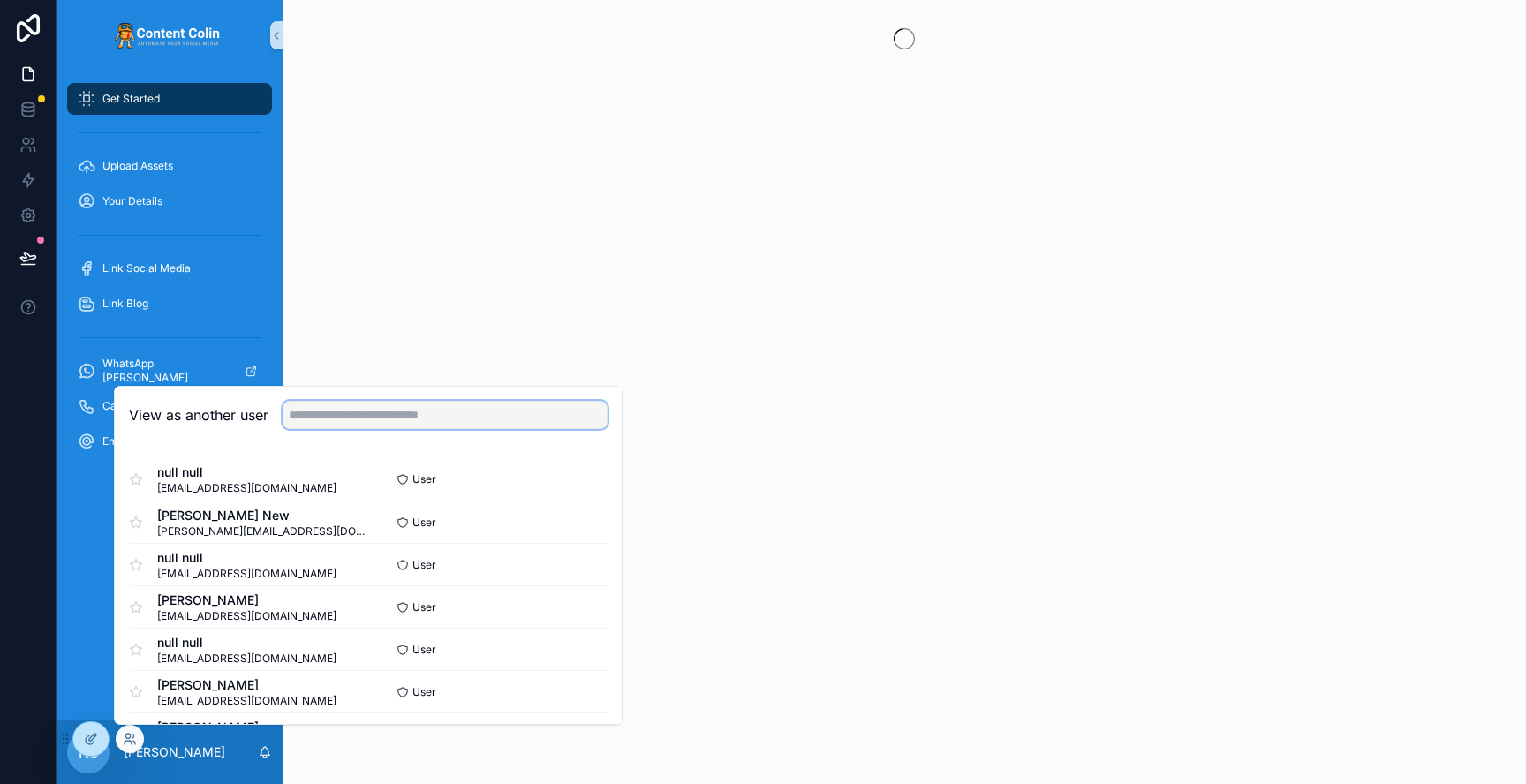
click at [501, 415] on input "text" at bounding box center [444, 415] width 325 height 29
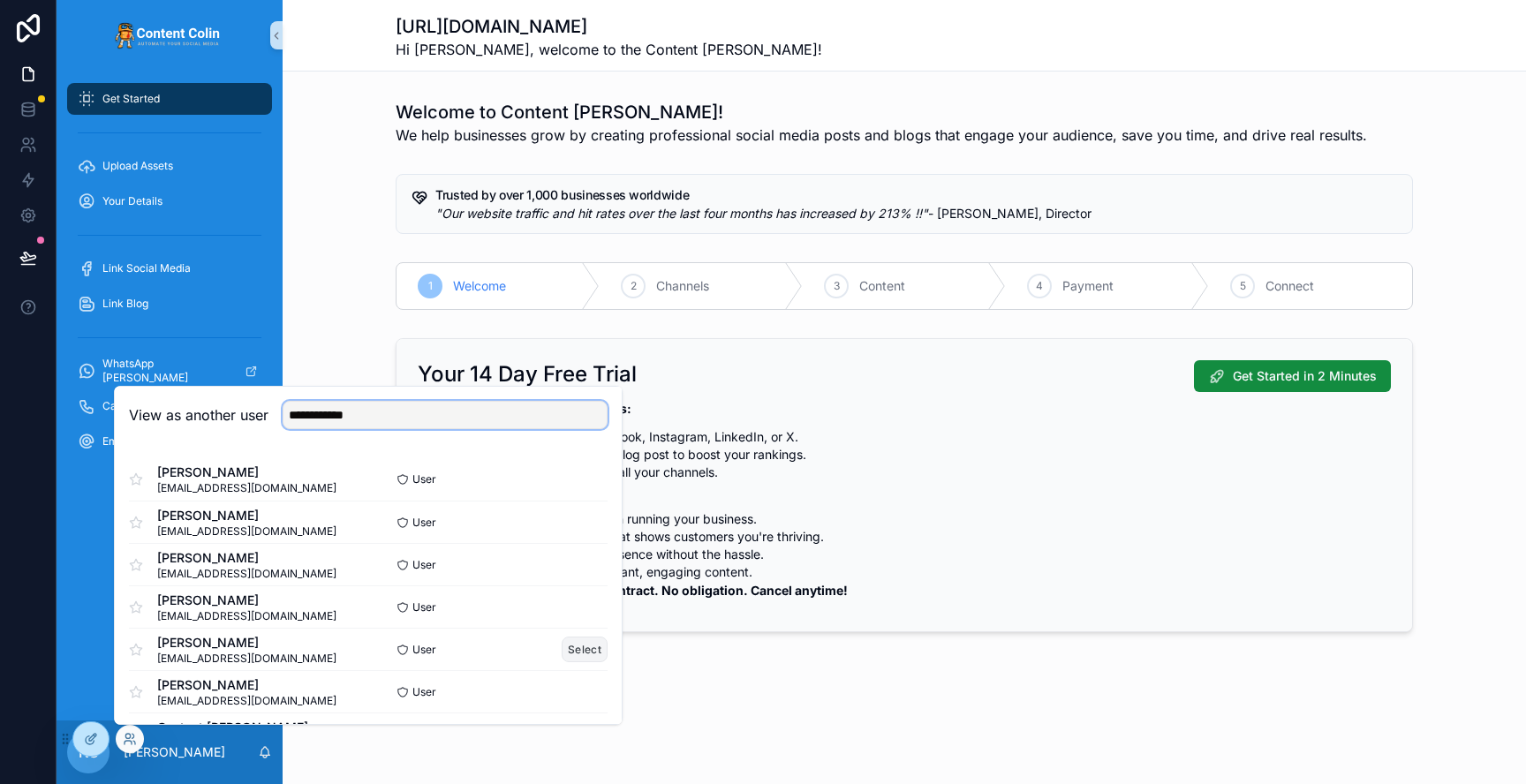
type input "**********"
click at [576, 648] on button "Select" at bounding box center [585, 650] width 45 height 26
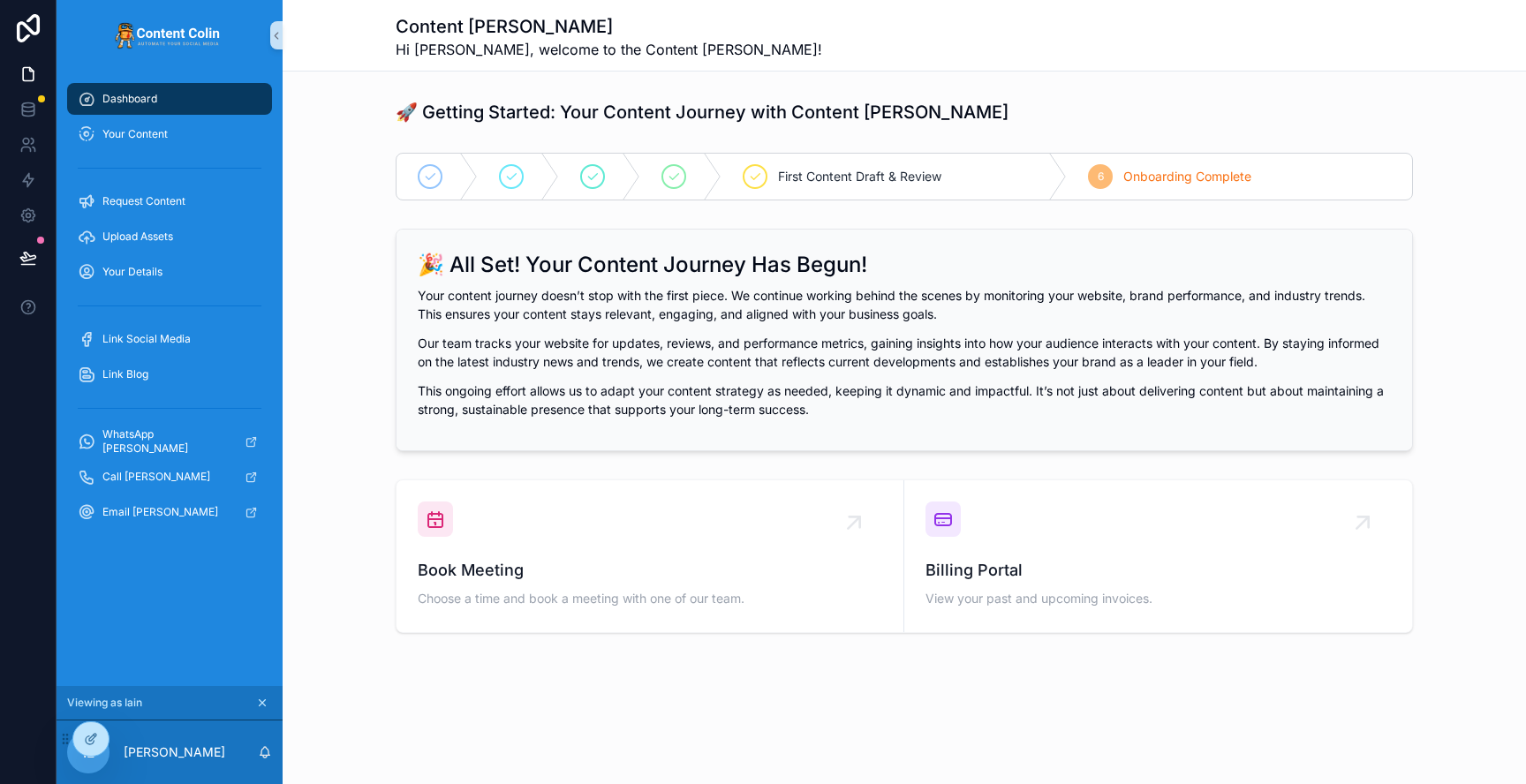
click at [471, 154] on icon "scrollable content" at bounding box center [469, 177] width 18 height 45
click at [136, 737] on icon at bounding box center [129, 739] width 14 height 14
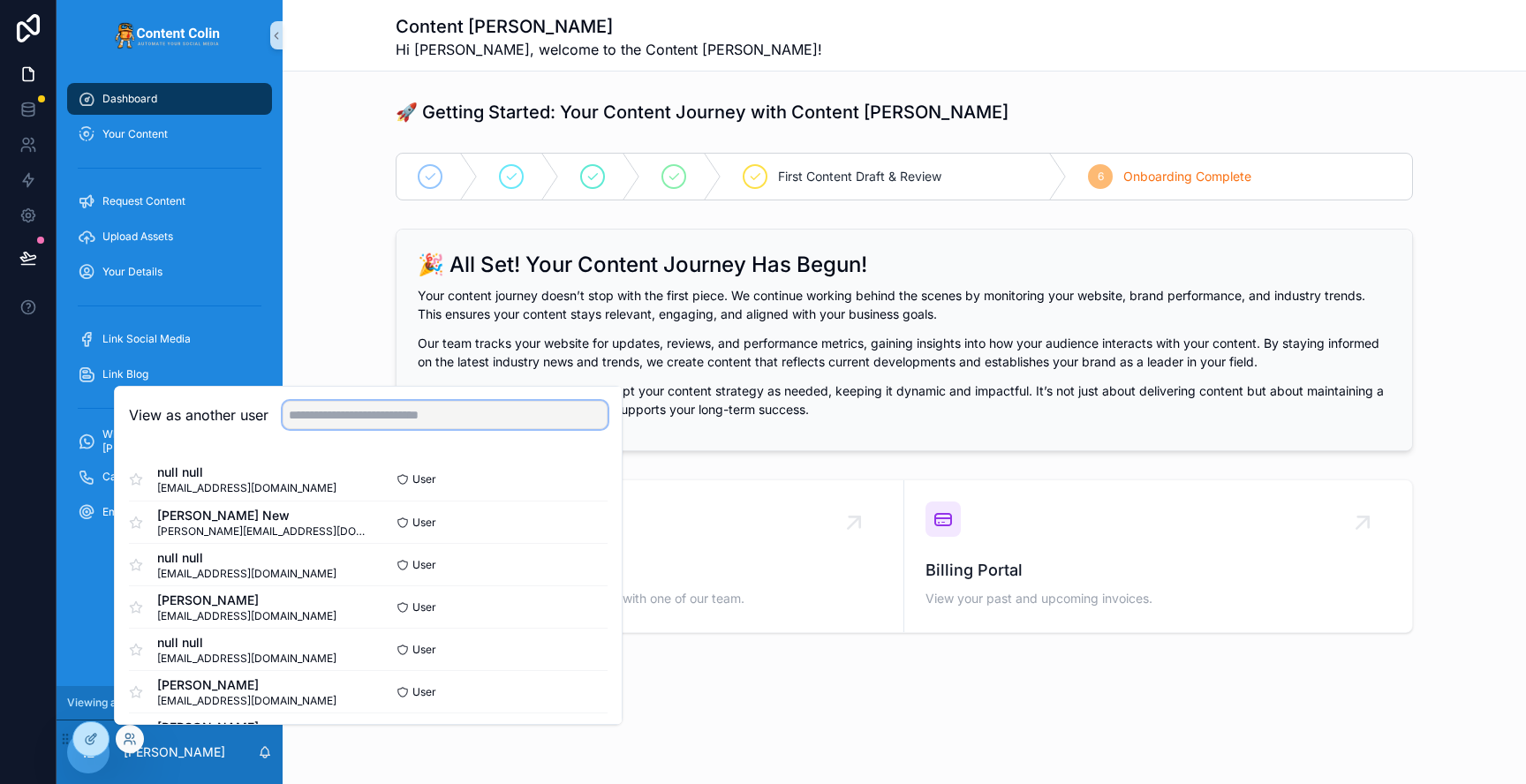
click at [443, 422] on input "text" at bounding box center [444, 415] width 325 height 29
type input "*"
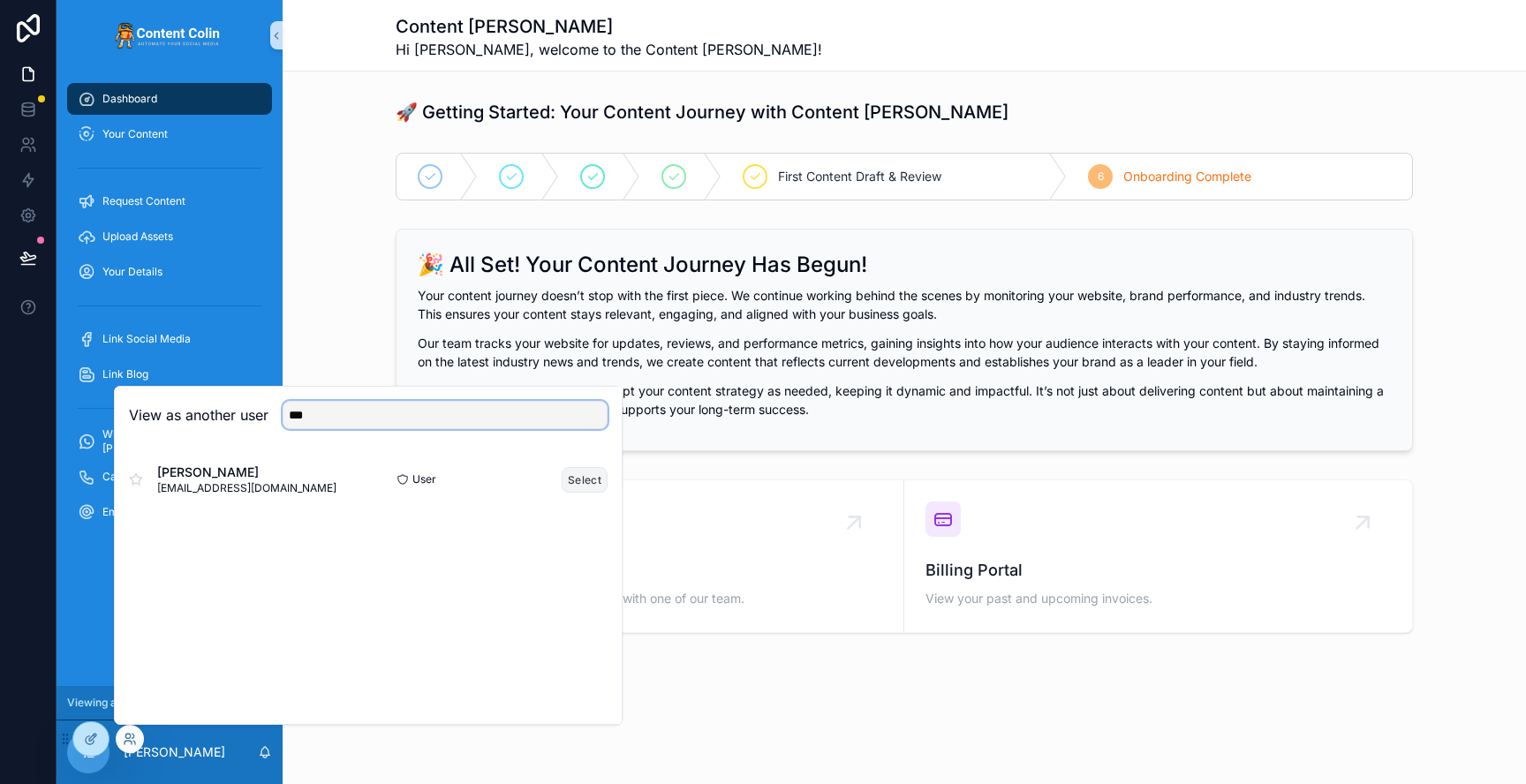
type input "***"
click at [596, 471] on button "Select" at bounding box center [585, 480] width 45 height 26
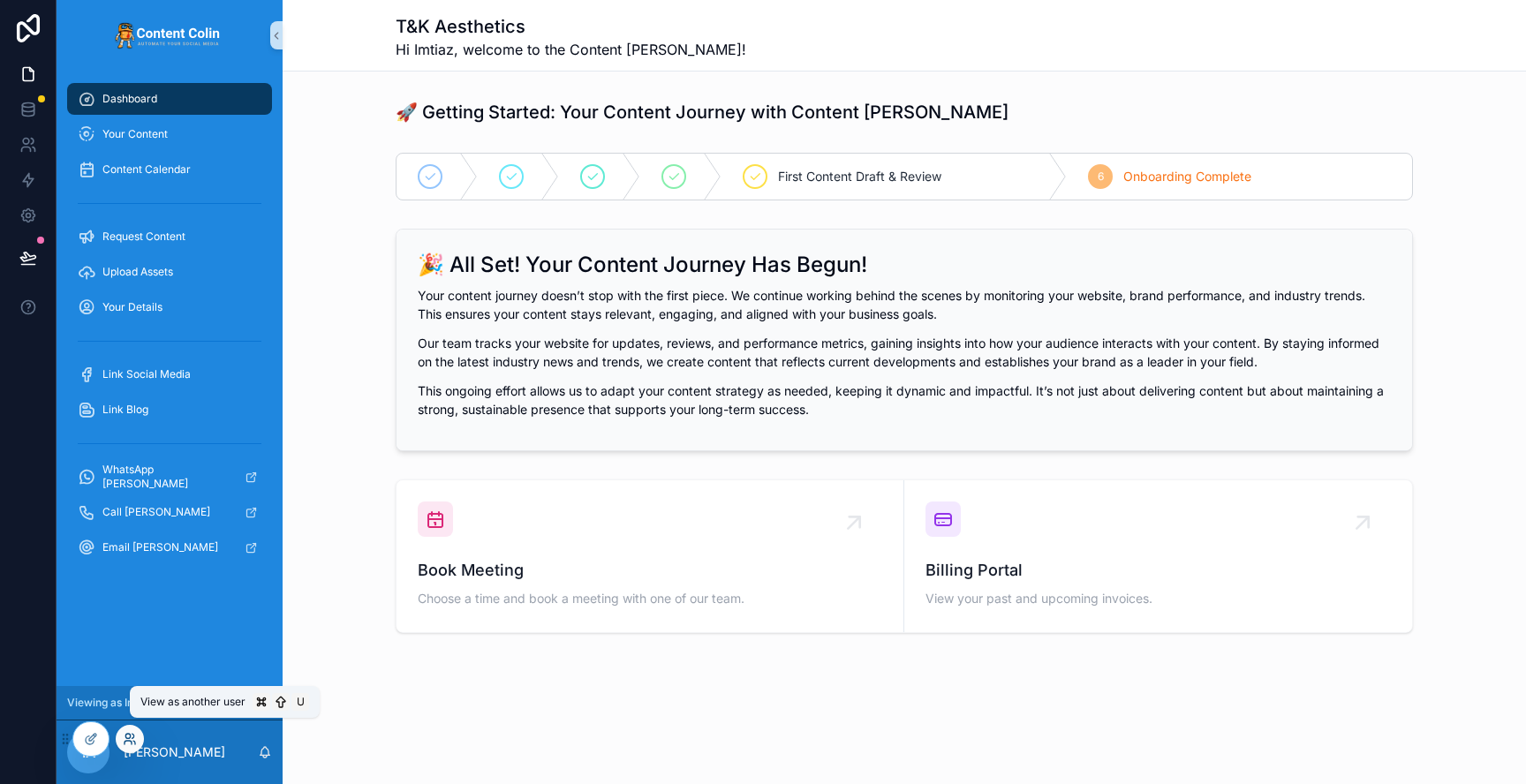
click at [130, 743] on icon at bounding box center [129, 739] width 14 height 14
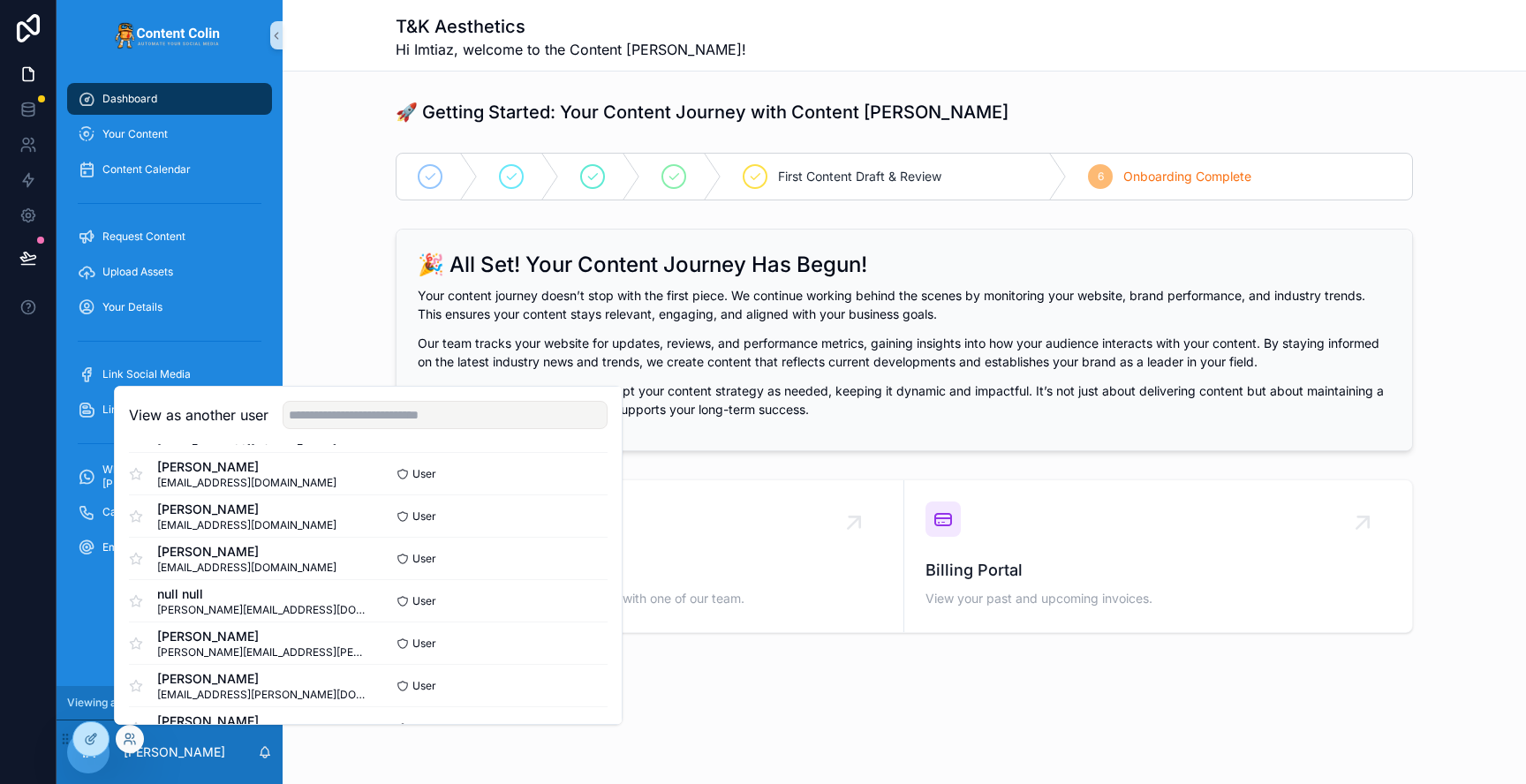
scroll to position [219, 0]
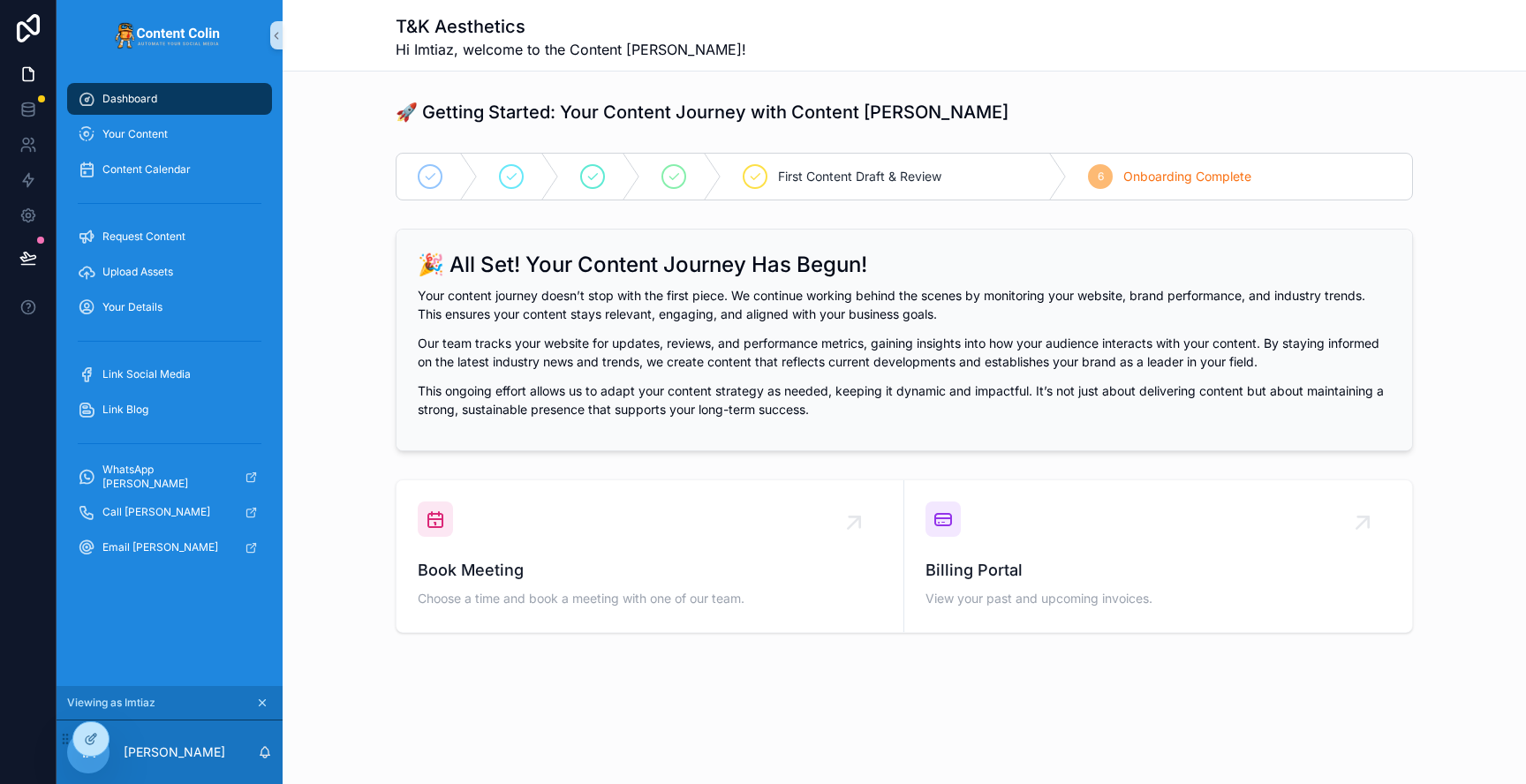
click at [974, 699] on div "T&K Aesthetics Hi [PERSON_NAME], welcome to the Content [PERSON_NAME]! 🚀 Gettin…" at bounding box center [904, 376] width 1244 height 753
click at [174, 128] on div "Your Content" at bounding box center [170, 134] width 184 height 29
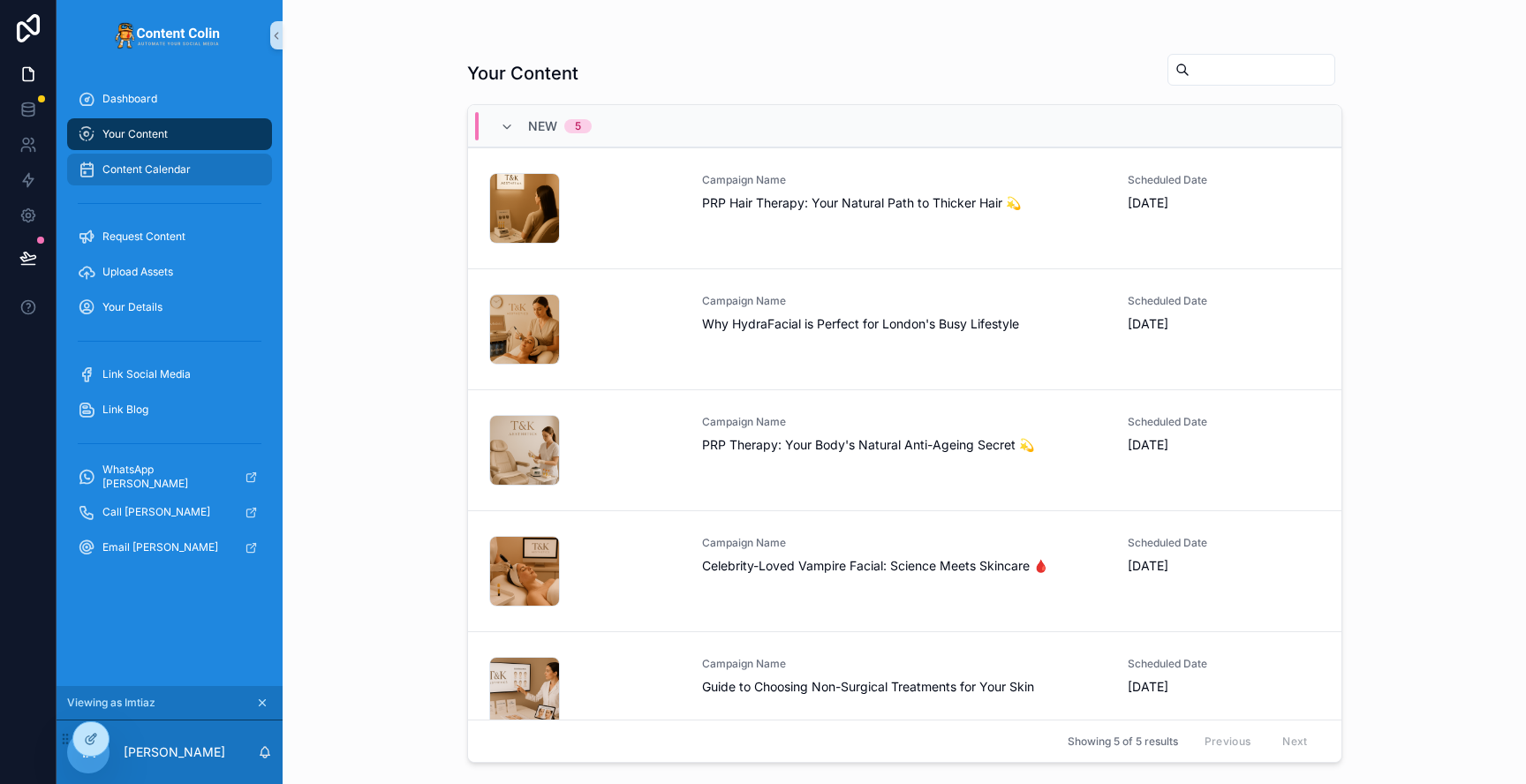
click at [188, 163] on span "Content Calendar" at bounding box center [146, 170] width 88 height 14
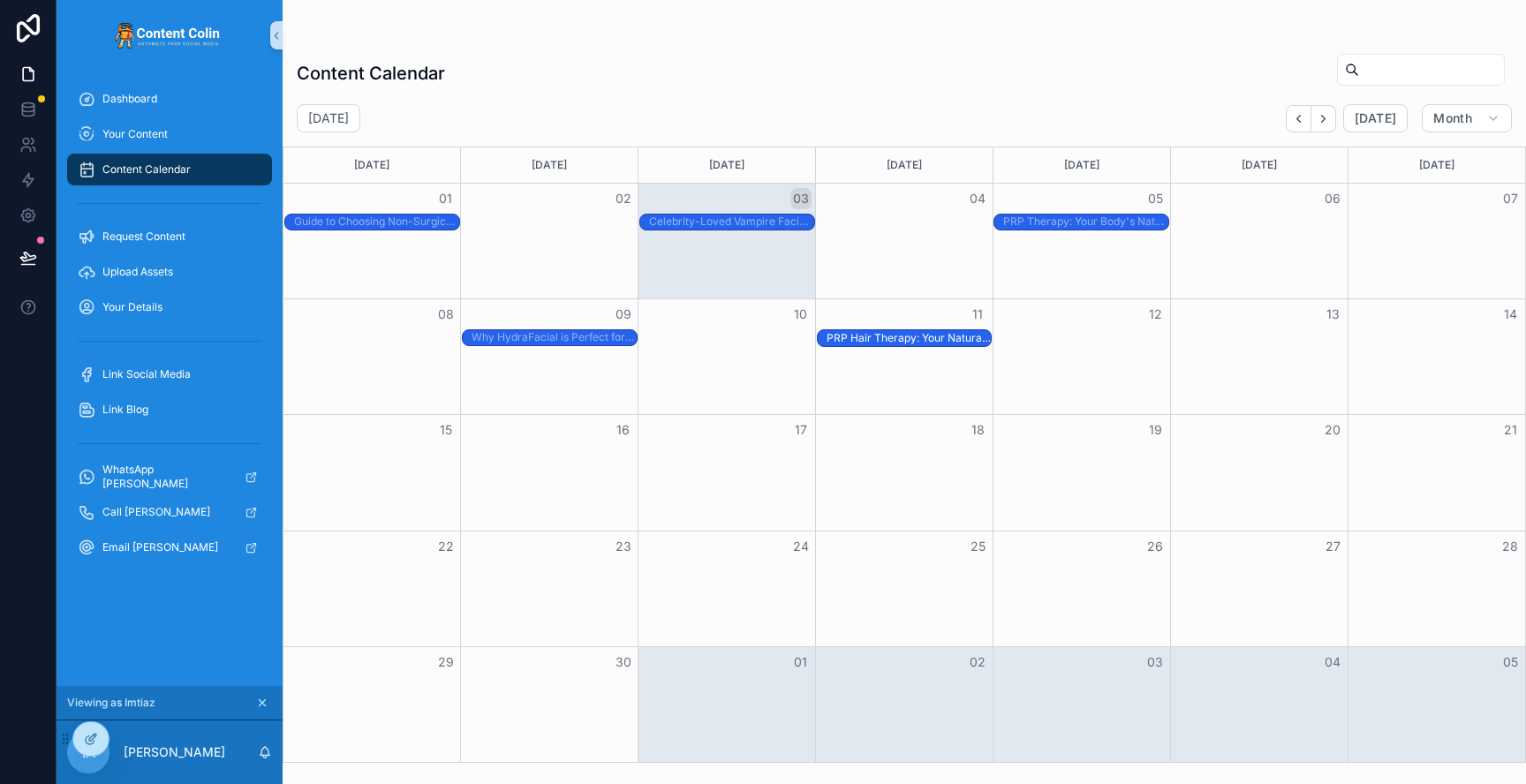
drag, startPoint x: 883, startPoint y: 338, endPoint x: 947, endPoint y: 348, distance: 64.8
drag, startPoint x: 939, startPoint y: 340, endPoint x: 961, endPoint y: 378, distance: 43.9
click at [961, 378] on div "08 09 10 11 12 13 14 Why HydraFacial is Perfect for London's Busy Lifestyle PRP…" at bounding box center [904, 355] width 1242 height 116
click at [926, 339] on div "PRP Hair Therapy: Your Natural Path to Thicker Hair 💫" at bounding box center [909, 337] width 165 height 14
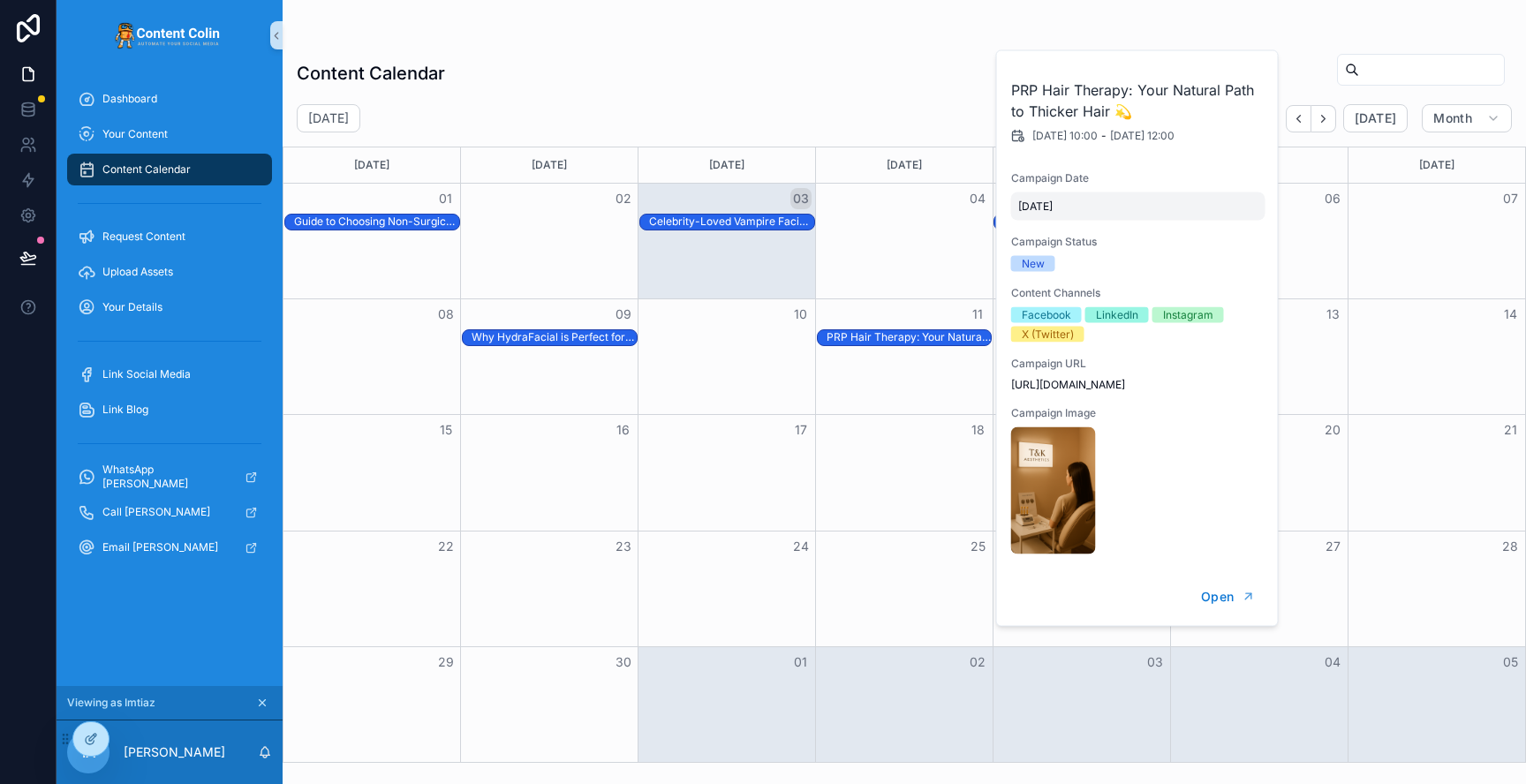
click at [1094, 204] on span "29/08/2025" at bounding box center [1138, 206] width 240 height 14
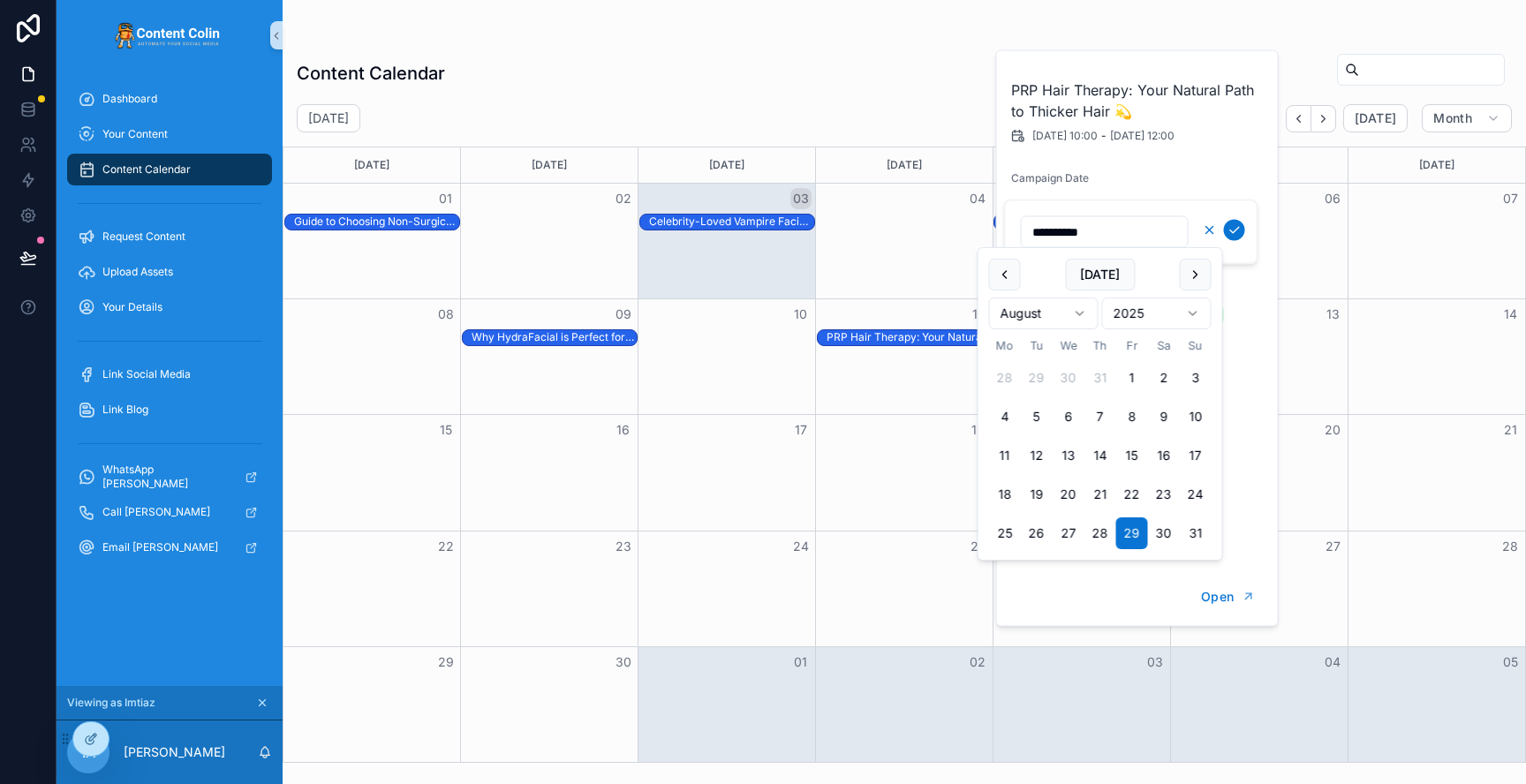
click at [1203, 230] on icon "scrollable content" at bounding box center [1210, 230] width 14 height 14
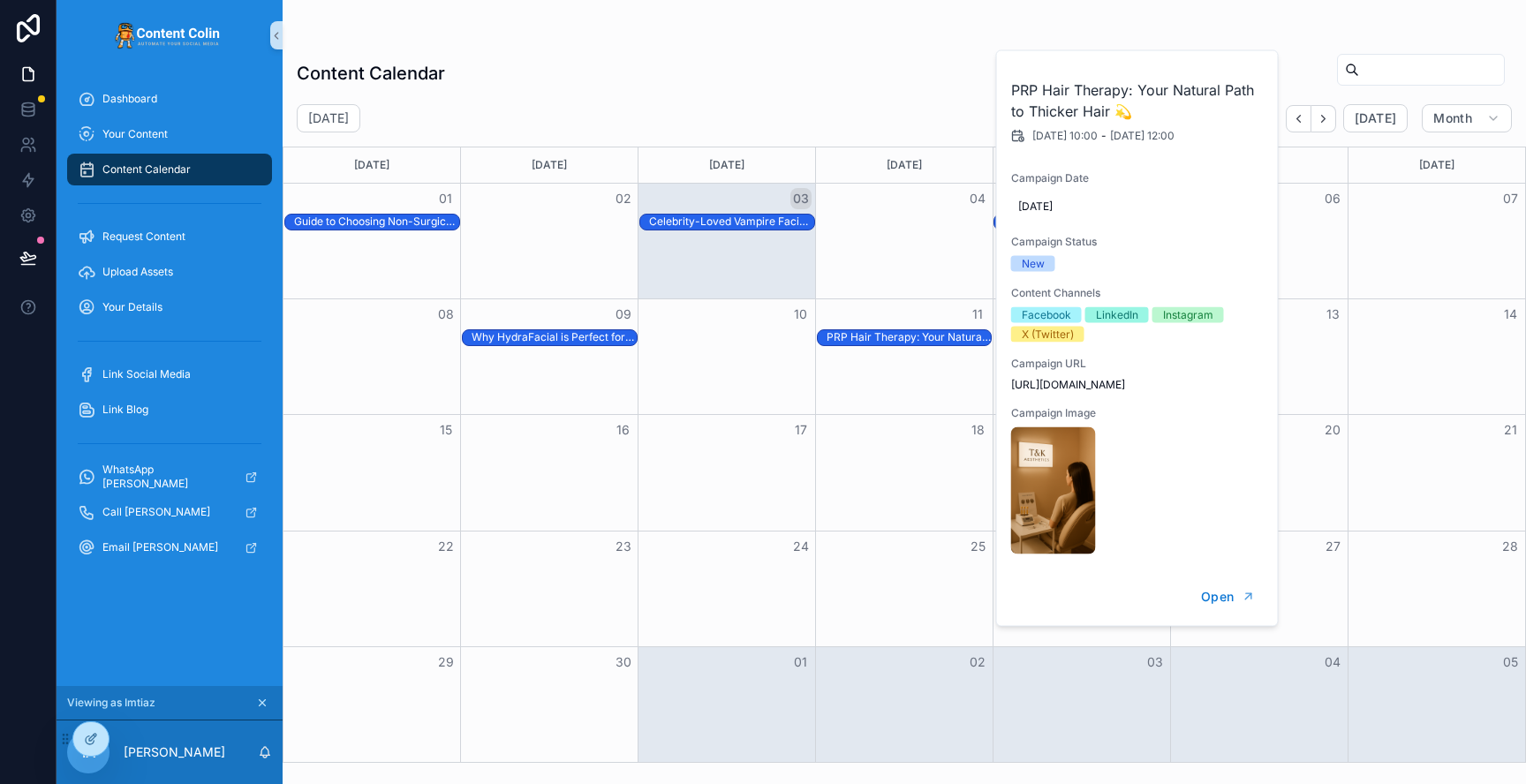
click at [829, 71] on div "Content Calendar" at bounding box center [904, 73] width 1215 height 40
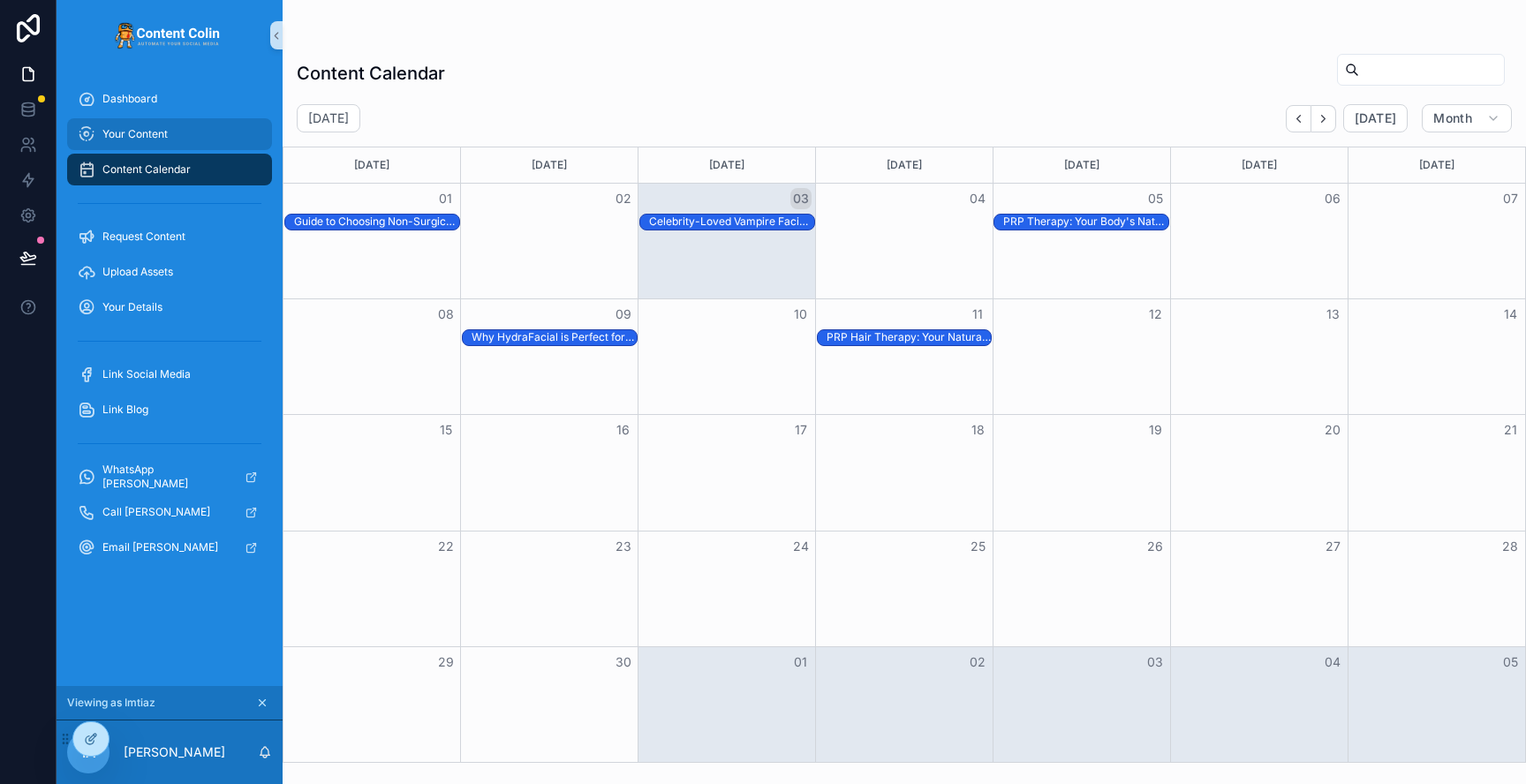
click at [137, 145] on div "Your Content" at bounding box center [170, 134] width 184 height 29
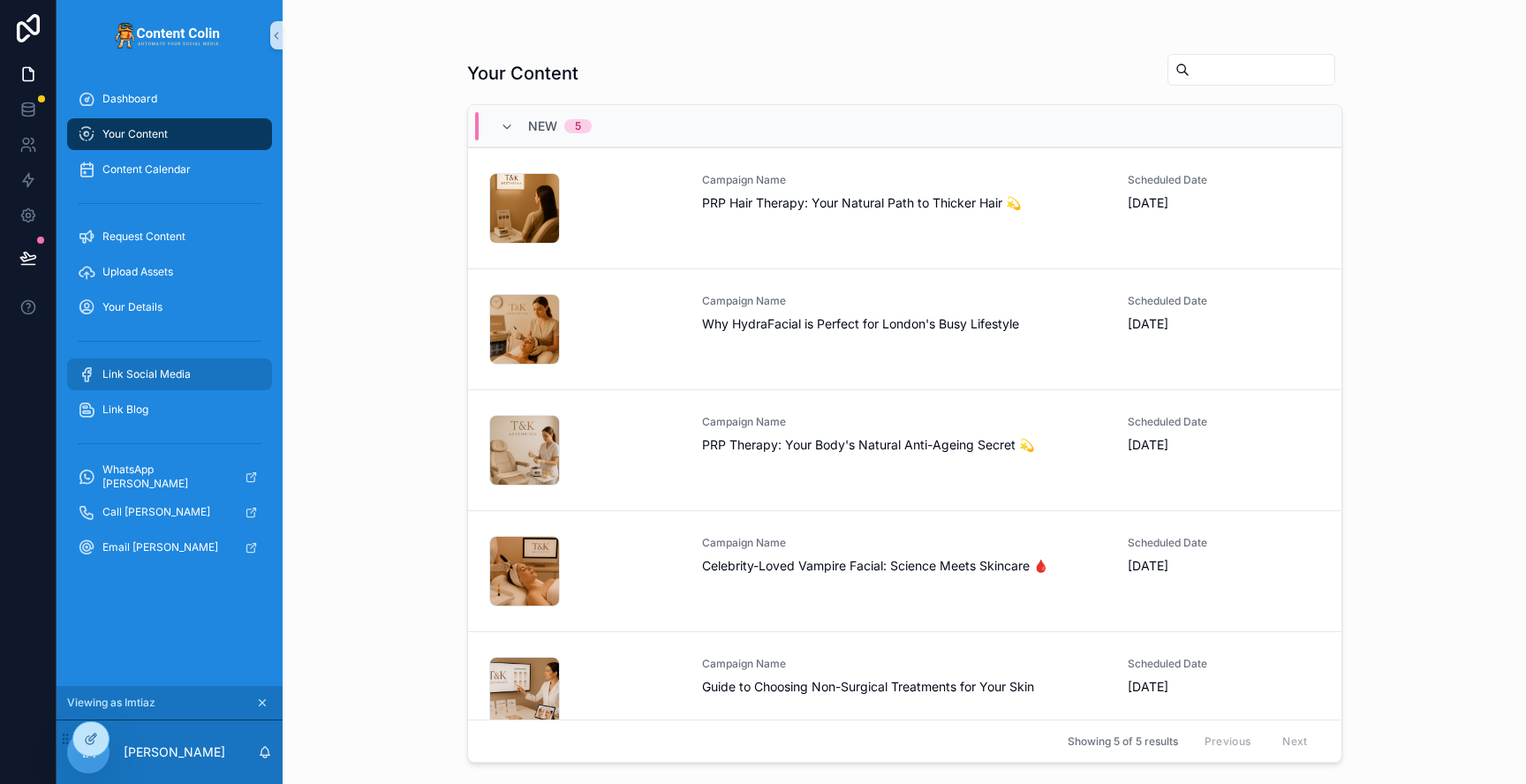
click at [163, 376] on span "Link Social Media" at bounding box center [146, 374] width 88 height 14
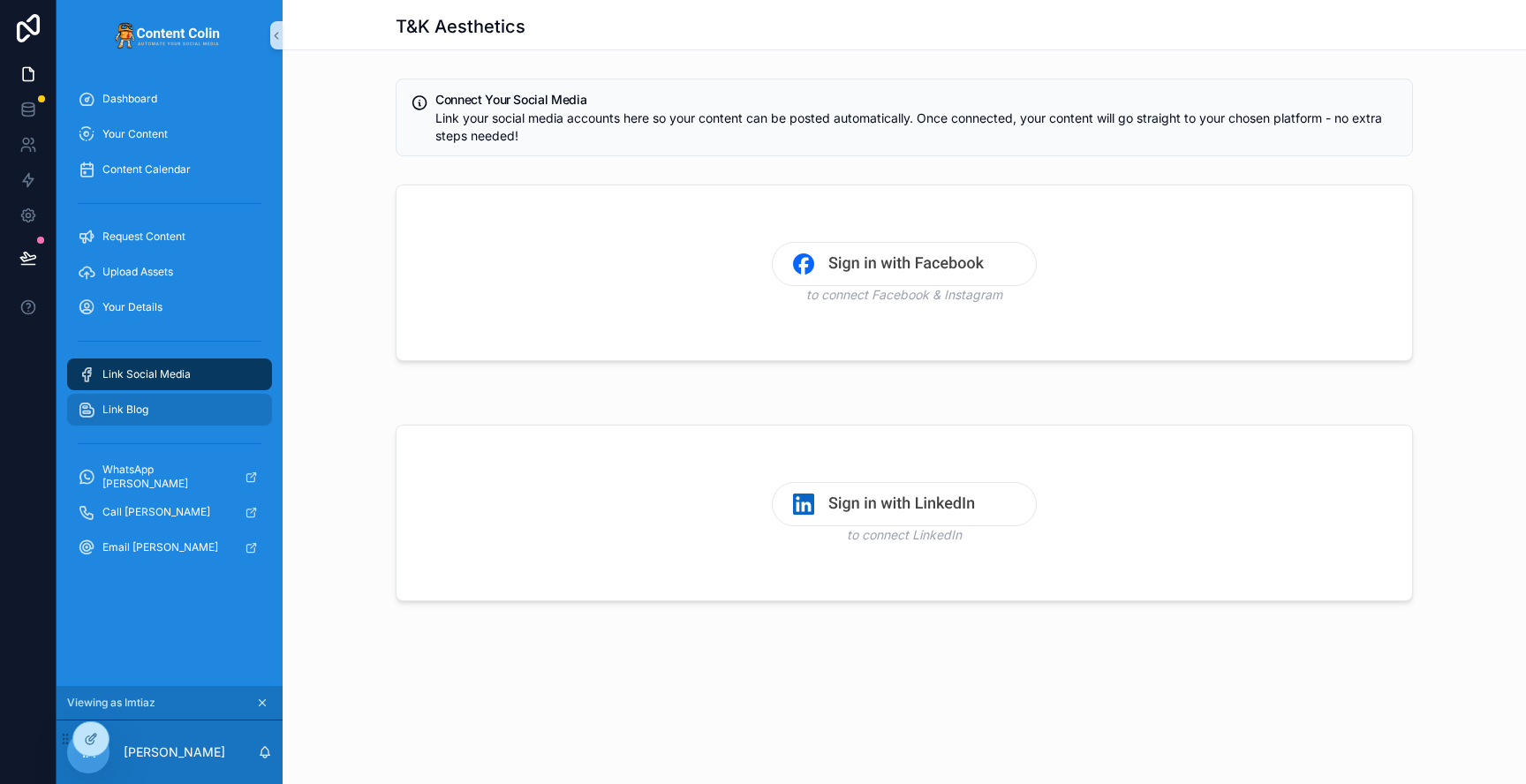
click at [152, 421] on div "Link Blog" at bounding box center [170, 410] width 184 height 29
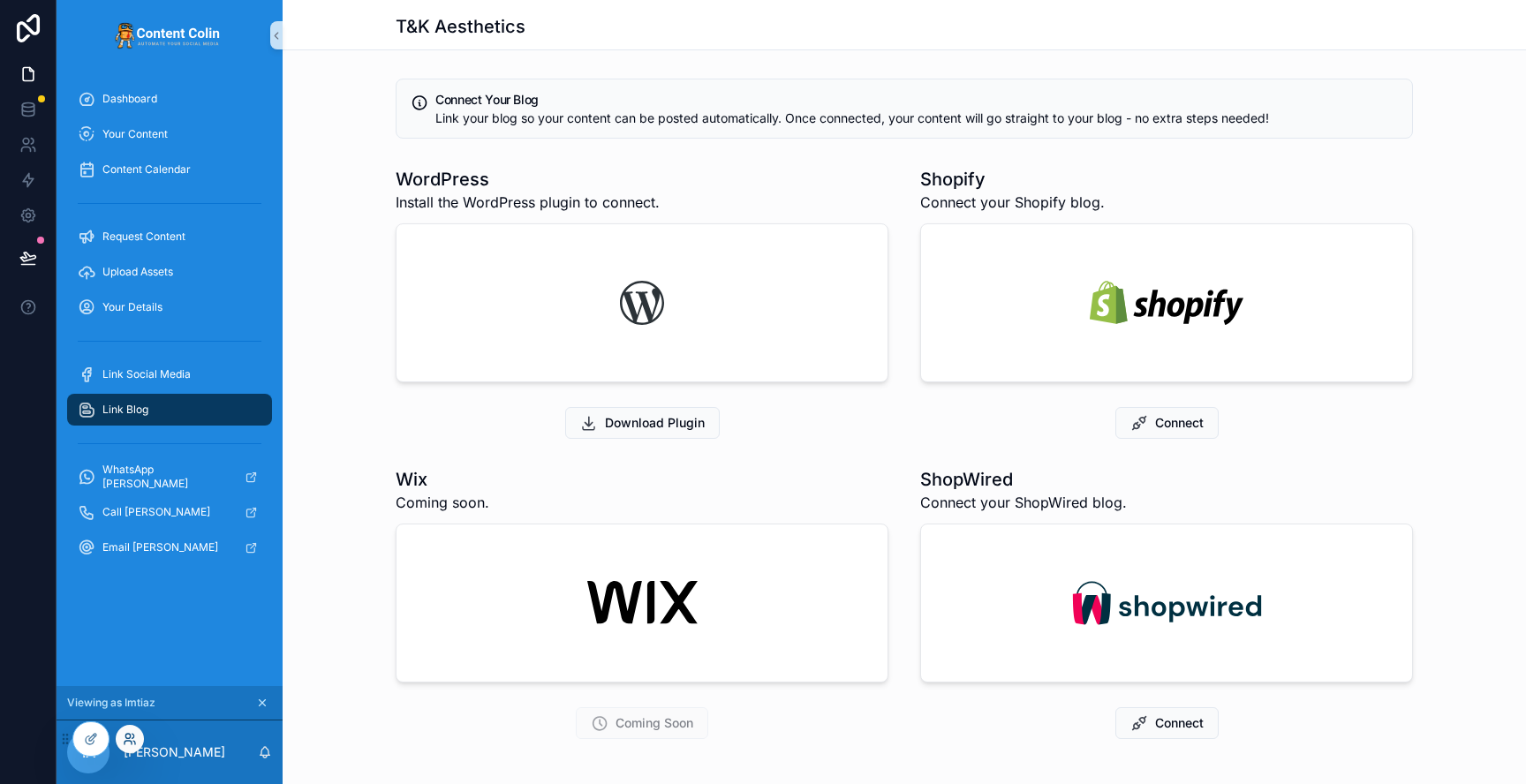
click at [129, 739] on icon at bounding box center [129, 739] width 14 height 14
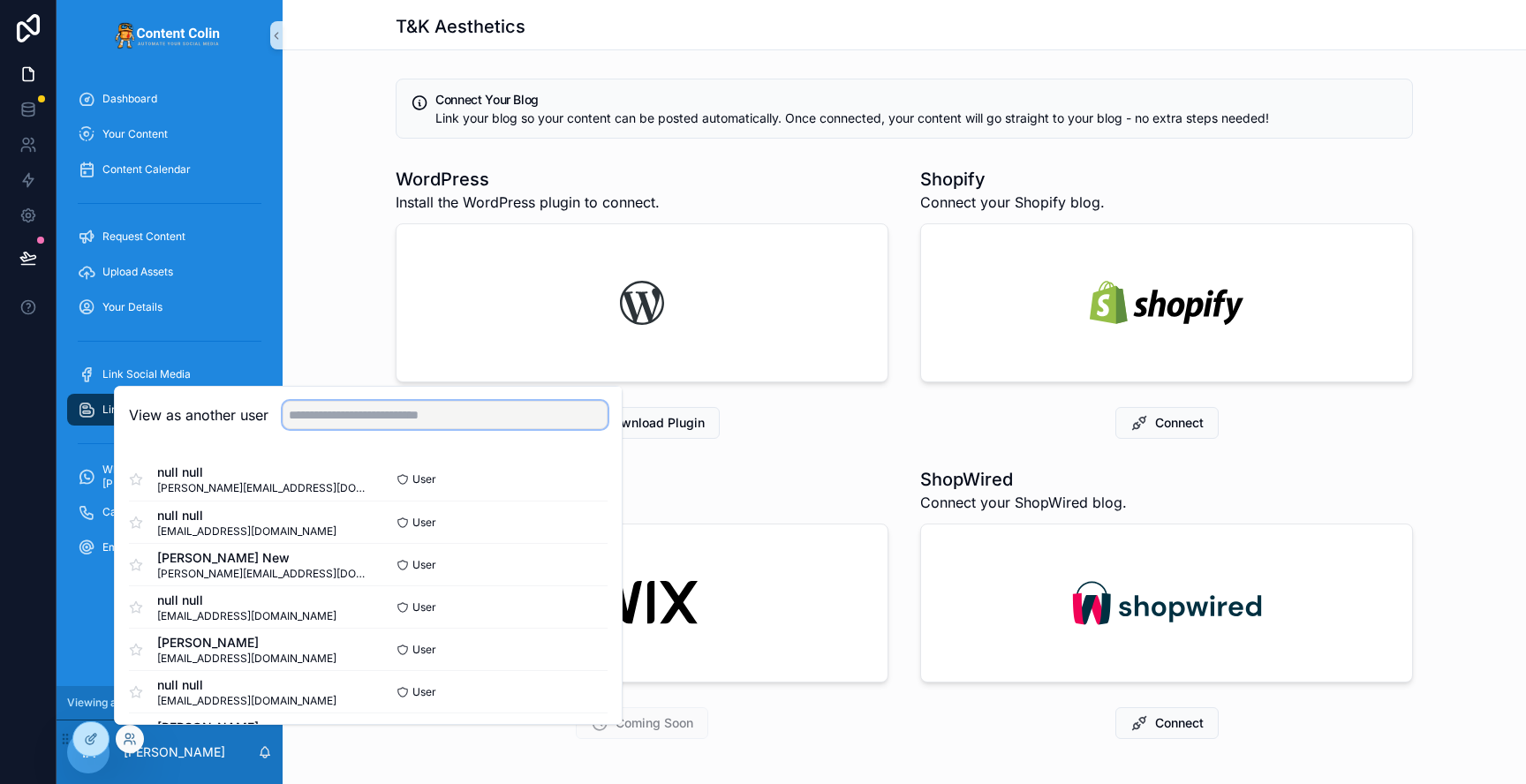
click at [457, 421] on input "text" at bounding box center [444, 415] width 325 height 29
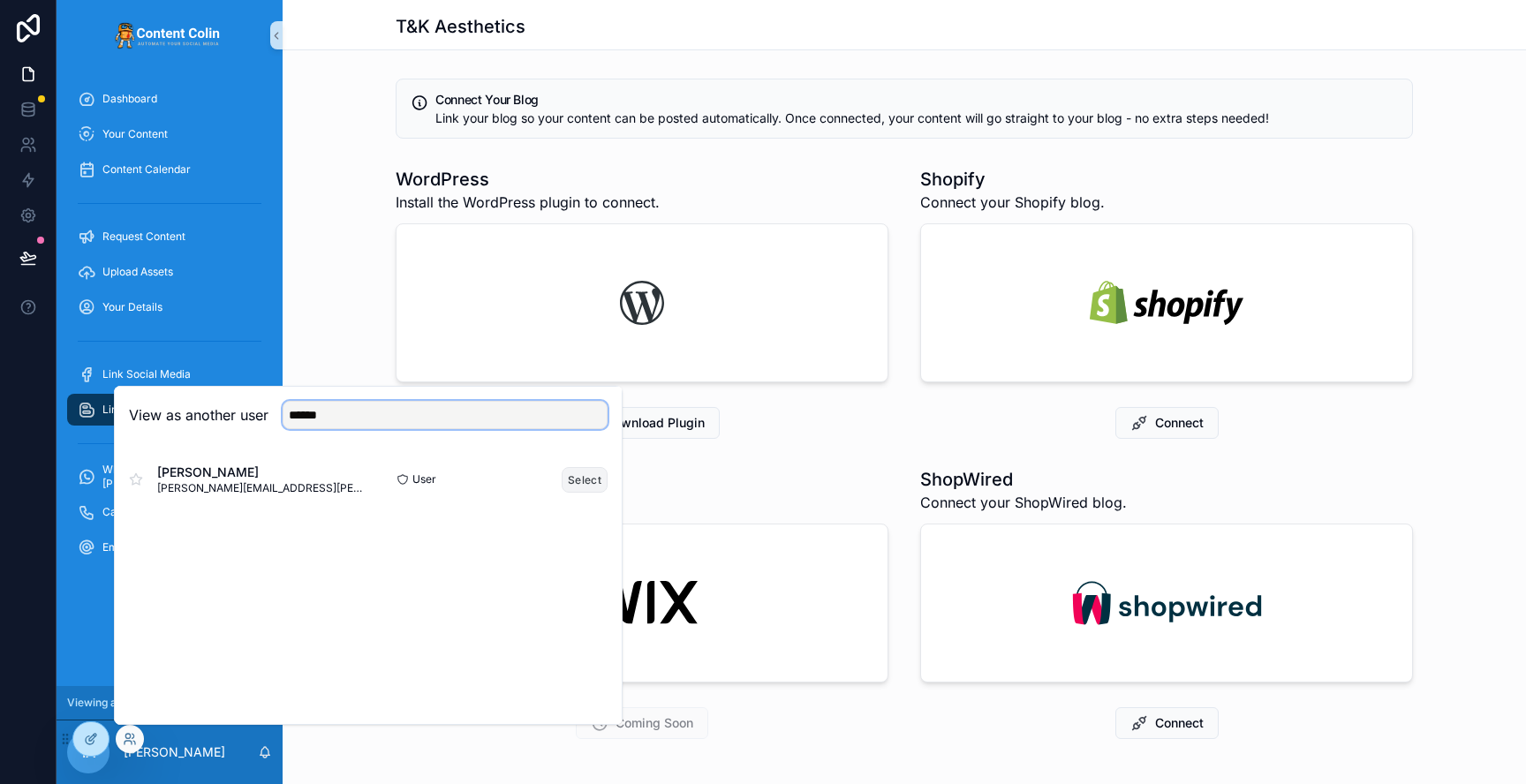
type input "******"
click at [585, 477] on button "Select" at bounding box center [585, 480] width 45 height 26
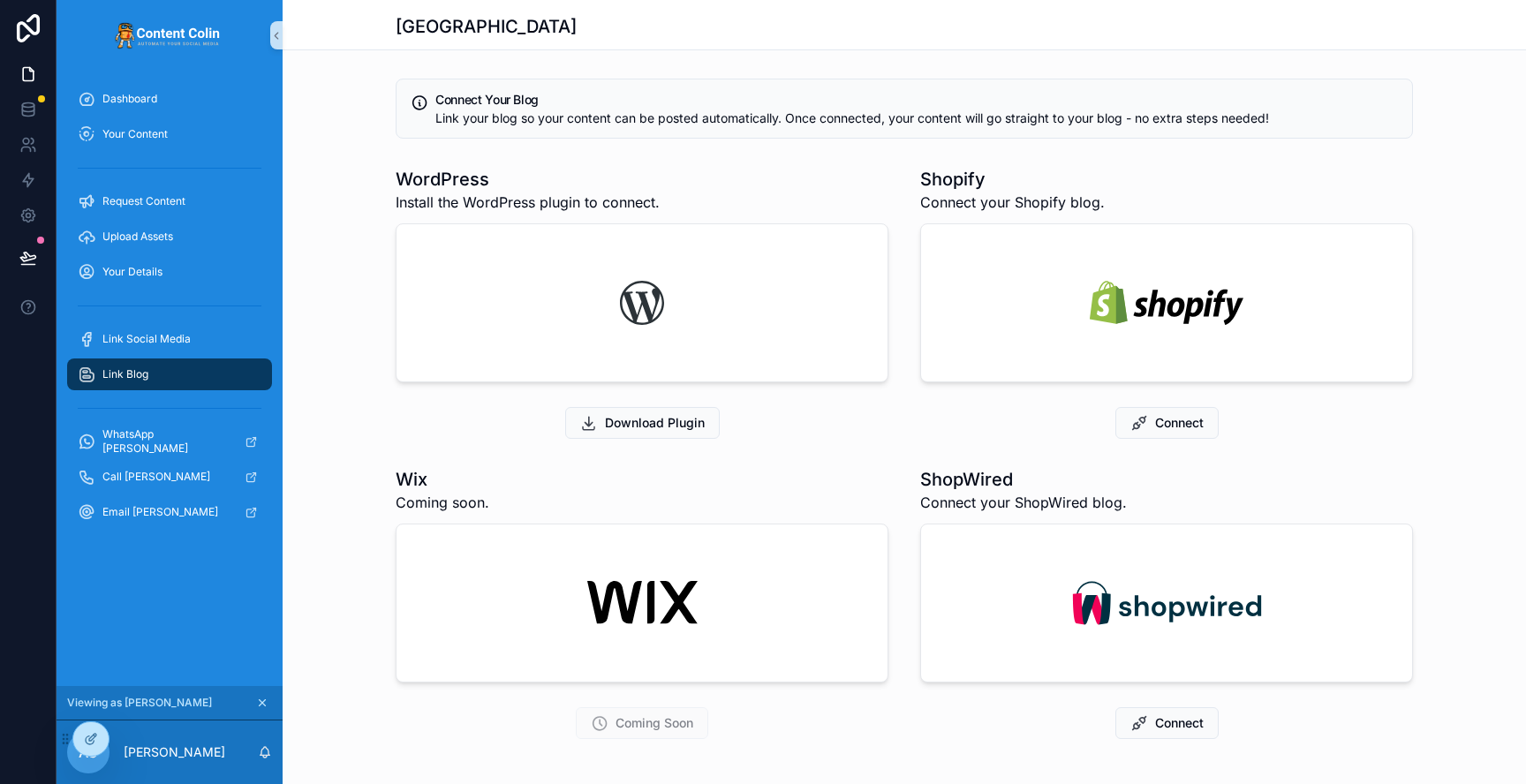
click at [1251, 540] on div "scrollable content" at bounding box center [1166, 602] width 491 height 157
click at [1183, 721] on span "Connect" at bounding box center [1179, 723] width 48 height 18
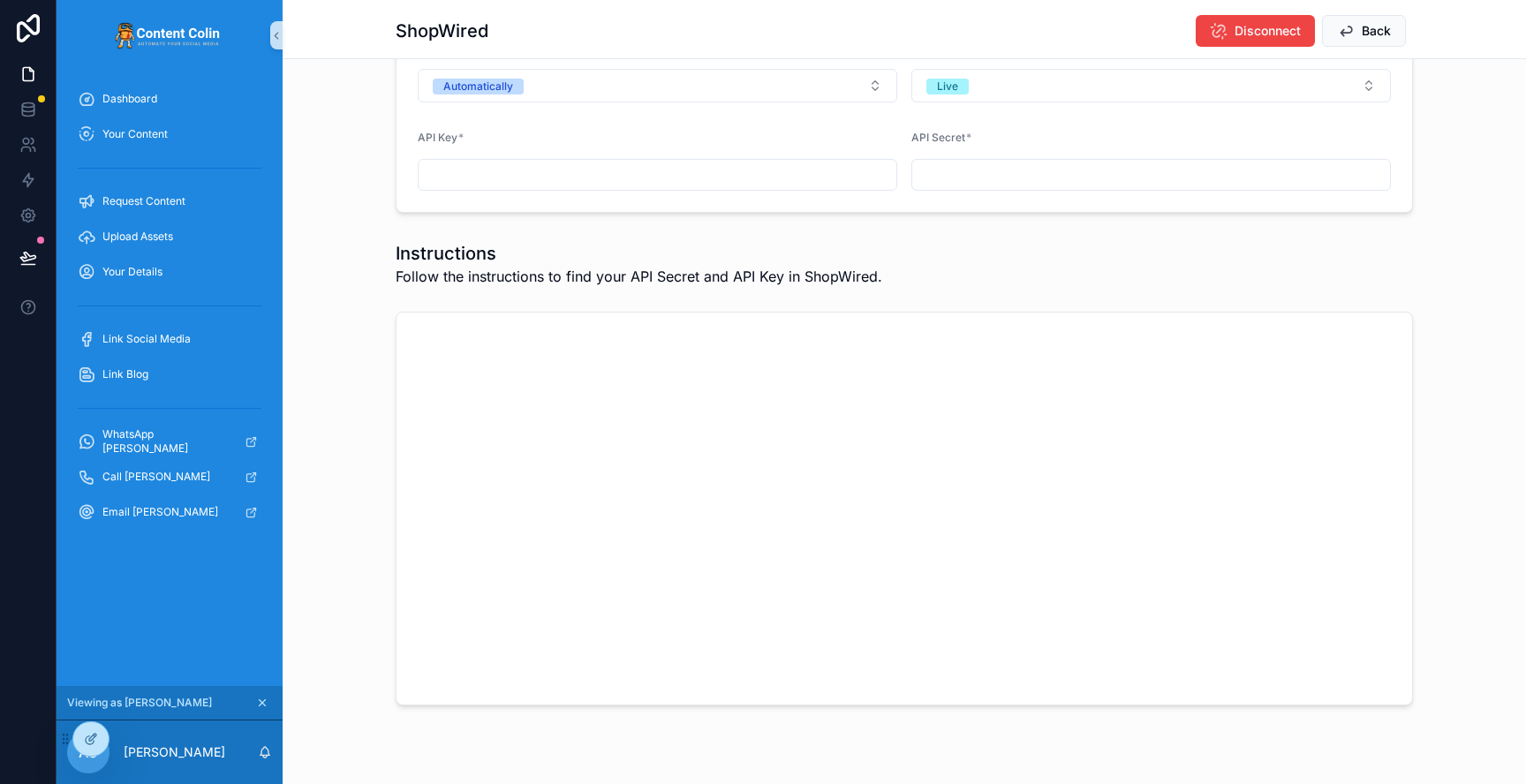
scroll to position [162, 0]
